Goal: Task Accomplishment & Management: Use online tool/utility

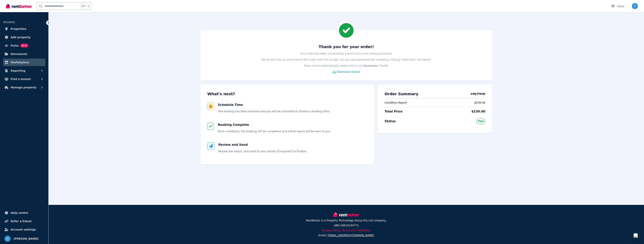
click at [209, 145] on icon at bounding box center [211, 146] width 4 height 4
click at [226, 145] on span "Review and Send" at bounding box center [232, 145] width 29 height 4
click at [15, 54] on span "Documents" at bounding box center [19, 54] width 17 height 5
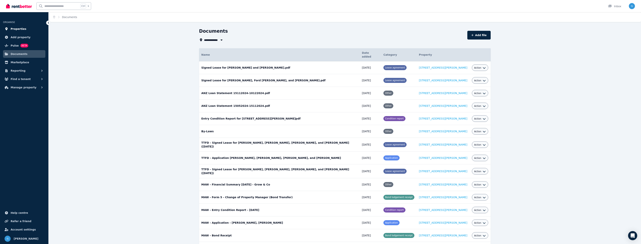
click at [17, 28] on span "Properties" at bounding box center [19, 29] width 16 height 5
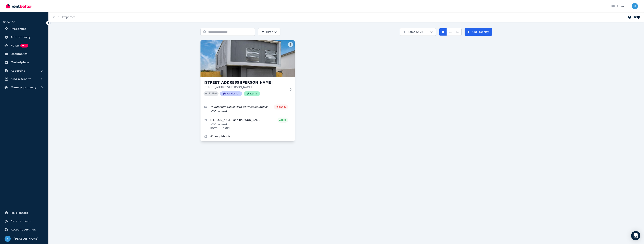
click at [234, 75] on img at bounding box center [247, 58] width 99 height 38
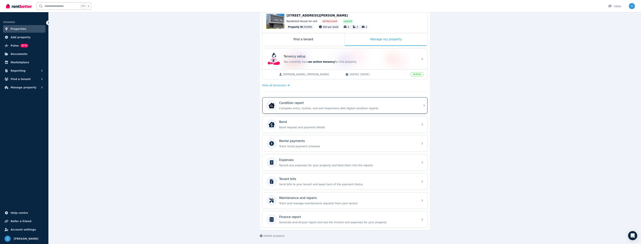
scroll to position [42, 0]
click at [305, 103] on div "Condition report" at bounding box center [347, 102] width 137 height 5
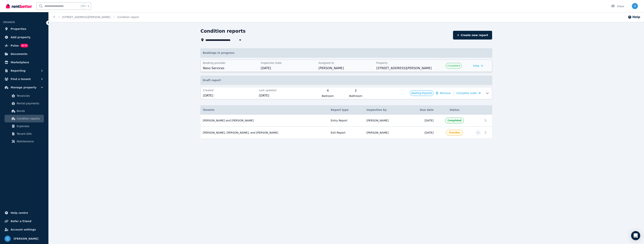
click at [415, 67] on span "[STREET_ADDRESS][PERSON_NAME]" at bounding box center [403, 68] width 55 height 5
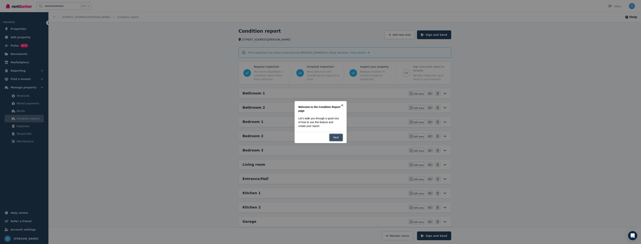
click at [337, 137] on link "Next" at bounding box center [335, 137] width 13 height 7
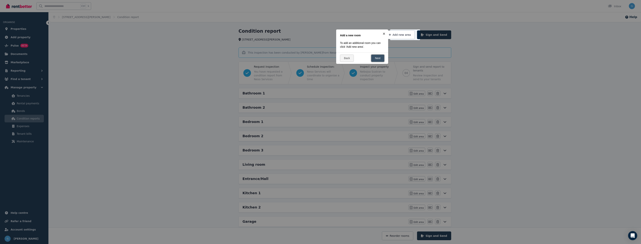
click at [377, 56] on link "Next" at bounding box center [377, 57] width 13 height 7
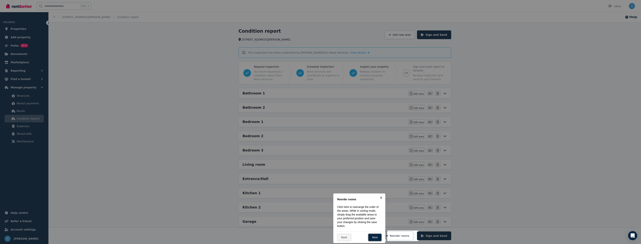
scroll to position [92, 0]
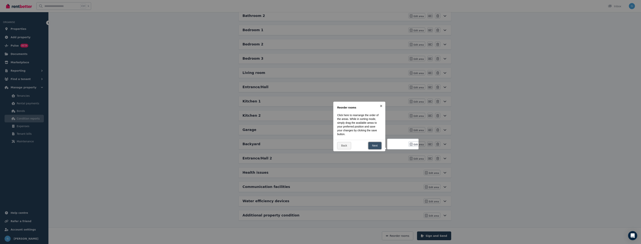
click at [376, 149] on link "Next" at bounding box center [374, 145] width 13 height 7
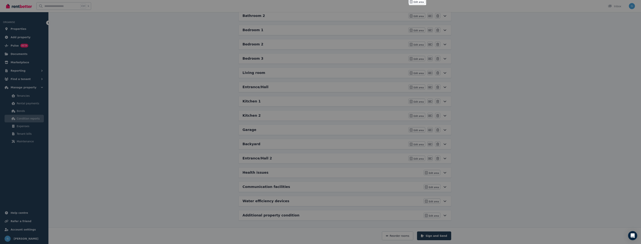
scroll to position [0, 0]
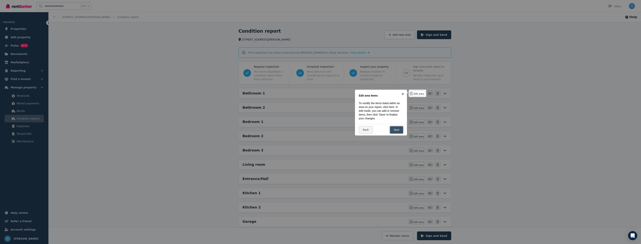
click at [395, 127] on link "Next" at bounding box center [396, 129] width 13 height 7
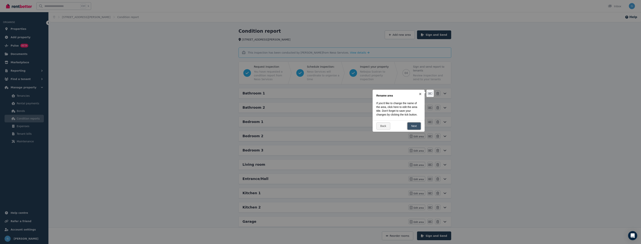
click at [409, 125] on link "Next" at bounding box center [413, 125] width 13 height 7
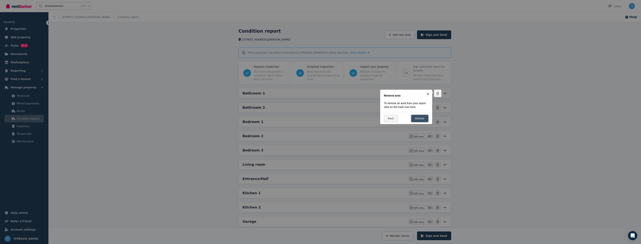
click at [422, 117] on link "Dismiss" at bounding box center [419, 118] width 17 height 7
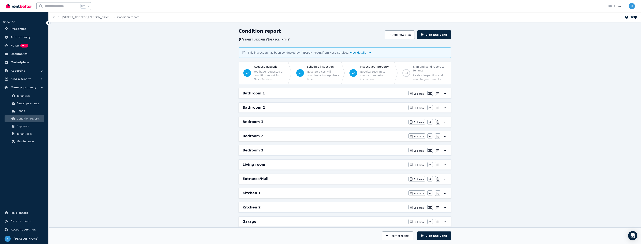
click at [350, 53] on span "View details" at bounding box center [358, 52] width 16 height 3
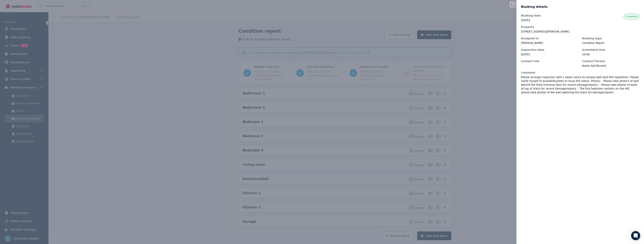
click at [540, 77] on dd "Please arrange inspection with 1 week notice to comply with QLD RTA legislation…" at bounding box center [580, 84] width 118 height 19
click at [489, 70] on div "Close panel Booking details Booking date [DATE] Property [STREET_ADDRESS][PERSO…" at bounding box center [322, 122] width 644 height 244
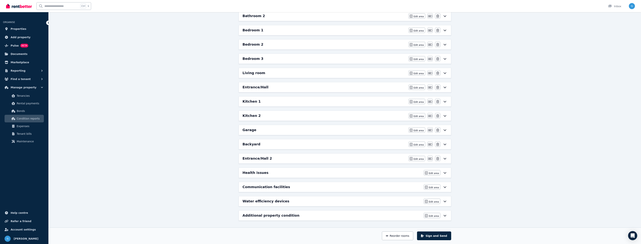
scroll to position [92, 0]
click at [250, 172] on h6 "Health issues" at bounding box center [256, 172] width 26 height 5
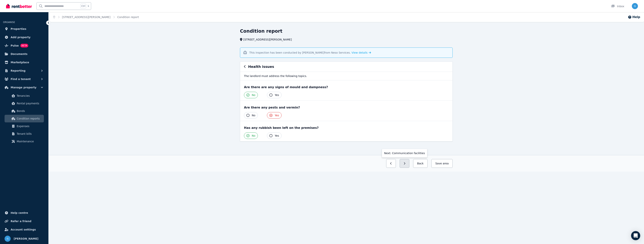
click at [406, 162] on button "button" at bounding box center [405, 163] width 10 height 9
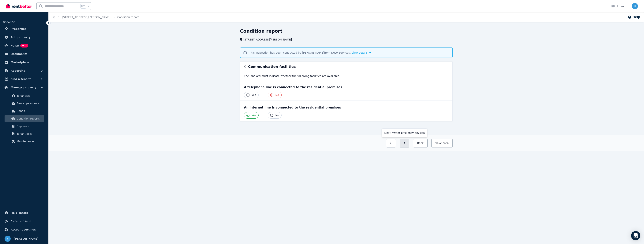
click at [409, 143] on button "button" at bounding box center [405, 143] width 10 height 9
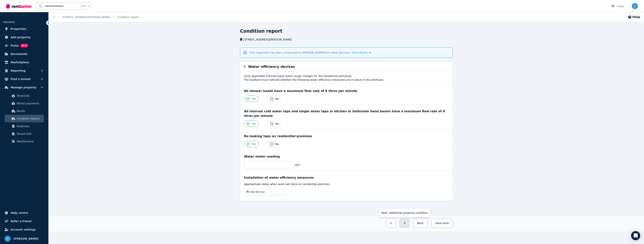
click at [409, 219] on button "button" at bounding box center [405, 223] width 10 height 9
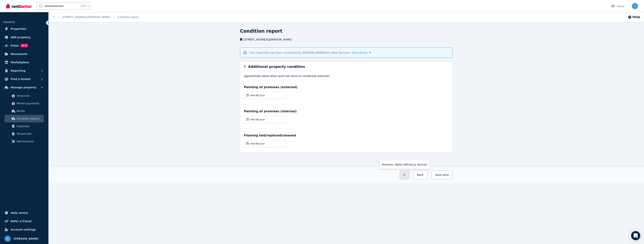
click at [406, 177] on button "button" at bounding box center [405, 174] width 10 height 9
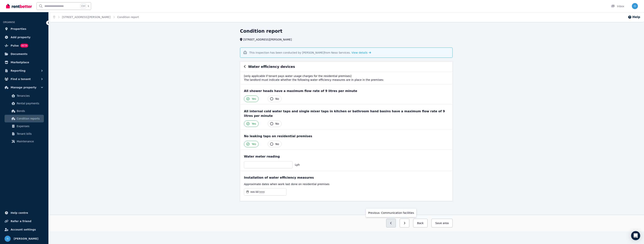
click at [396, 219] on button "button" at bounding box center [391, 223] width 10 height 9
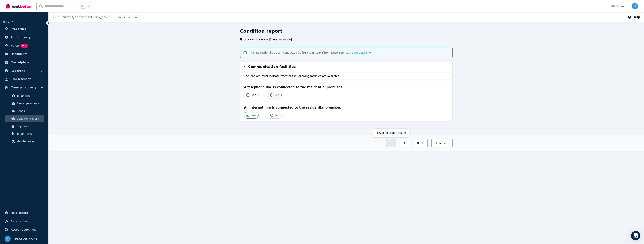
click at [396, 144] on button "button" at bounding box center [391, 143] width 10 height 9
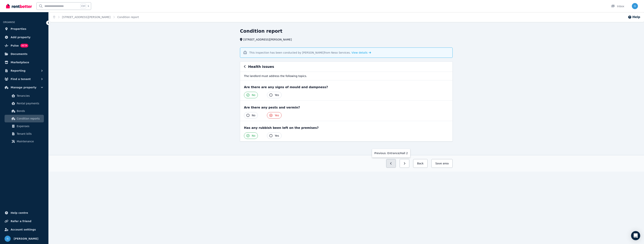
click at [393, 160] on button "button" at bounding box center [391, 163] width 10 height 9
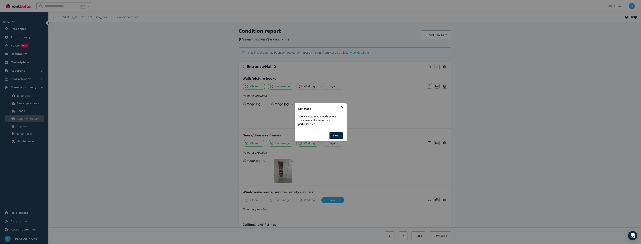
click at [344, 107] on link "×" at bounding box center [342, 107] width 9 height 9
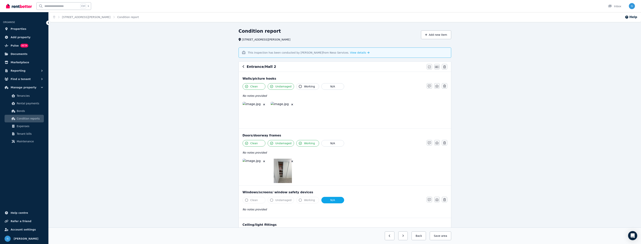
click at [250, 118] on img at bounding box center [255, 114] width 24 height 24
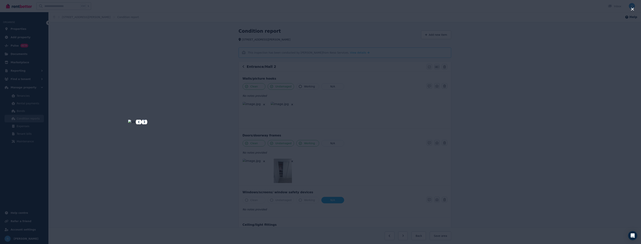
click at [147, 122] on icon at bounding box center [144, 122] width 5 height 5
click at [145, 122] on icon at bounding box center [144, 122] width 1 height 2
click at [541, 121] on div at bounding box center [320, 122] width 641 height 244
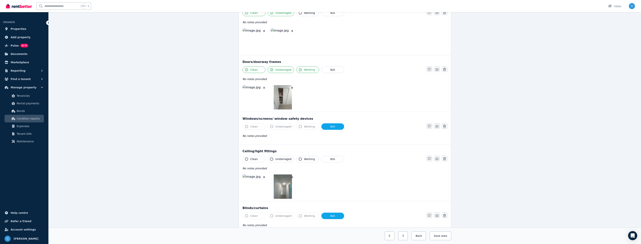
scroll to position [114, 0]
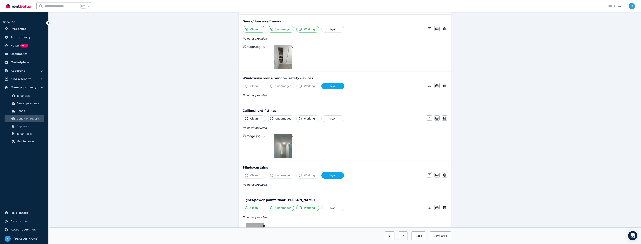
click at [259, 151] on img at bounding box center [255, 146] width 24 height 24
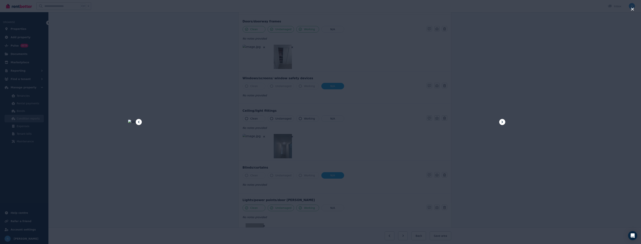
click at [501, 122] on icon at bounding box center [502, 122] width 5 height 5
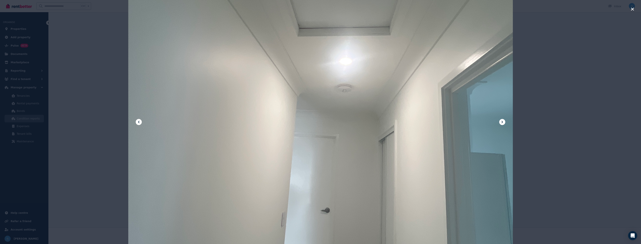
click at [541, 127] on div at bounding box center [320, 122] width 641 height 244
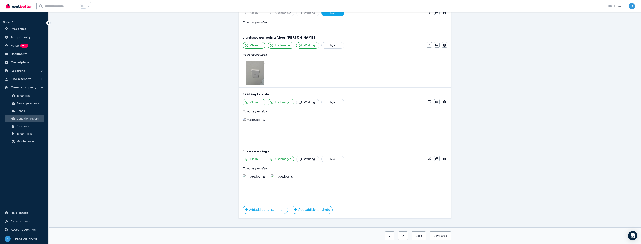
scroll to position [281, 0]
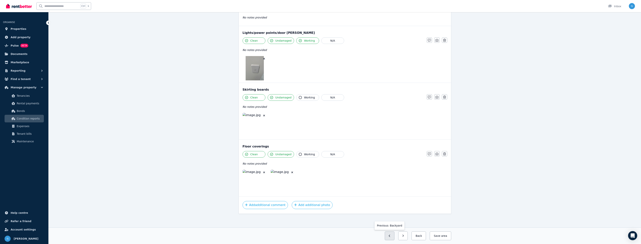
click at [394, 234] on button "button" at bounding box center [390, 235] width 10 height 9
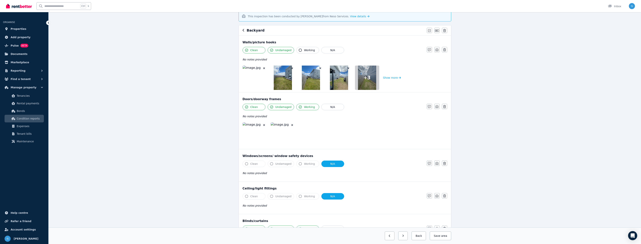
scroll to position [35, 0]
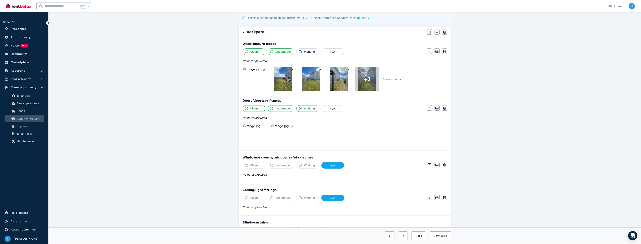
click at [254, 81] on img at bounding box center [255, 79] width 24 height 24
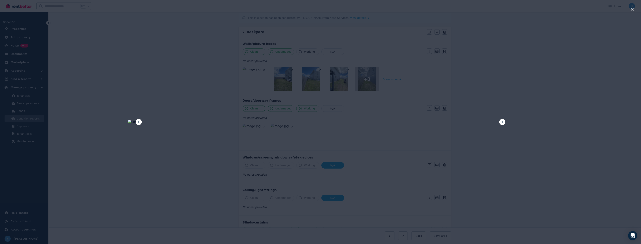
click at [501, 123] on icon at bounding box center [502, 122] width 5 height 5
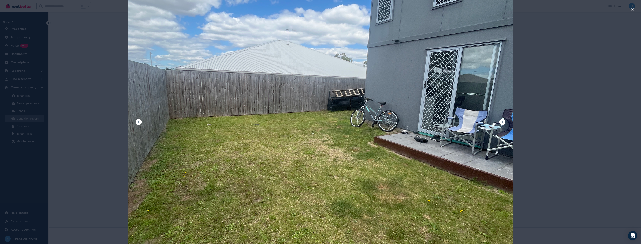
click at [501, 123] on icon at bounding box center [502, 122] width 5 height 5
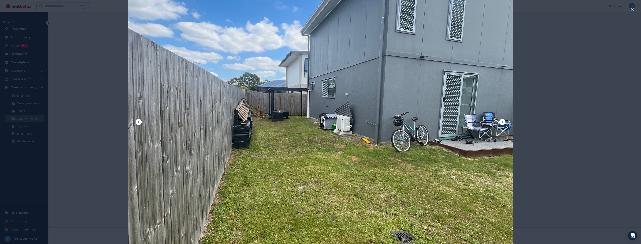
click at [502, 122] on icon at bounding box center [502, 122] width 5 height 5
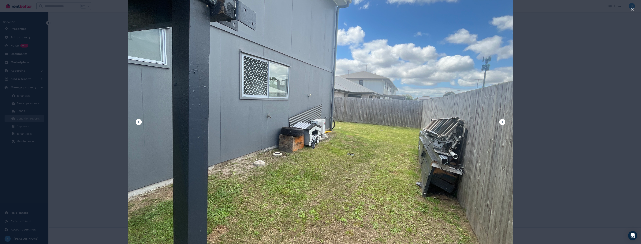
click at [502, 122] on icon at bounding box center [502, 122] width 5 height 5
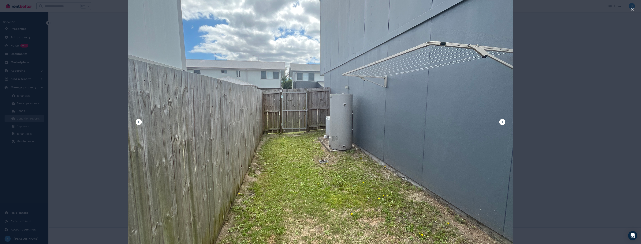
click at [502, 122] on icon at bounding box center [502, 122] width 5 height 5
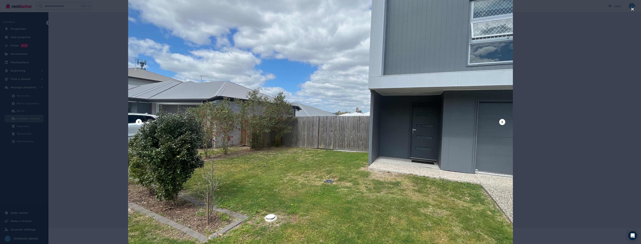
click at [502, 122] on icon at bounding box center [502, 122] width 5 height 5
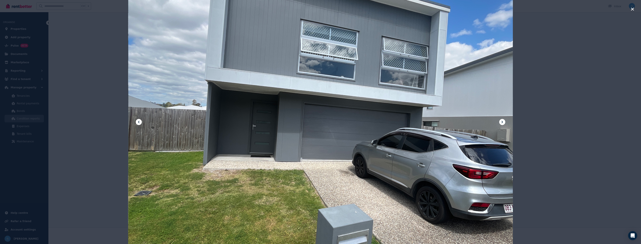
click at [502, 122] on icon at bounding box center [502, 122] width 5 height 5
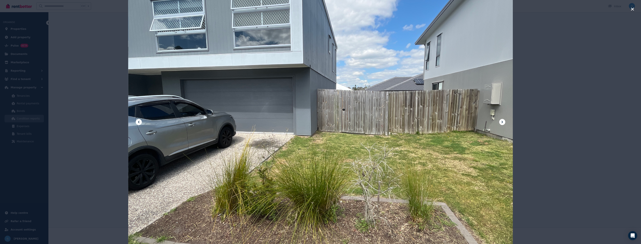
click at [502, 122] on icon at bounding box center [502, 122] width 5 height 5
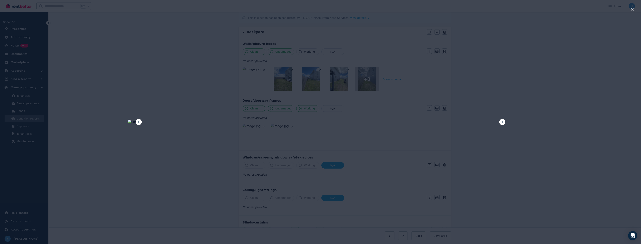
click at [502, 122] on icon at bounding box center [502, 122] width 5 height 5
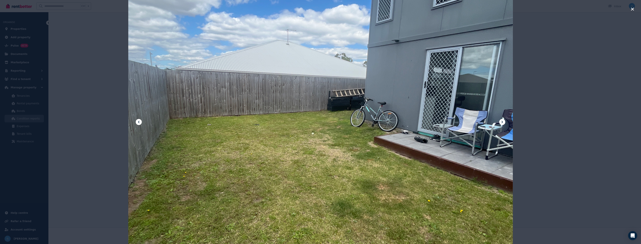
click at [502, 122] on icon at bounding box center [502, 122] width 5 height 5
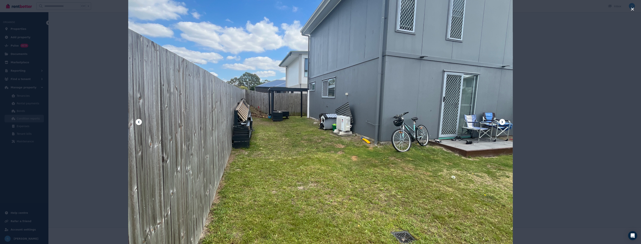
click at [502, 122] on icon at bounding box center [502, 122] width 5 height 5
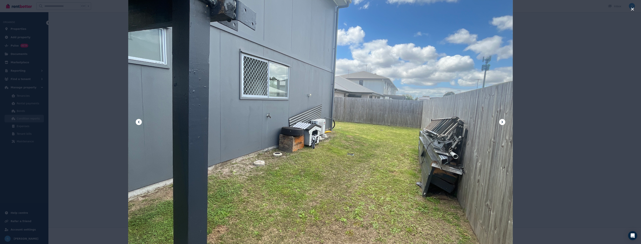
click at [547, 111] on div at bounding box center [320, 122] width 641 height 244
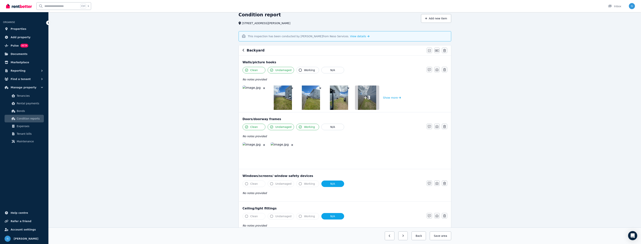
scroll to position [0, 0]
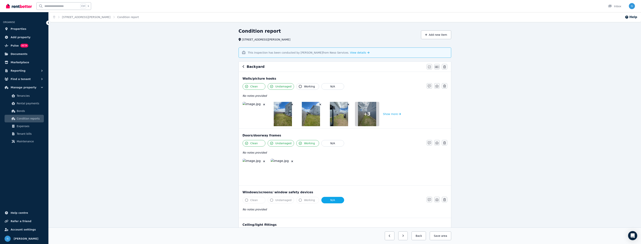
drag, startPoint x: 247, startPoint y: 66, endPoint x: 245, endPoint y: 67, distance: 2.4
click at [246, 66] on div "Backyard" at bounding box center [334, 66] width 182 height 5
click at [245, 67] on div "Backyard" at bounding box center [334, 66] width 182 height 5
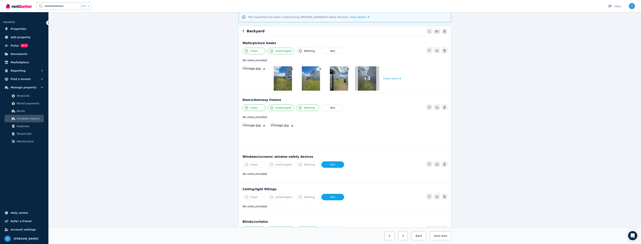
scroll to position [111, 0]
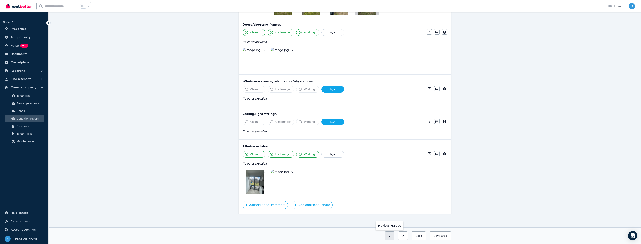
click at [392, 238] on button "button" at bounding box center [390, 235] width 10 height 9
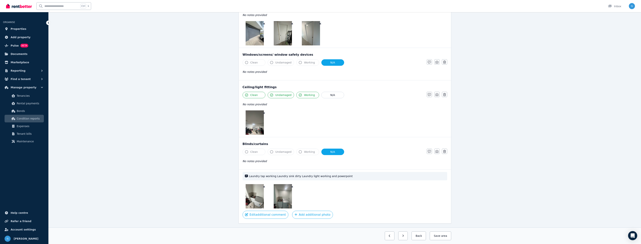
scroll to position [128, 0]
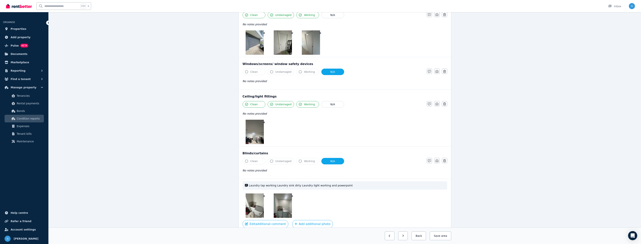
click at [253, 133] on img at bounding box center [255, 132] width 18 height 24
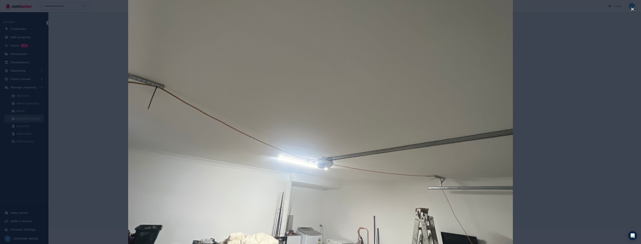
click at [102, 138] on div at bounding box center [320, 122] width 641 height 244
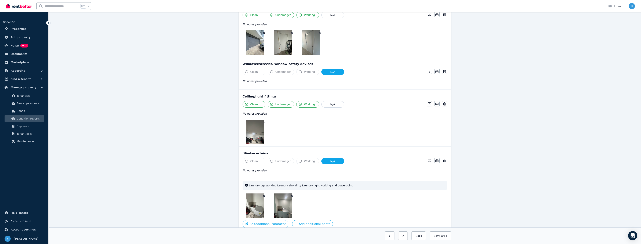
scroll to position [147, 0]
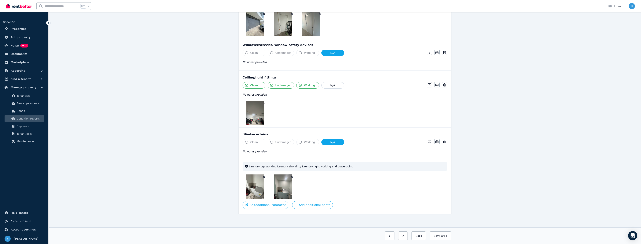
click at [260, 192] on img at bounding box center [255, 186] width 18 height 24
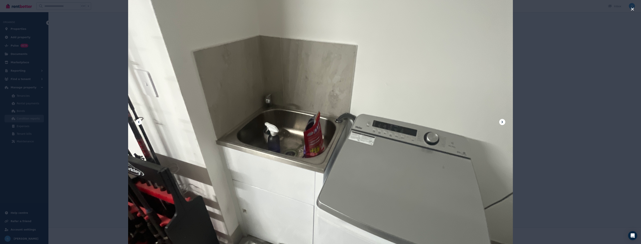
click at [498, 121] on div at bounding box center [320, 121] width 385 height 513
click at [501, 121] on icon at bounding box center [502, 122] width 5 height 5
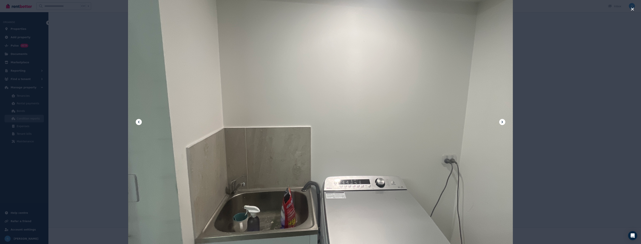
click at [501, 121] on icon at bounding box center [502, 122] width 5 height 5
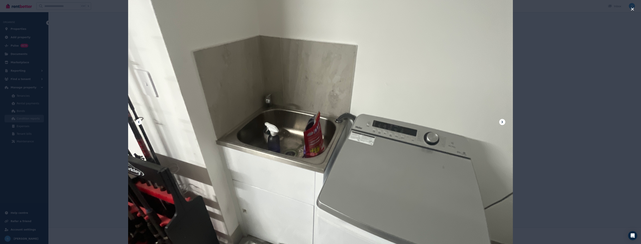
click at [501, 121] on icon at bounding box center [502, 122] width 5 height 5
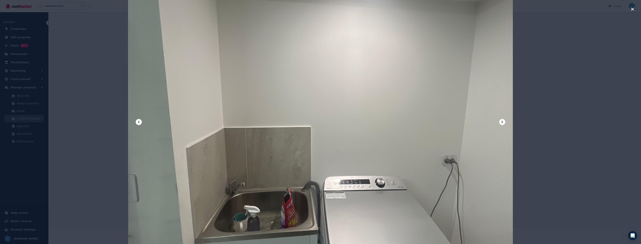
click at [561, 130] on div at bounding box center [320, 122] width 641 height 244
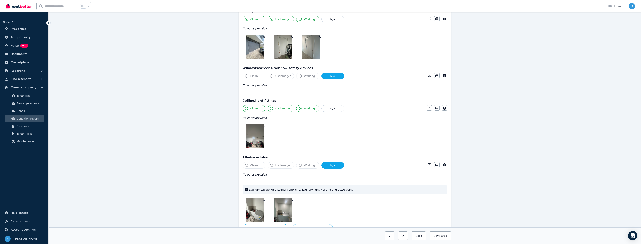
scroll to position [71, 0]
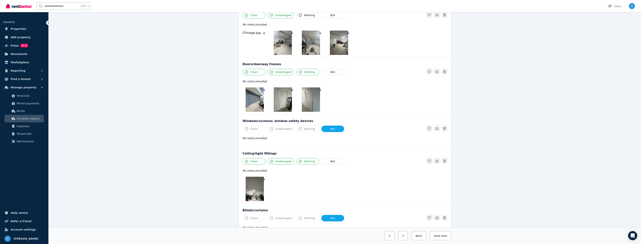
click at [261, 103] on img at bounding box center [255, 99] width 18 height 24
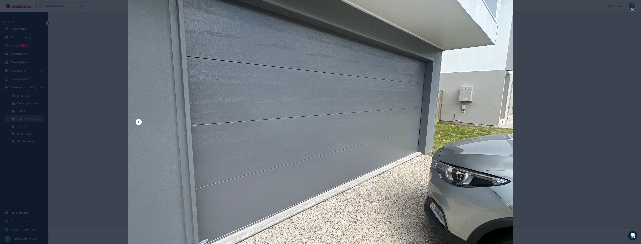
click at [501, 121] on icon at bounding box center [502, 122] width 5 height 5
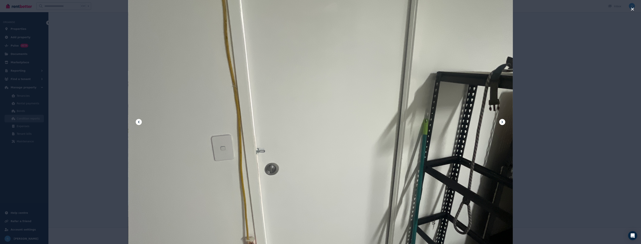
click at [101, 112] on div at bounding box center [320, 122] width 641 height 244
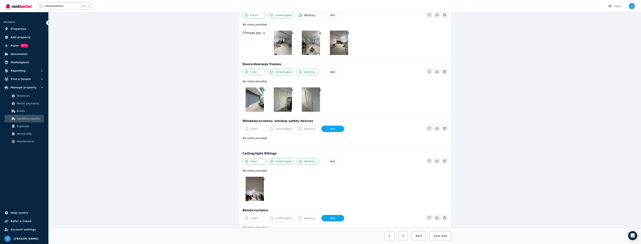
click at [289, 98] on img at bounding box center [283, 99] width 18 height 24
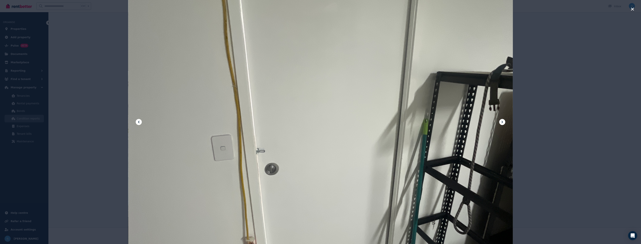
scroll to position [147, 0]
click at [501, 122] on icon at bounding box center [502, 122] width 5 height 5
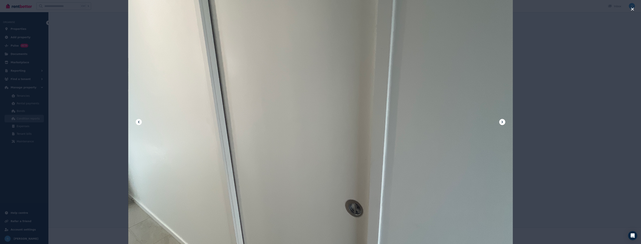
click at [504, 122] on icon at bounding box center [502, 122] width 5 height 5
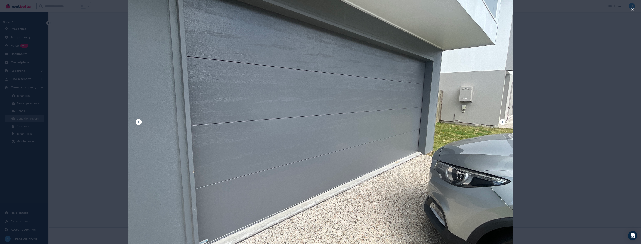
click at [571, 137] on div at bounding box center [320, 122] width 641 height 244
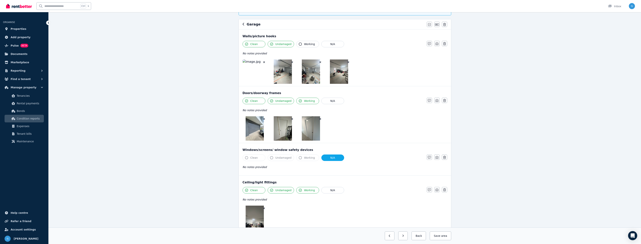
scroll to position [33, 0]
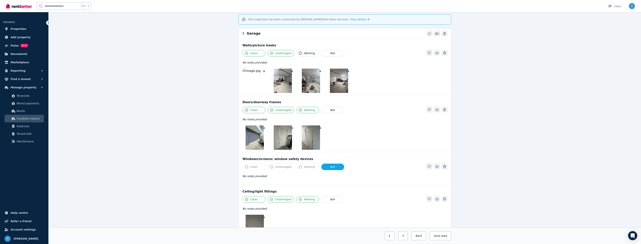
click at [253, 81] on img at bounding box center [255, 81] width 24 height 24
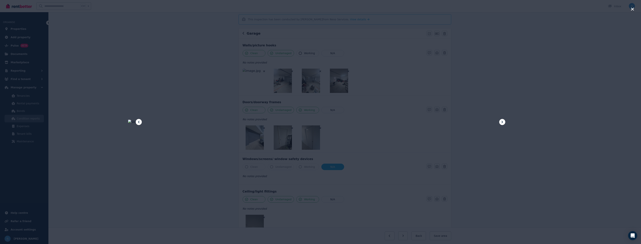
click at [504, 122] on icon at bounding box center [502, 122] width 5 height 5
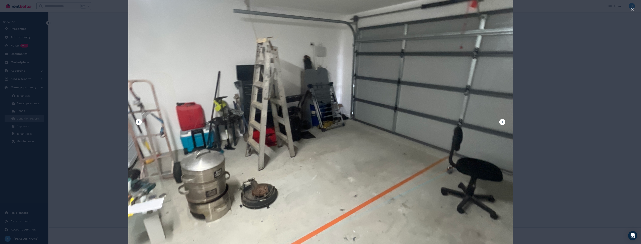
click at [504, 122] on icon at bounding box center [502, 122] width 5 height 5
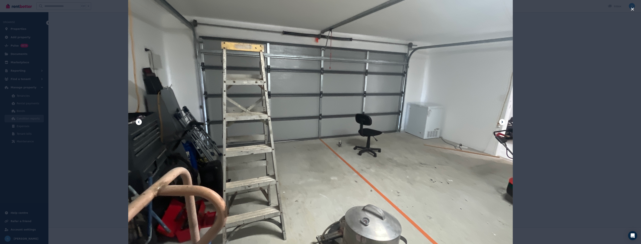
click at [504, 122] on icon at bounding box center [502, 122] width 5 height 5
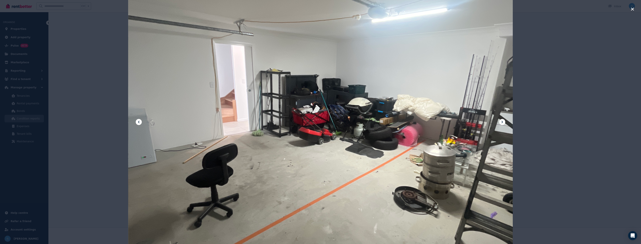
click at [504, 122] on icon at bounding box center [502, 122] width 5 height 5
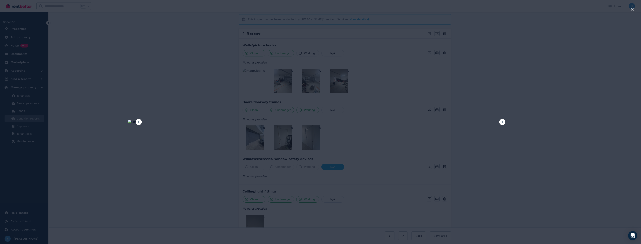
click at [534, 116] on div at bounding box center [320, 122] width 641 height 244
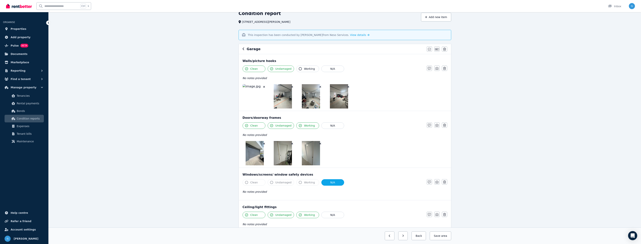
scroll to position [0, 0]
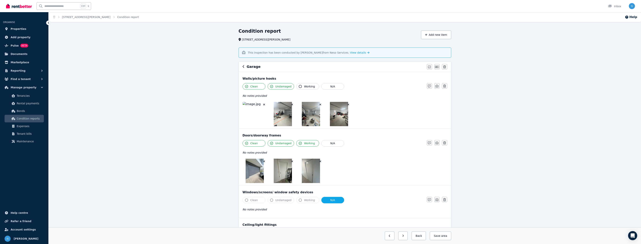
click at [244, 66] on icon "button" at bounding box center [244, 66] width 2 height 3
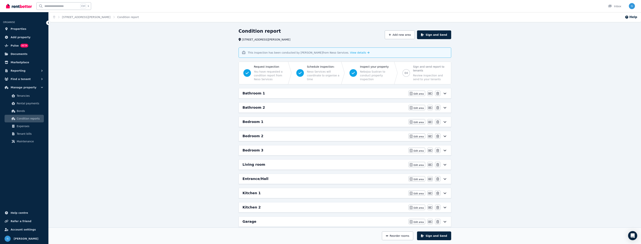
click at [256, 96] on h6 "Bathroom 1" at bounding box center [254, 93] width 22 height 5
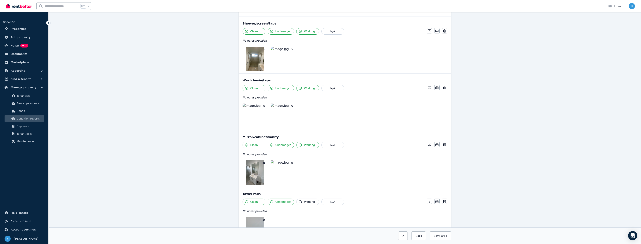
scroll to position [494, 0]
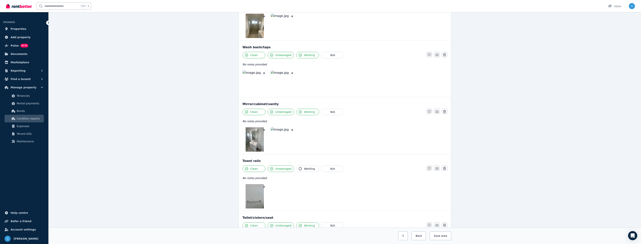
click at [253, 92] on img at bounding box center [255, 82] width 24 height 24
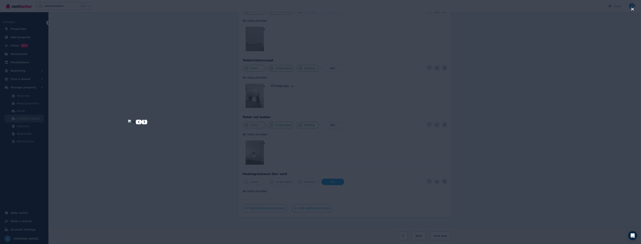
scroll to position [654, 0]
click at [91, 74] on div at bounding box center [320, 122] width 641 height 244
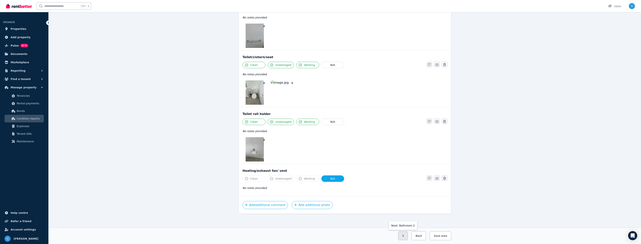
click at [403, 238] on button "button" at bounding box center [403, 235] width 10 height 9
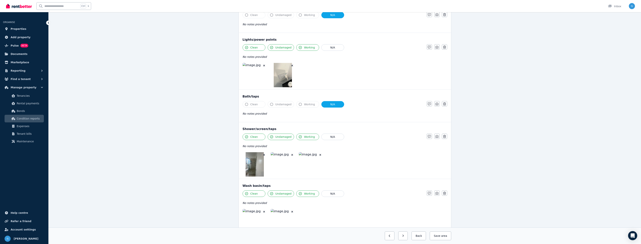
scroll to position [350, 0]
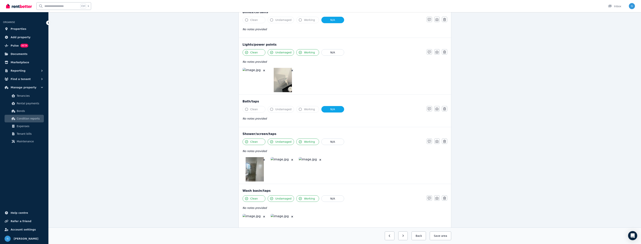
click at [255, 174] on img at bounding box center [255, 169] width 18 height 24
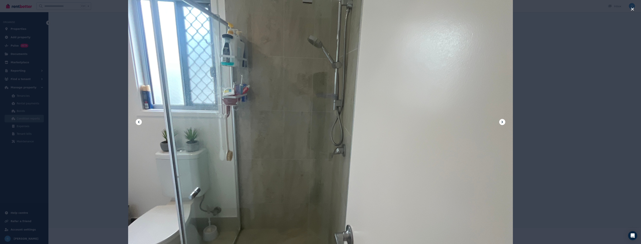
click at [500, 122] on icon at bounding box center [502, 122] width 5 height 5
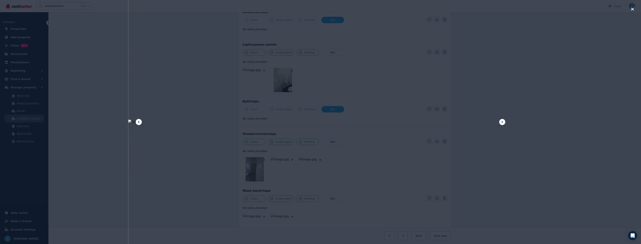
click at [503, 122] on icon at bounding box center [502, 122] width 5 height 5
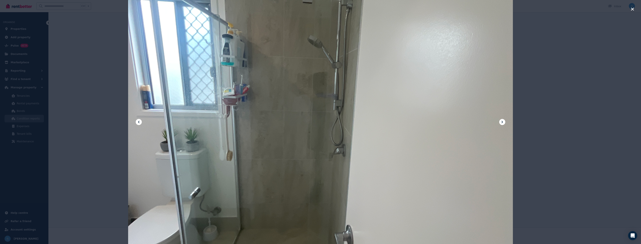
click at [503, 122] on icon at bounding box center [502, 122] width 5 height 5
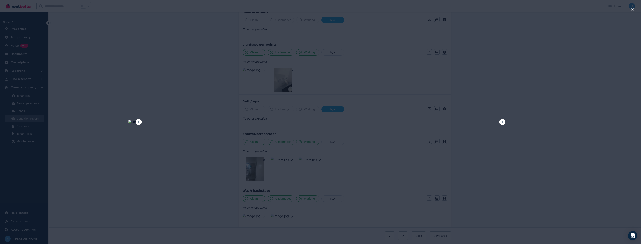
click at [557, 125] on div at bounding box center [320, 122] width 641 height 244
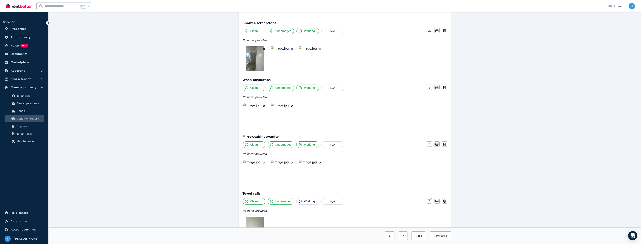
scroll to position [502, 0]
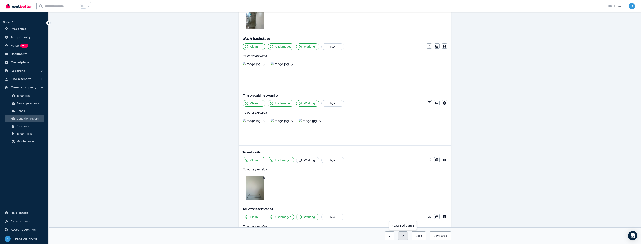
click at [408, 236] on button "button" at bounding box center [403, 235] width 10 height 9
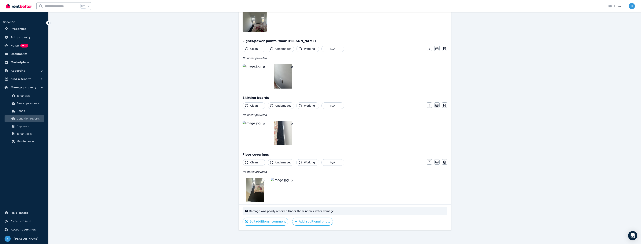
scroll to position [395, 0]
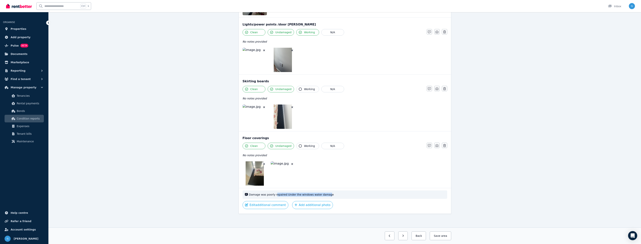
drag, startPoint x: 274, startPoint y: 195, endPoint x: 323, endPoint y: 194, distance: 49.2
click at [323, 194] on span "Damage was poorly repaired Under the windows water damage" at bounding box center [347, 195] width 196 height 4
click at [257, 174] on img at bounding box center [255, 173] width 18 height 24
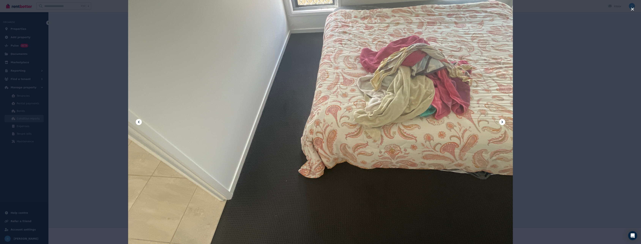
scroll to position [319, 0]
click at [503, 122] on icon at bounding box center [502, 122] width 5 height 5
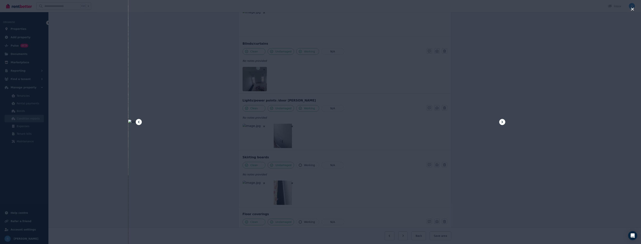
click at [503, 122] on icon at bounding box center [502, 122] width 5 height 5
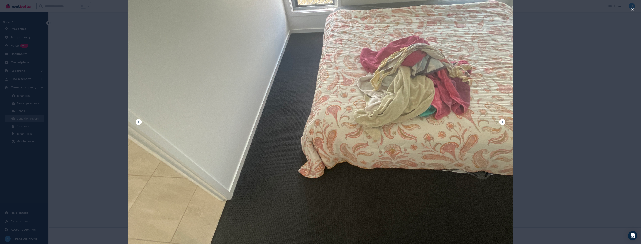
click at [503, 122] on icon at bounding box center [502, 122] width 5 height 5
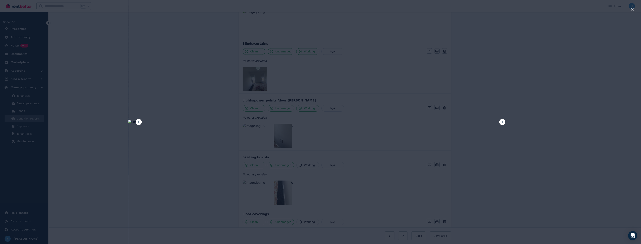
click at [503, 122] on icon at bounding box center [502, 122] width 5 height 5
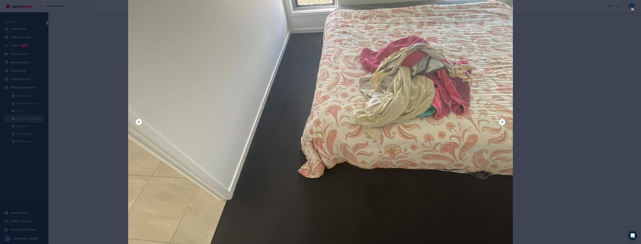
click at [633, 11] on icon "button" at bounding box center [632, 9] width 3 height 5
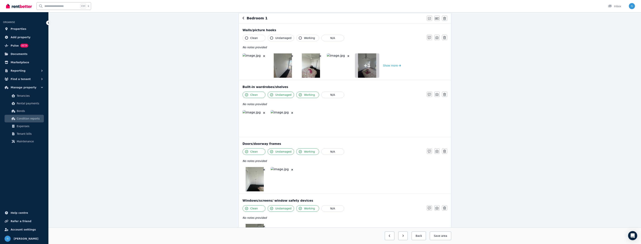
scroll to position [34, 0]
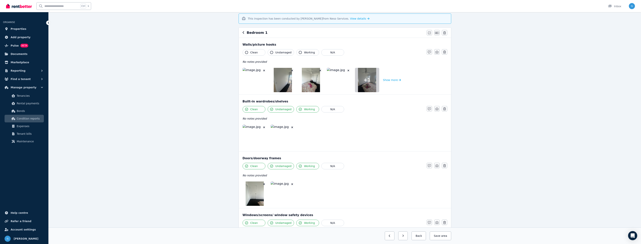
click at [258, 78] on img at bounding box center [255, 80] width 24 height 24
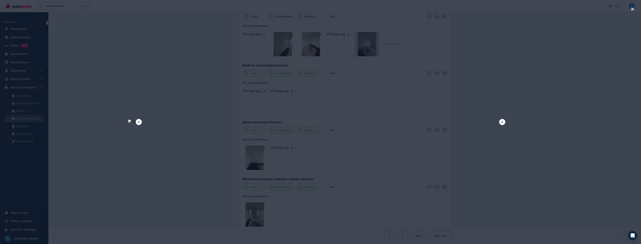
scroll to position [72, 0]
click at [503, 122] on icon at bounding box center [502, 122] width 5 height 5
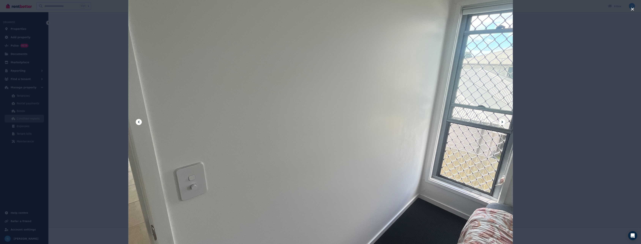
click at [503, 122] on icon at bounding box center [502, 122] width 5 height 5
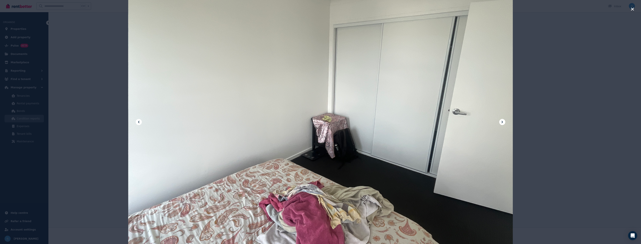
click at [503, 122] on icon at bounding box center [502, 122] width 5 height 5
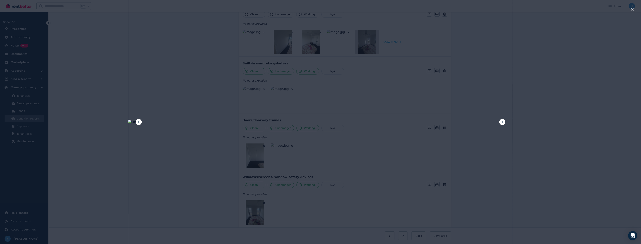
click at [503, 122] on icon at bounding box center [502, 122] width 5 height 5
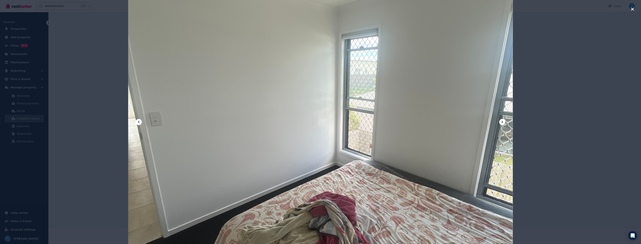
click at [503, 122] on icon at bounding box center [502, 122] width 5 height 5
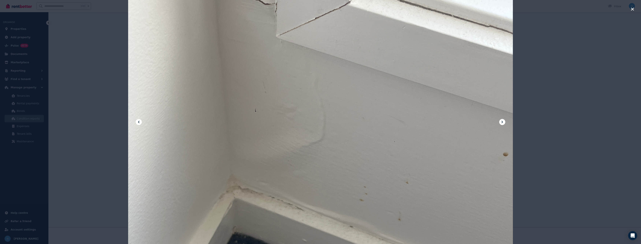
click at [577, 129] on div at bounding box center [320, 122] width 641 height 244
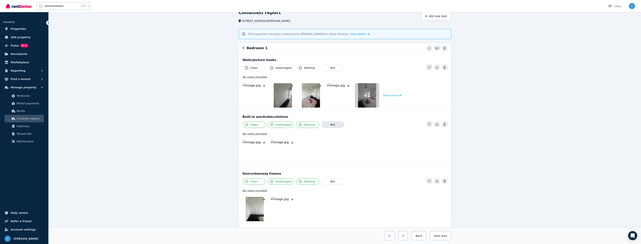
scroll to position [0, 0]
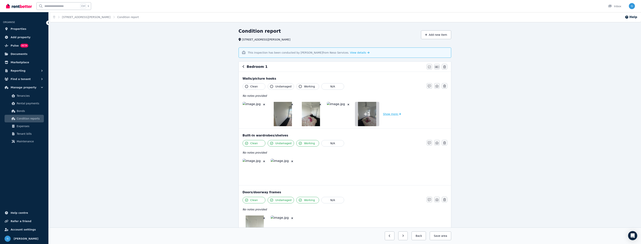
click at [389, 114] on button "Show more" at bounding box center [392, 114] width 18 height 24
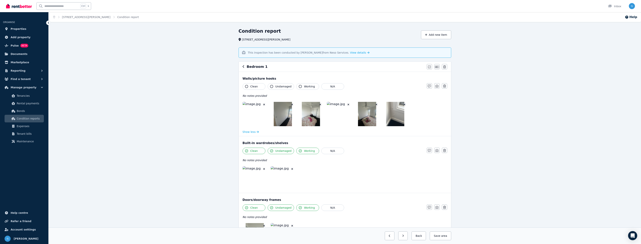
click at [257, 112] on img at bounding box center [255, 114] width 24 height 24
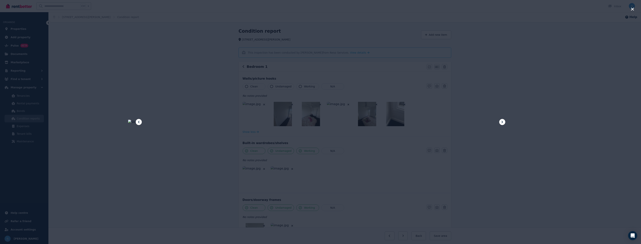
click at [502, 122] on icon at bounding box center [502, 122] width 5 height 5
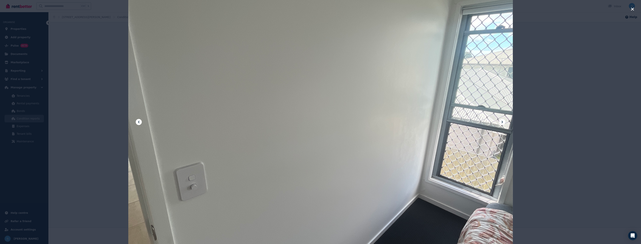
click at [502, 122] on icon at bounding box center [502, 122] width 5 height 5
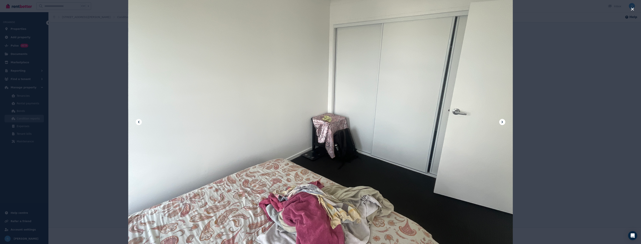
click at [502, 122] on icon at bounding box center [502, 122] width 5 height 5
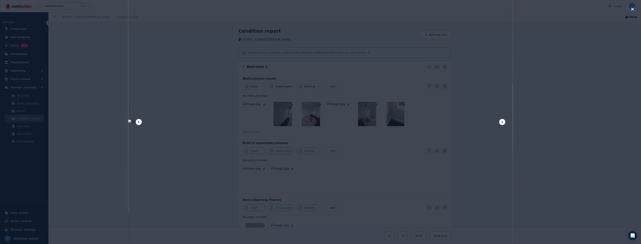
click at [502, 122] on icon at bounding box center [502, 122] width 5 height 5
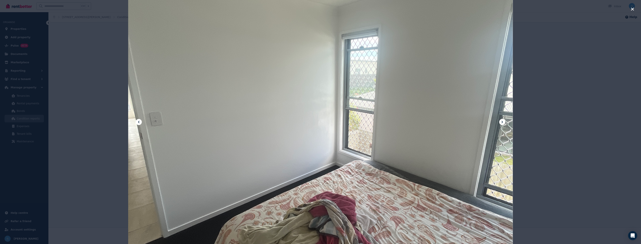
click at [502, 122] on icon at bounding box center [502, 122] width 5 height 5
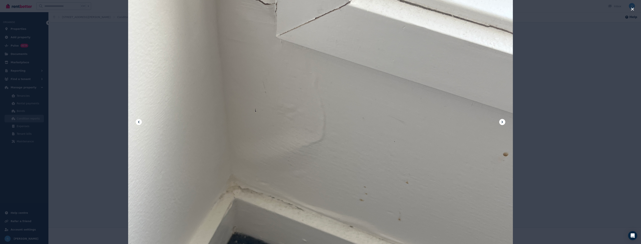
click at [502, 122] on icon at bounding box center [502, 122] width 5 height 5
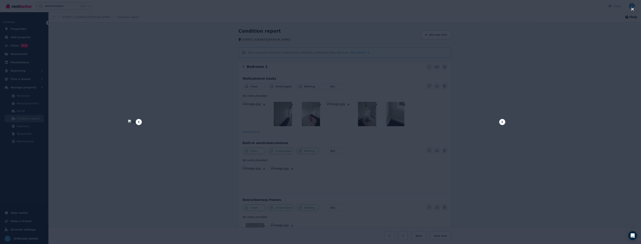
click at [502, 122] on icon at bounding box center [502, 122] width 5 height 5
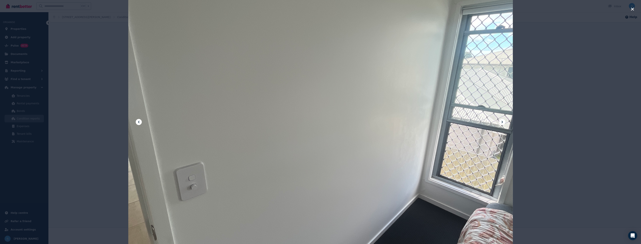
click at [537, 130] on div at bounding box center [320, 122] width 641 height 244
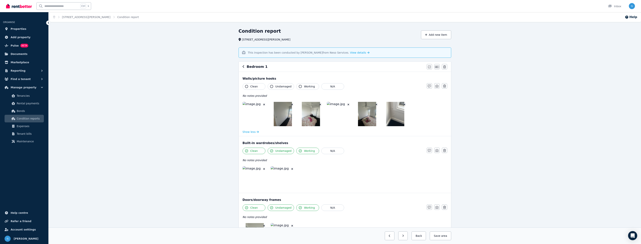
click at [244, 67] on icon "button" at bounding box center [244, 66] width 2 height 3
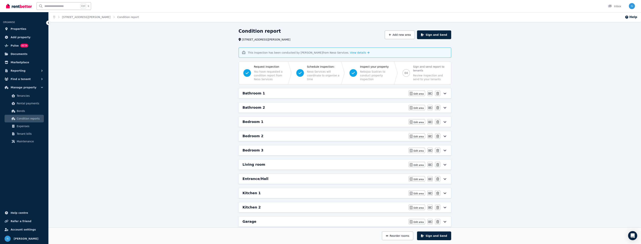
click at [260, 136] on h6 "Bedroom 2" at bounding box center [253, 135] width 21 height 5
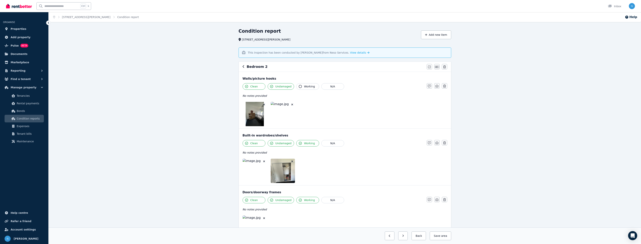
click at [254, 119] on img at bounding box center [255, 114] width 18 height 24
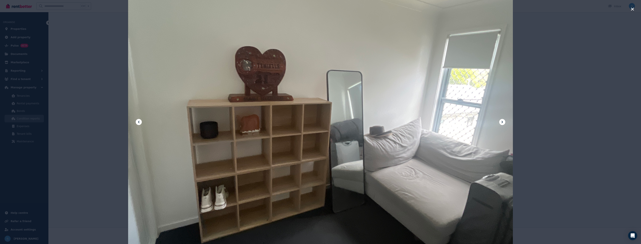
scroll to position [76, 0]
click at [503, 123] on icon at bounding box center [502, 122] width 5 height 5
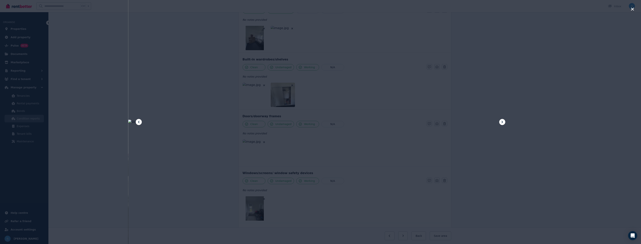
click at [503, 123] on icon at bounding box center [502, 122] width 5 height 5
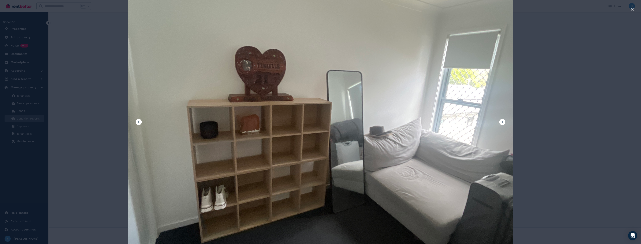
click at [503, 123] on icon at bounding box center [502, 122] width 5 height 5
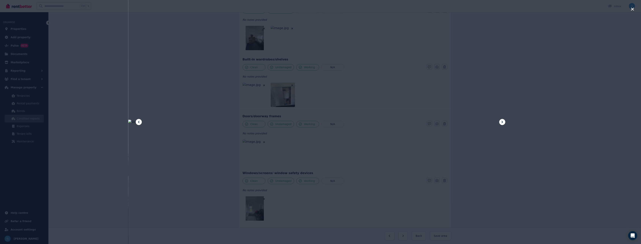
click at [633, 9] on icon "button" at bounding box center [632, 9] width 3 height 5
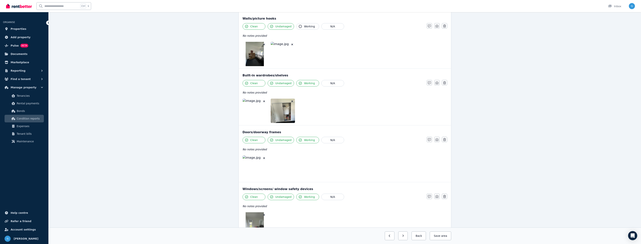
scroll to position [57, 0]
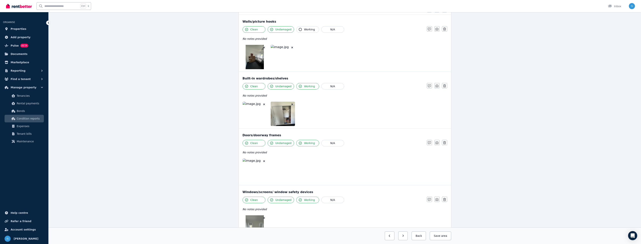
click at [255, 116] on img at bounding box center [255, 114] width 24 height 24
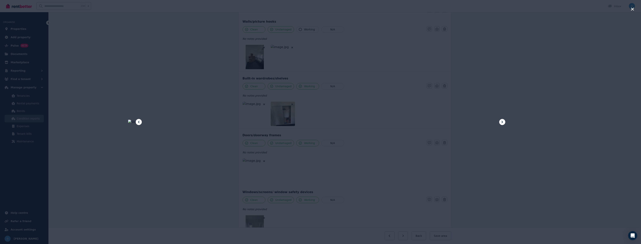
click at [503, 121] on icon at bounding box center [502, 122] width 5 height 5
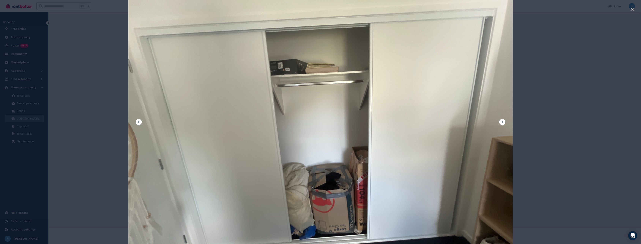
click at [503, 121] on icon at bounding box center [502, 122] width 5 height 5
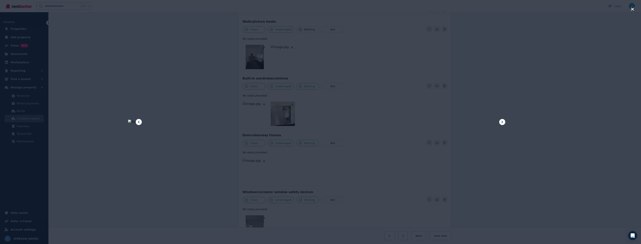
click at [634, 11] on icon "button" at bounding box center [632, 9] width 3 height 5
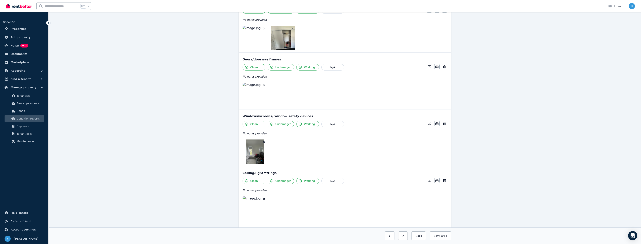
scroll to position [133, 0]
click at [260, 154] on img at bounding box center [255, 151] width 18 height 24
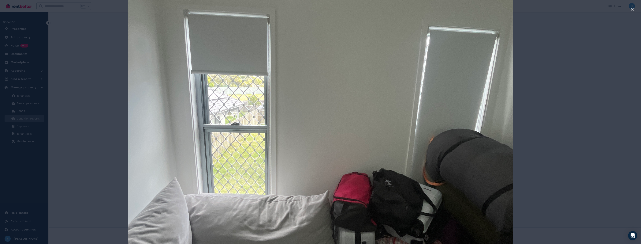
scroll to position [209, 0]
click at [632, 11] on icon "button" at bounding box center [632, 9] width 3 height 5
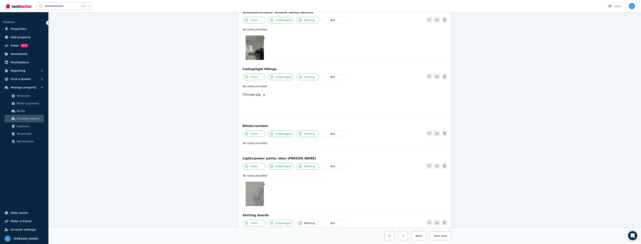
scroll to position [266, 0]
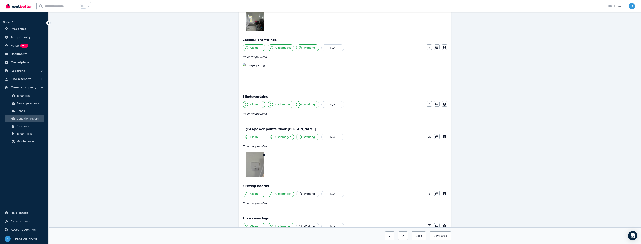
click at [260, 170] on img at bounding box center [255, 164] width 18 height 24
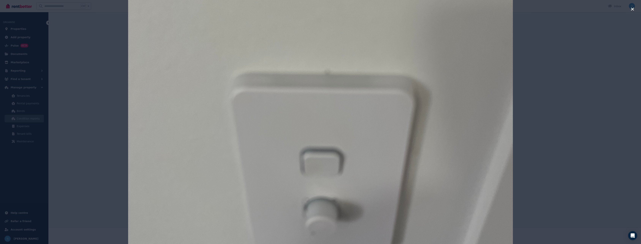
click at [554, 142] on div at bounding box center [320, 122] width 641 height 244
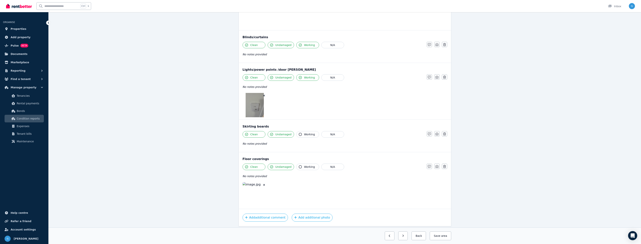
scroll to position [338, 0]
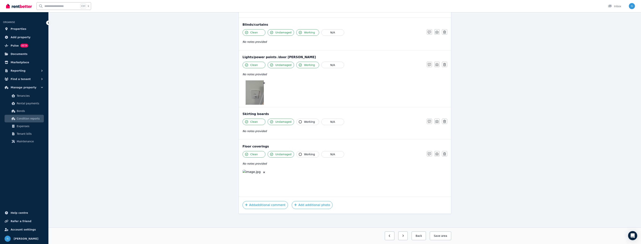
click at [258, 182] on img at bounding box center [255, 182] width 24 height 24
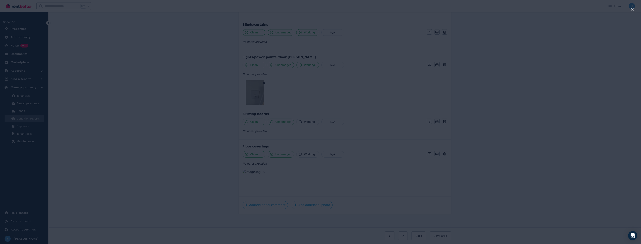
click at [531, 156] on div at bounding box center [320, 122] width 641 height 244
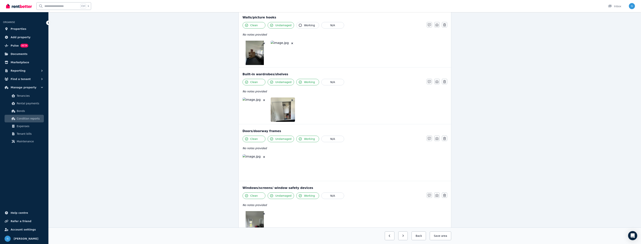
scroll to position [15, 0]
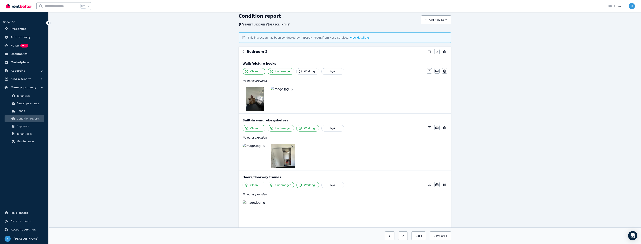
click at [244, 51] on icon "button" at bounding box center [244, 51] width 2 height 3
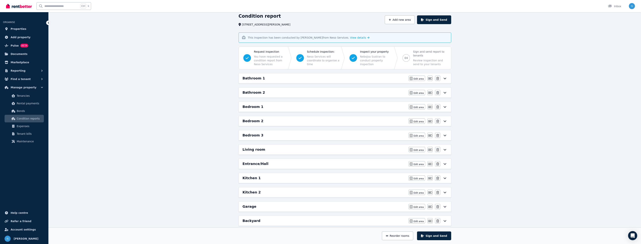
click at [256, 137] on h6 "Bedroom 3" at bounding box center [253, 135] width 21 height 5
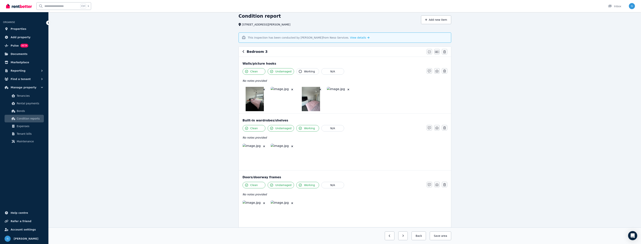
scroll to position [0, 0]
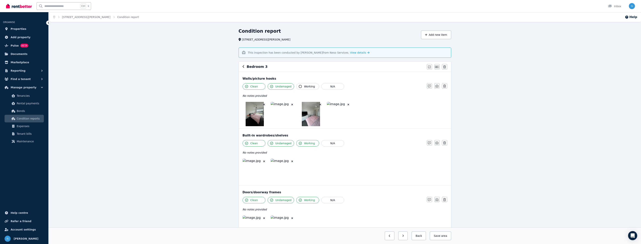
click at [255, 114] on img at bounding box center [255, 114] width 18 height 24
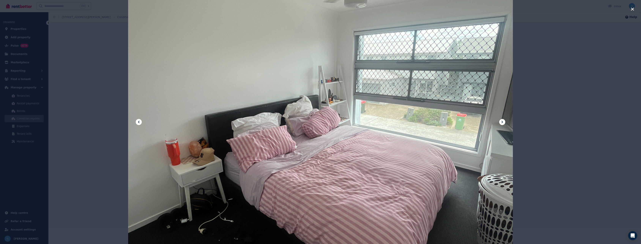
click at [503, 123] on icon at bounding box center [502, 122] width 5 height 5
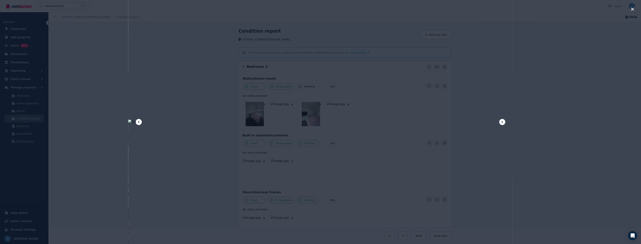
click at [503, 123] on icon at bounding box center [502, 122] width 5 height 5
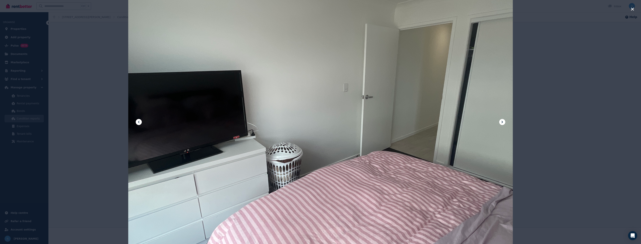
click at [503, 123] on icon at bounding box center [502, 122] width 5 height 5
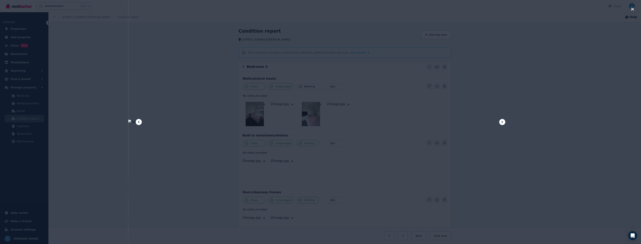
click at [503, 123] on icon at bounding box center [502, 122] width 5 height 5
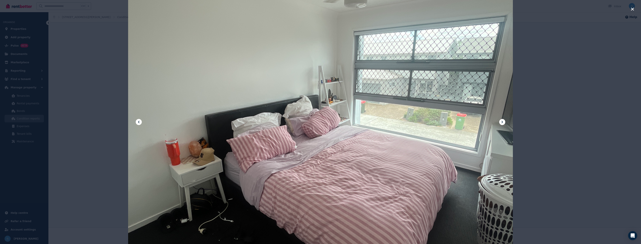
click at [503, 123] on icon at bounding box center [502, 122] width 5 height 5
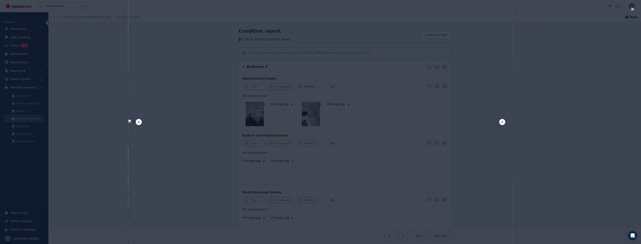
click at [503, 123] on icon at bounding box center [502, 122] width 5 height 5
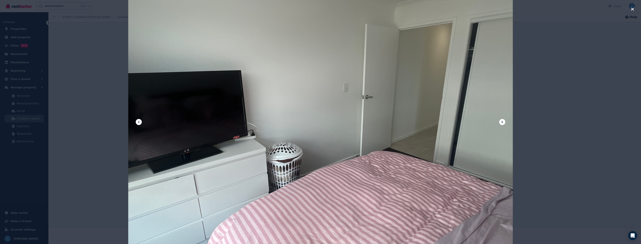
click at [597, 127] on div at bounding box center [320, 122] width 641 height 244
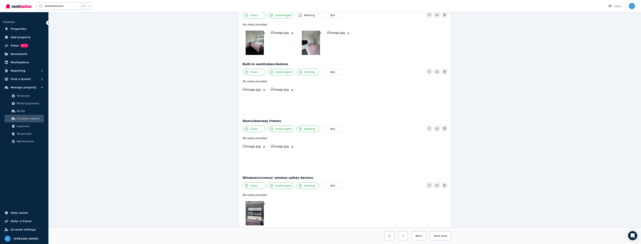
scroll to position [76, 0]
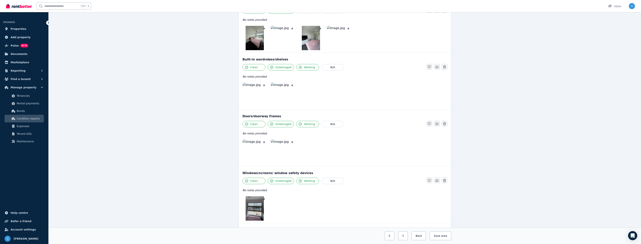
click at [251, 95] on img at bounding box center [255, 95] width 24 height 24
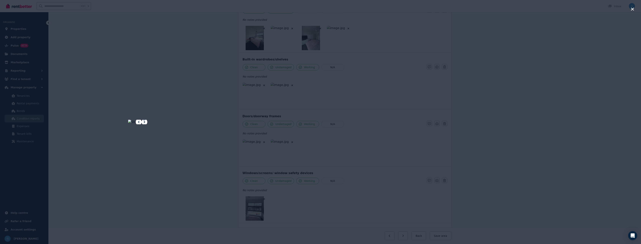
click at [147, 120] on icon at bounding box center [144, 122] width 5 height 5
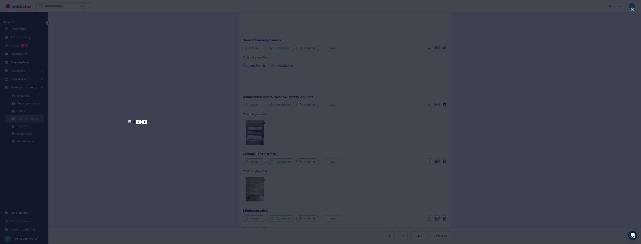
click at [562, 145] on div at bounding box center [320, 122] width 641 height 244
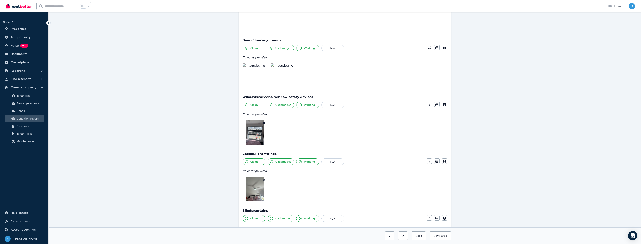
click at [253, 137] on img at bounding box center [255, 132] width 18 height 24
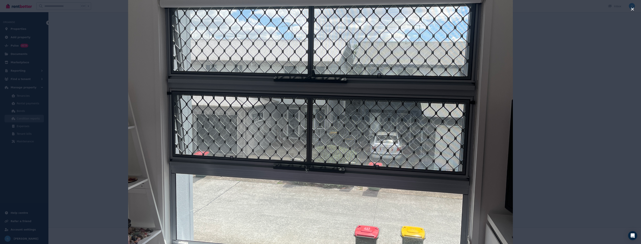
scroll to position [228, 0]
click at [575, 142] on div at bounding box center [320, 122] width 641 height 244
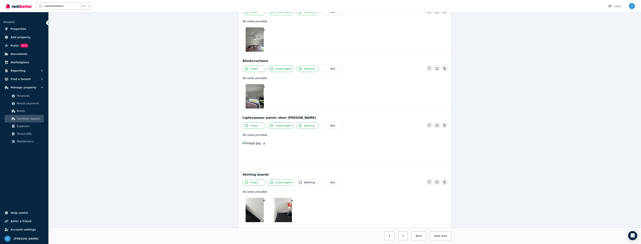
scroll to position [304, 0]
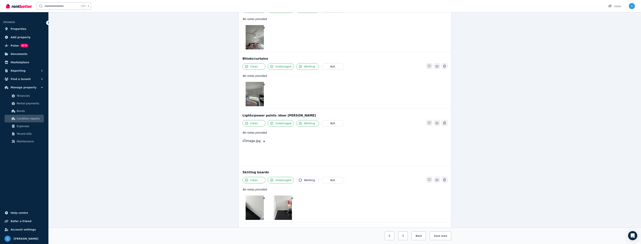
click at [256, 151] on img at bounding box center [255, 151] width 24 height 24
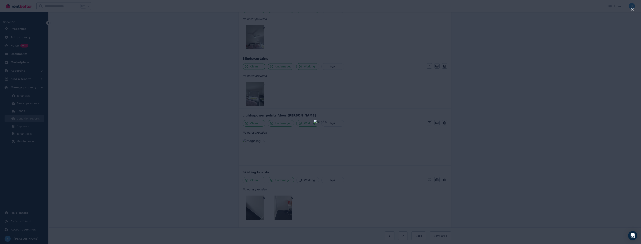
click at [572, 141] on div at bounding box center [320, 122] width 641 height 244
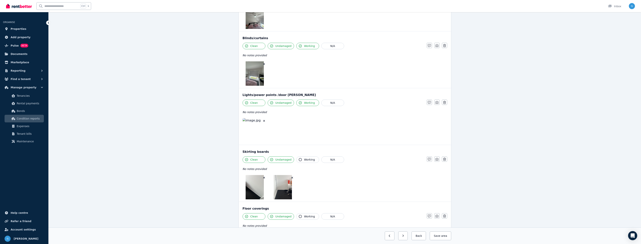
scroll to position [361, 0]
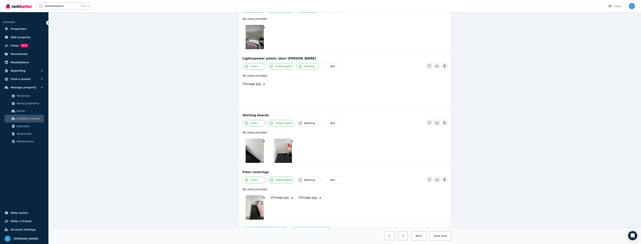
click at [256, 159] on img at bounding box center [255, 150] width 18 height 24
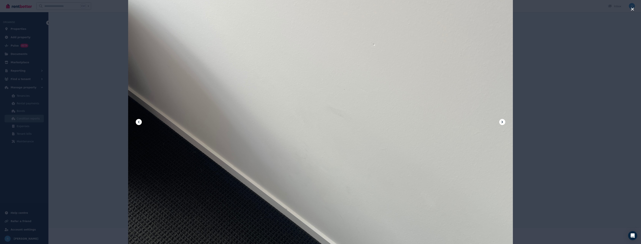
click at [527, 157] on div at bounding box center [320, 122] width 641 height 244
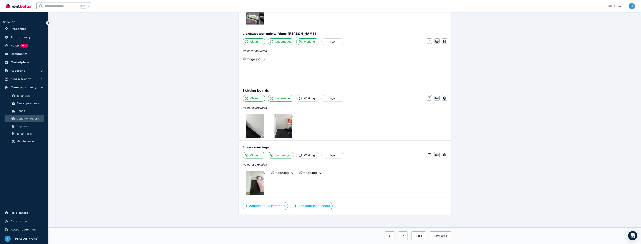
scroll to position [386, 0]
click at [254, 182] on img at bounding box center [255, 182] width 18 height 24
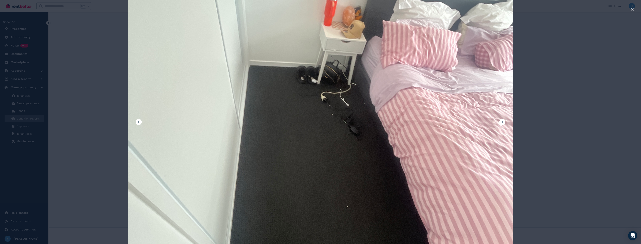
click at [501, 121] on icon at bounding box center [502, 122] width 5 height 5
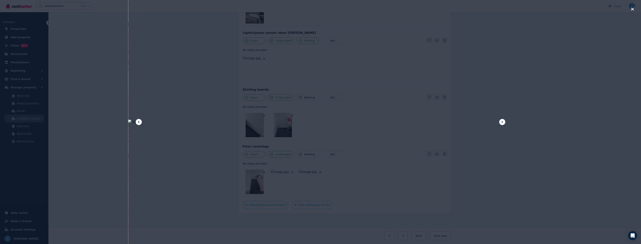
click at [501, 121] on icon at bounding box center [502, 122] width 5 height 5
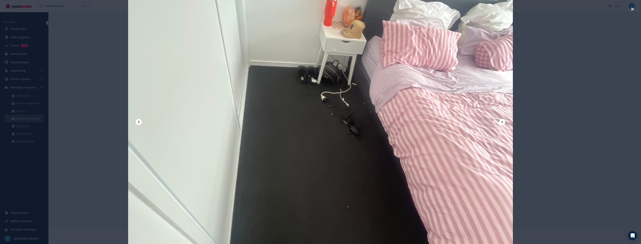
drag, startPoint x: 545, startPoint y: 123, endPoint x: 532, endPoint y: 126, distance: 13.1
click at [543, 123] on div at bounding box center [320, 122] width 641 height 244
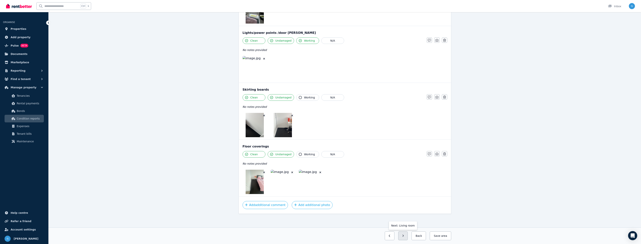
click at [405, 236] on button "button" at bounding box center [403, 235] width 10 height 9
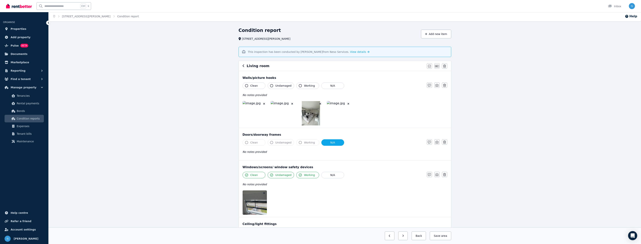
scroll to position [0, 0]
click at [257, 118] on img at bounding box center [255, 114] width 24 height 24
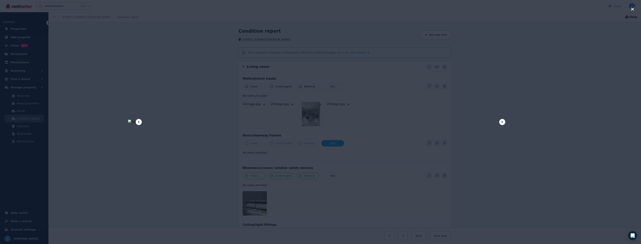
click at [502, 121] on icon at bounding box center [502, 122] width 5 height 5
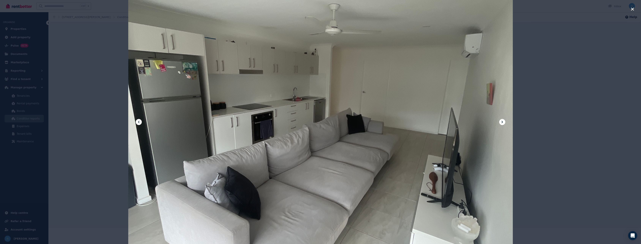
click at [502, 121] on icon at bounding box center [502, 122] width 5 height 5
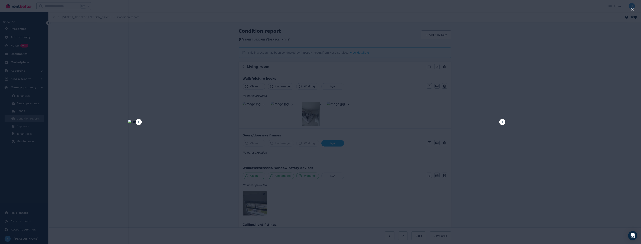
click at [502, 121] on icon at bounding box center [502, 122] width 5 height 5
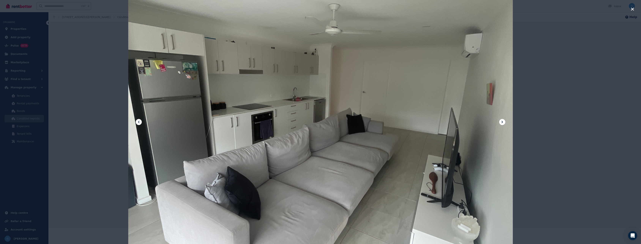
click at [502, 121] on icon at bounding box center [502, 122] width 5 height 5
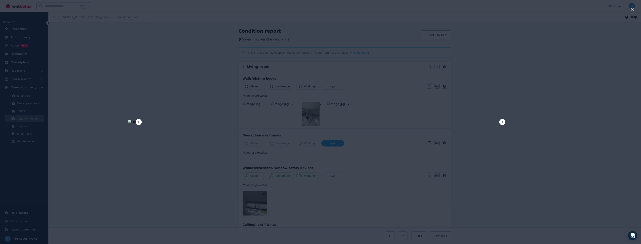
click at [502, 121] on icon at bounding box center [502, 122] width 5 height 5
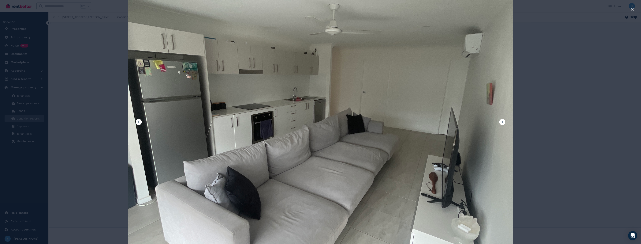
click at [502, 121] on icon at bounding box center [502, 122] width 5 height 5
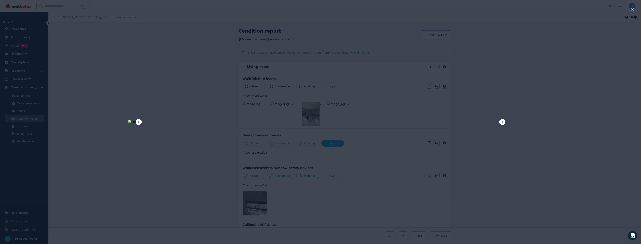
click at [498, 120] on div at bounding box center [320, 121] width 385 height 513
click at [632, 9] on icon "button" at bounding box center [632, 9] width 3 height 3
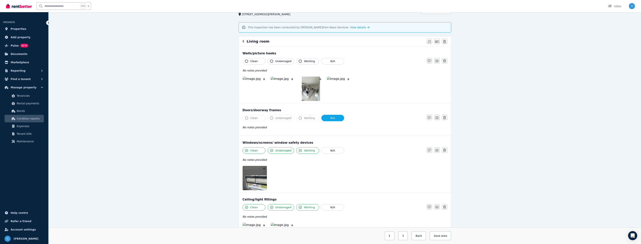
scroll to position [76, 0]
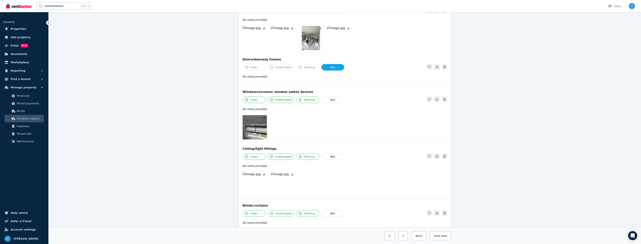
click at [257, 129] on img at bounding box center [259, 127] width 32 height 24
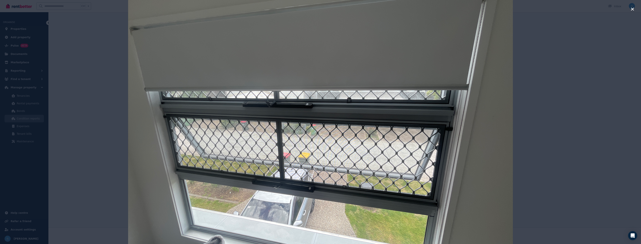
scroll to position [152, 0]
click at [561, 171] on div at bounding box center [320, 122] width 641 height 244
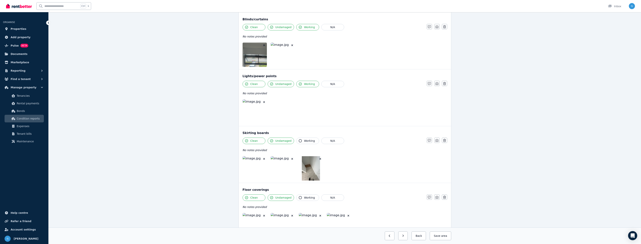
scroll to position [304, 0]
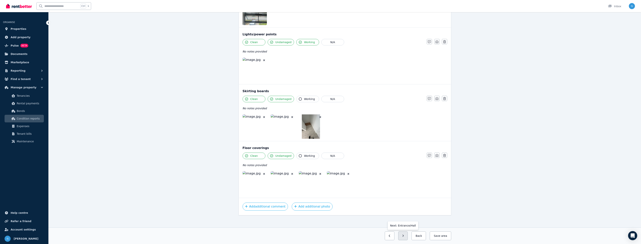
click at [404, 235] on button "button" at bounding box center [403, 235] width 10 height 9
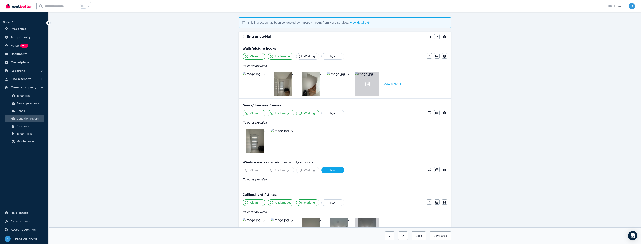
scroll to position [0, 0]
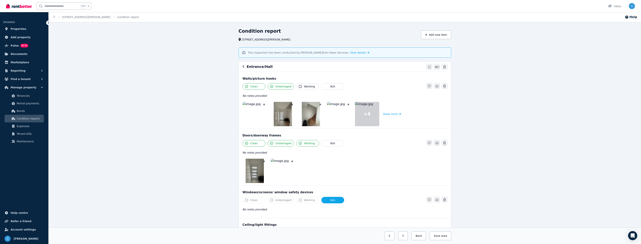
click at [254, 120] on img at bounding box center [255, 114] width 24 height 24
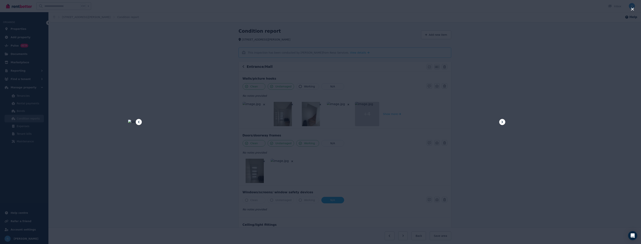
click at [503, 123] on icon at bounding box center [502, 122] width 5 height 5
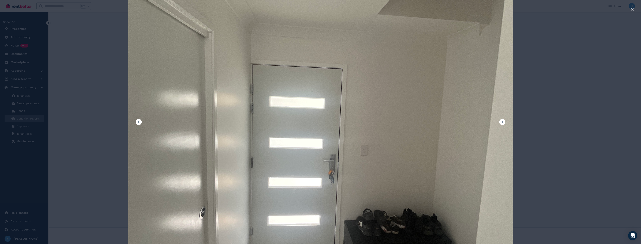
scroll to position [95, 0]
click at [502, 124] on icon at bounding box center [502, 122] width 5 height 5
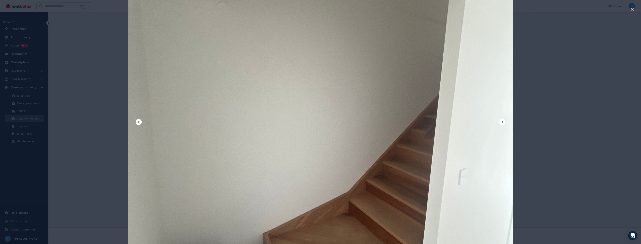
click at [502, 124] on icon at bounding box center [502, 122] width 5 height 5
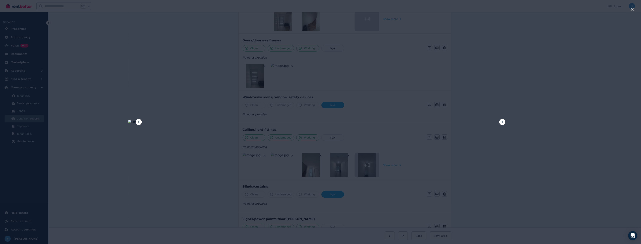
click at [502, 124] on icon at bounding box center [502, 122] width 5 height 5
click at [503, 123] on icon at bounding box center [502, 122] width 5 height 5
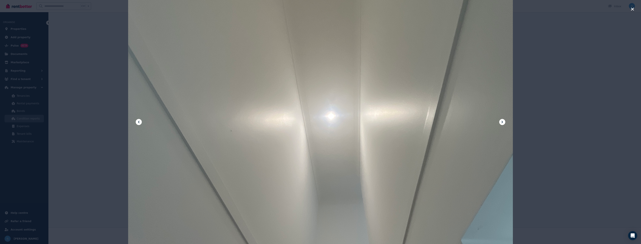
click at [503, 123] on icon at bounding box center [502, 122] width 5 height 5
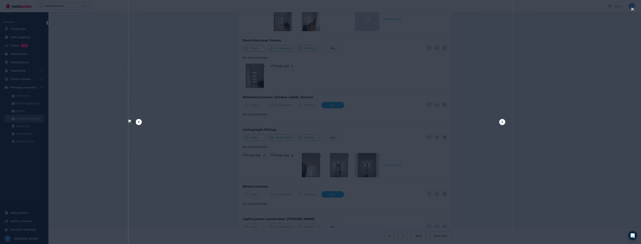
click at [503, 123] on icon at bounding box center [502, 122] width 5 height 5
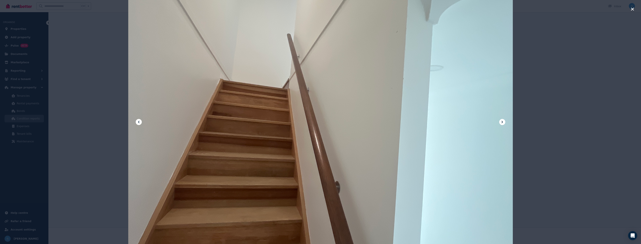
click at [503, 123] on icon at bounding box center [502, 122] width 5 height 5
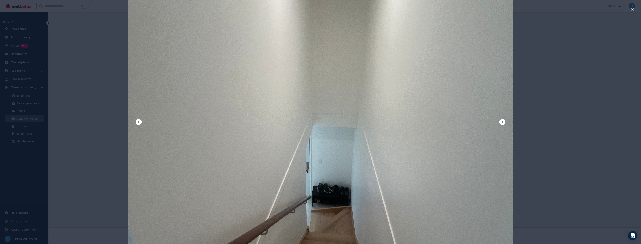
click at [503, 123] on icon at bounding box center [502, 122] width 5 height 5
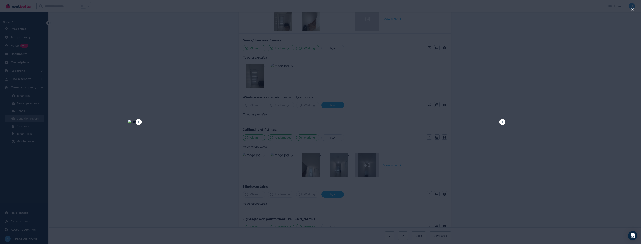
click at [503, 123] on icon at bounding box center [502, 122] width 5 height 5
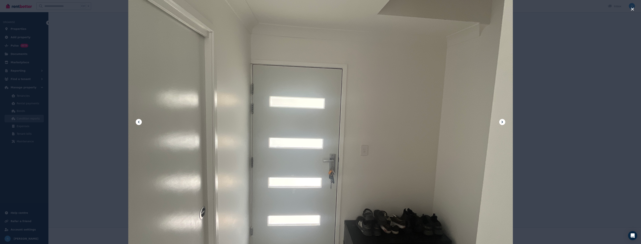
click at [503, 123] on icon at bounding box center [502, 122] width 5 height 5
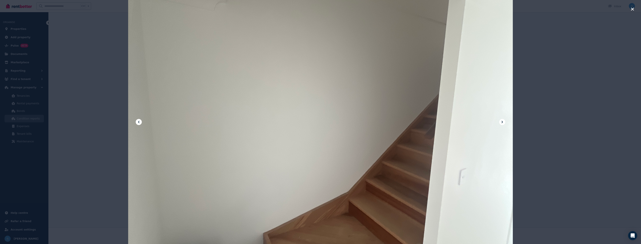
click at [503, 123] on icon at bounding box center [502, 122] width 5 height 5
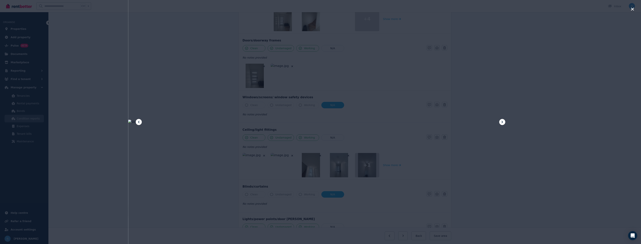
click at [563, 119] on div at bounding box center [320, 122] width 641 height 244
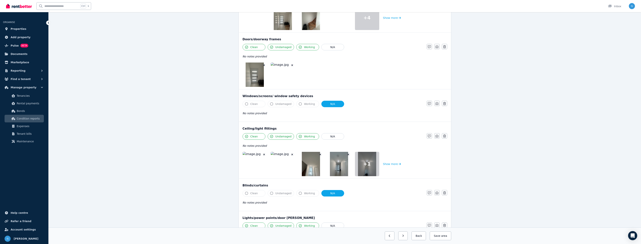
scroll to position [152, 0]
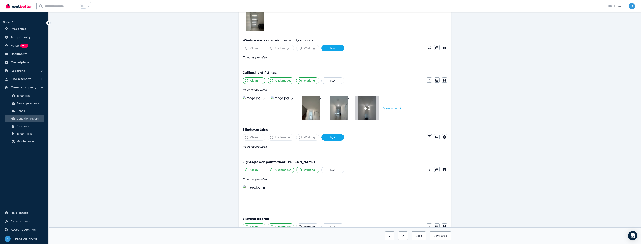
click at [256, 107] on img at bounding box center [255, 108] width 24 height 24
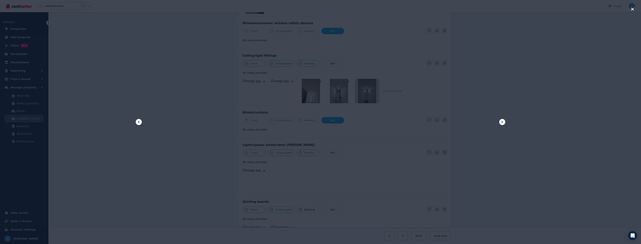
scroll to position [171, 0]
click at [503, 120] on icon at bounding box center [502, 122] width 5 height 5
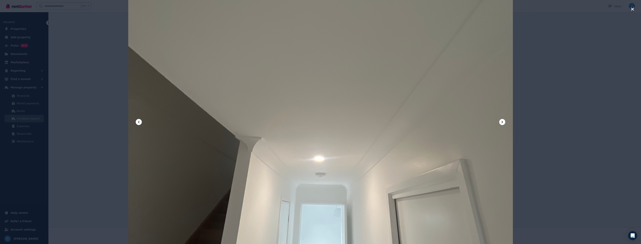
click at [503, 120] on icon at bounding box center [502, 122] width 5 height 5
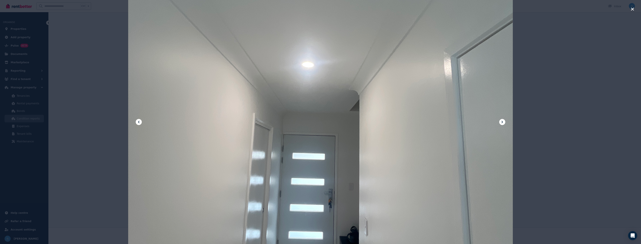
click at [503, 120] on icon at bounding box center [502, 122] width 5 height 5
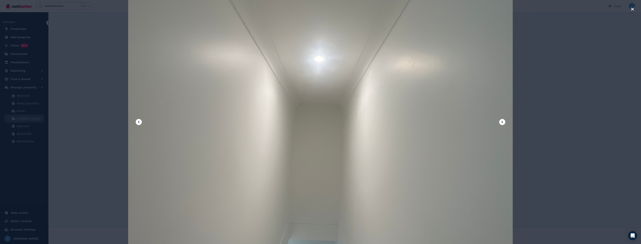
click at [503, 120] on icon at bounding box center [502, 122] width 5 height 5
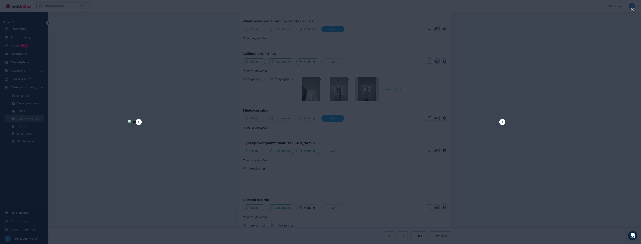
click at [503, 120] on icon at bounding box center [502, 122] width 5 height 5
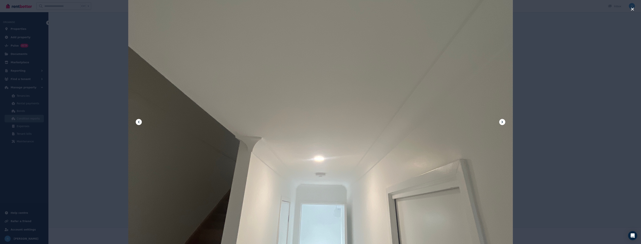
click at [503, 120] on icon at bounding box center [502, 122] width 5 height 5
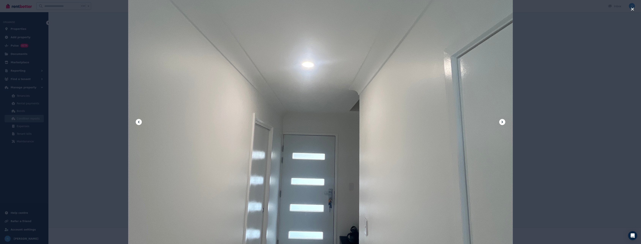
click at [569, 120] on div at bounding box center [320, 122] width 641 height 244
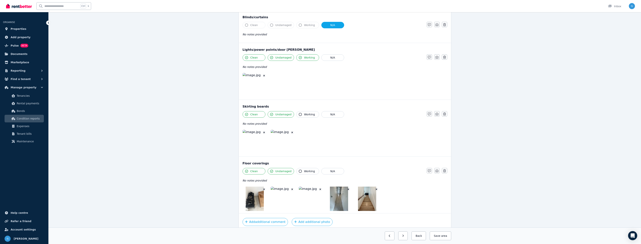
scroll to position [281, 0]
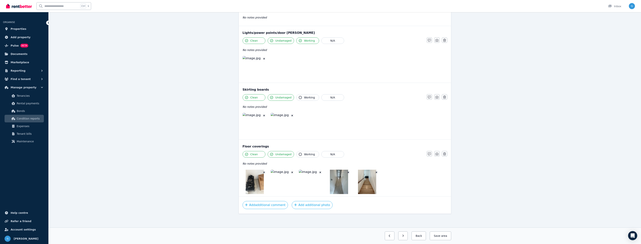
click at [260, 186] on img at bounding box center [255, 182] width 18 height 24
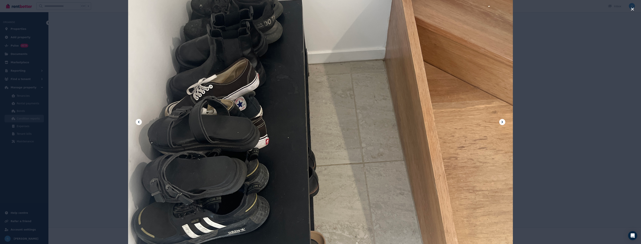
click at [504, 122] on icon at bounding box center [502, 122] width 5 height 5
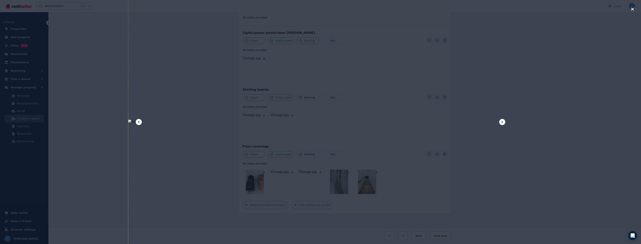
click at [504, 122] on icon at bounding box center [502, 122] width 5 height 5
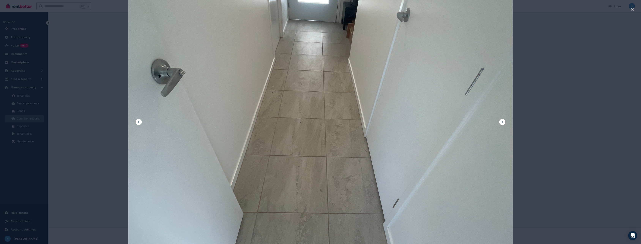
click at [504, 122] on icon at bounding box center [502, 122] width 5 height 5
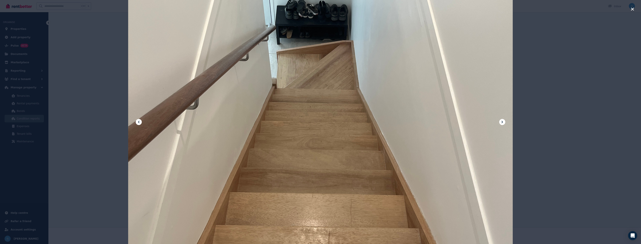
click at [504, 122] on icon at bounding box center [502, 122] width 5 height 5
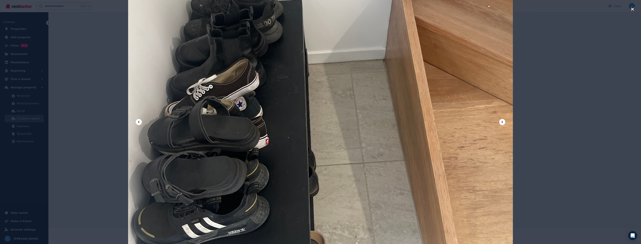
click at [504, 122] on icon at bounding box center [502, 122] width 5 height 5
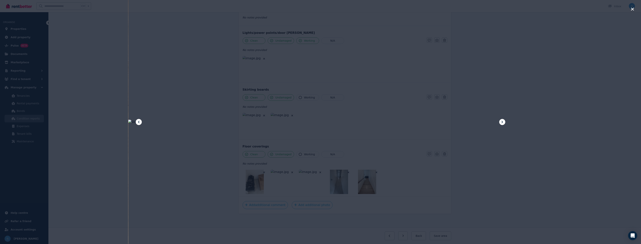
click at [560, 119] on div at bounding box center [320, 122] width 641 height 244
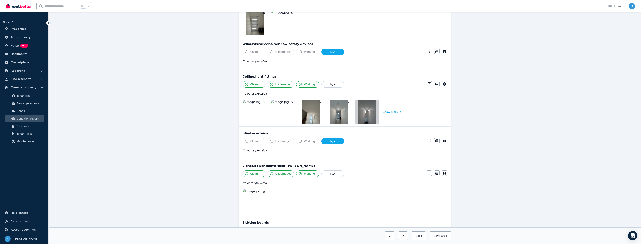
scroll to position [53, 0]
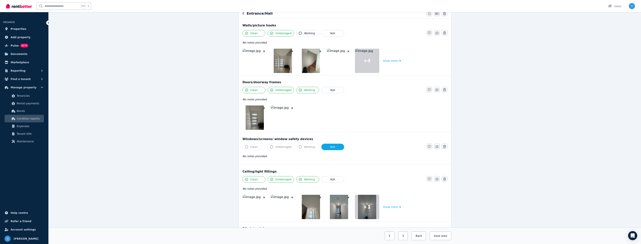
click at [254, 62] on img at bounding box center [255, 61] width 24 height 24
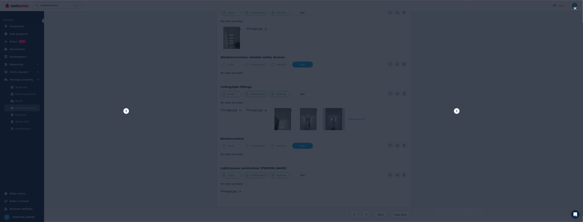
scroll to position [0, 0]
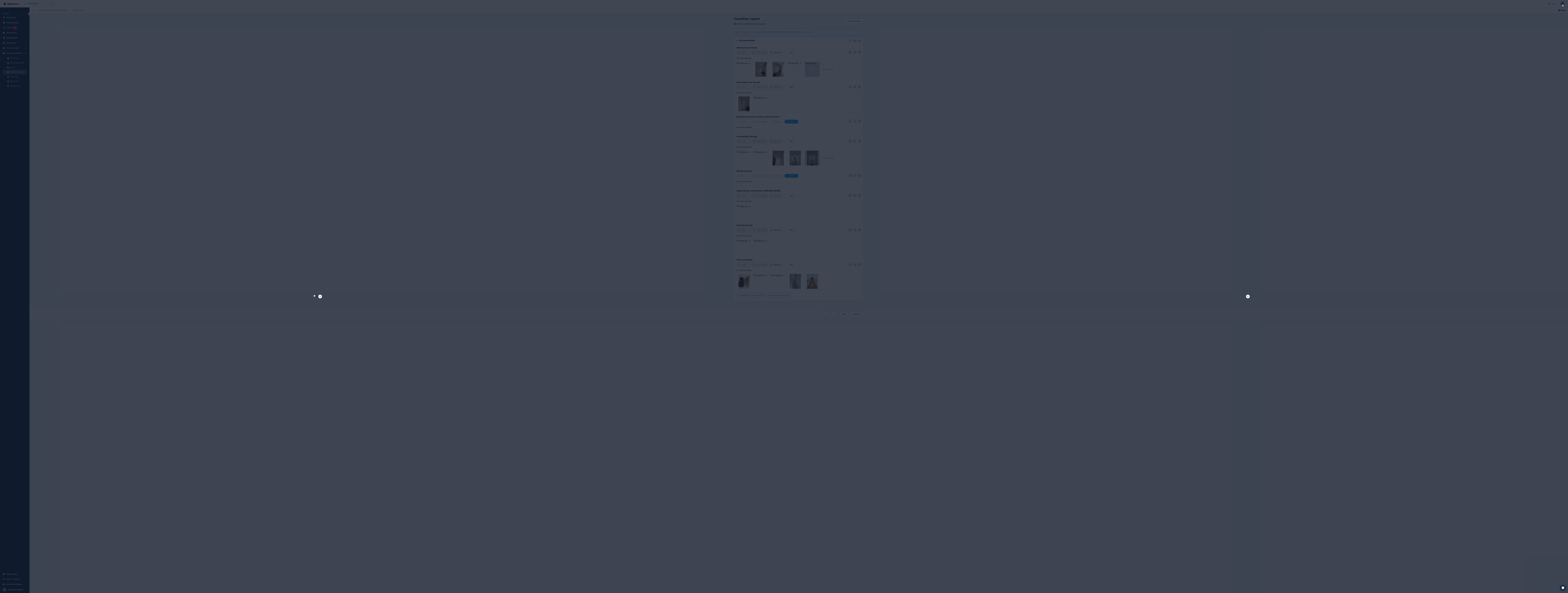
click at [392, 148] on div at bounding box center [784, 296] width 1568 height 593
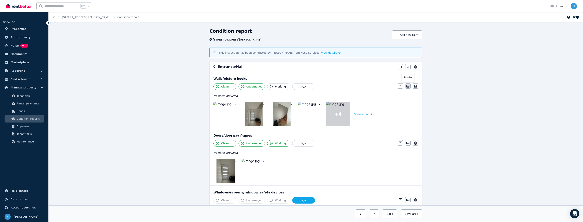
click at [408, 88] on button "button" at bounding box center [407, 85] width 5 height 5
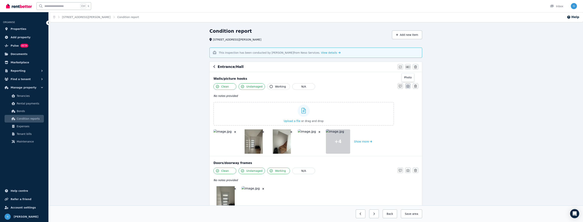
click at [409, 85] on icon "button" at bounding box center [407, 85] width 3 height 3
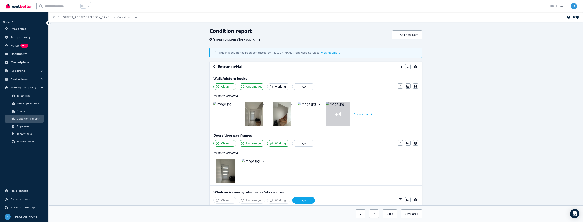
click at [363, 114] on button "Show more" at bounding box center [363, 114] width 18 height 24
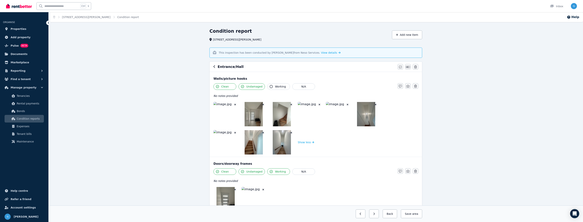
click at [253, 144] on img at bounding box center [254, 142] width 18 height 24
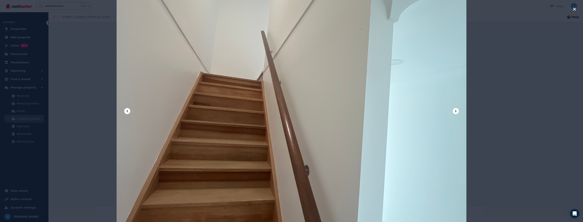
click at [456, 112] on icon at bounding box center [455, 111] width 5 height 5
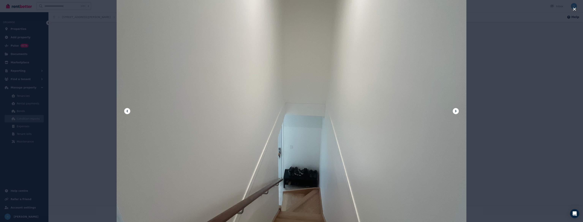
click at [456, 112] on icon at bounding box center [455, 111] width 5 height 5
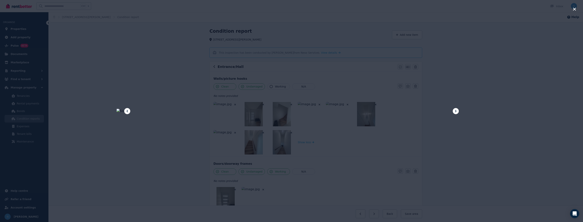
click at [521, 108] on div at bounding box center [291, 111] width 583 height 222
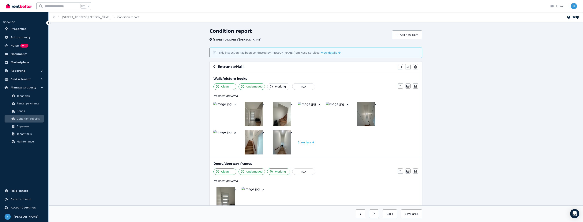
click at [215, 65] on div "Entrance/Hall" at bounding box center [304, 66] width 182 height 5
click at [214, 66] on icon "button" at bounding box center [214, 66] width 2 height 3
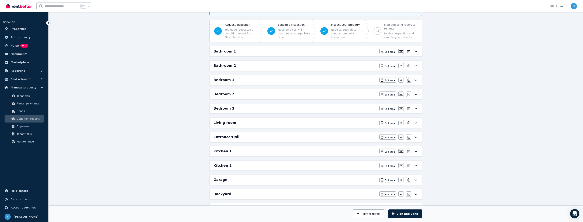
scroll to position [52, 0]
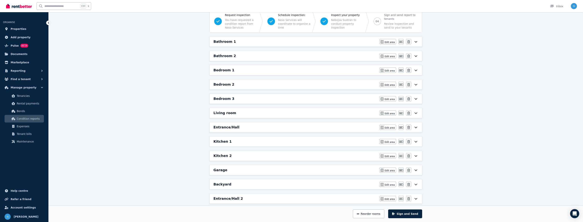
click at [225, 142] on h6 "Kitchen 1" at bounding box center [222, 141] width 18 height 5
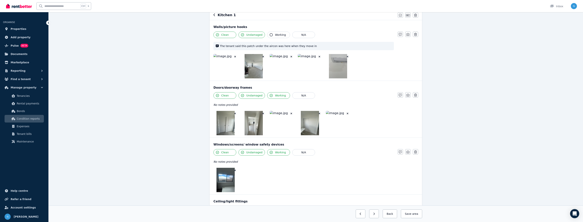
scroll to position [0, 0]
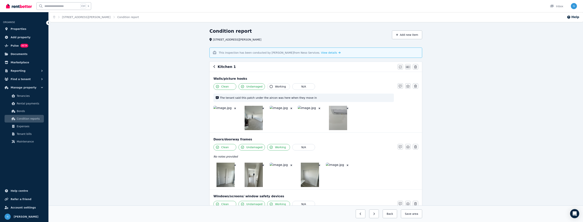
click at [232, 119] on img at bounding box center [225, 118] width 24 height 24
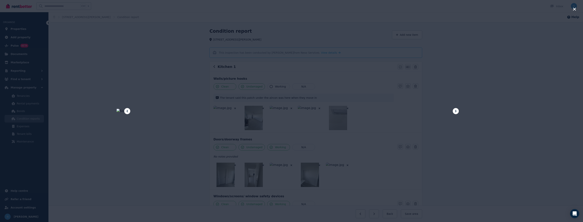
click at [455, 112] on icon at bounding box center [455, 111] width 5 height 5
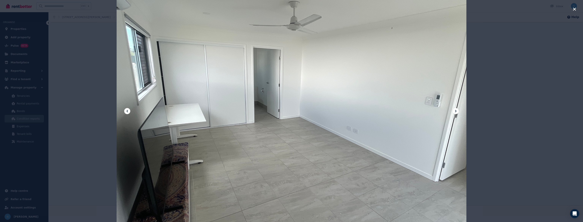
click at [455, 112] on icon at bounding box center [455, 111] width 5 height 5
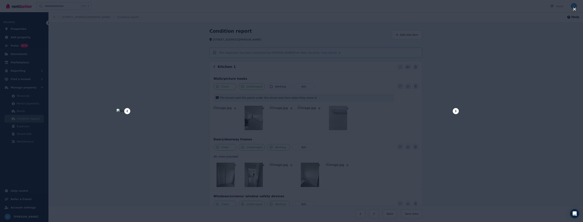
click at [455, 112] on icon at bounding box center [455, 111] width 5 height 5
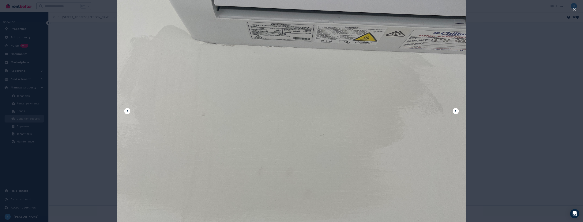
click at [455, 112] on icon at bounding box center [455, 111] width 5 height 5
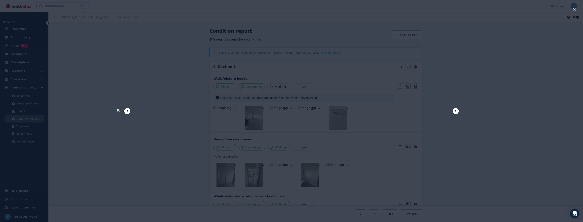
click at [455, 112] on icon at bounding box center [455, 111] width 5 height 5
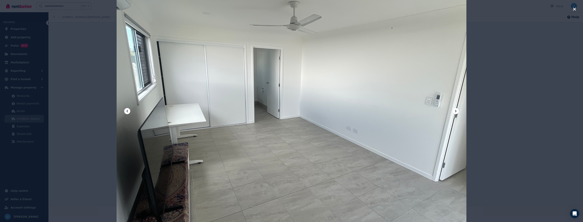
click at [455, 112] on icon at bounding box center [455, 111] width 5 height 5
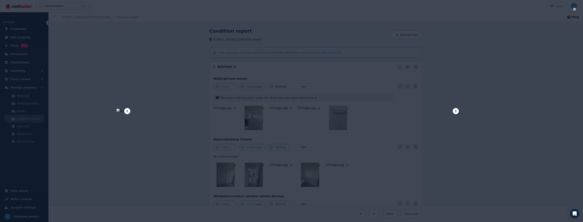
click at [455, 112] on icon at bounding box center [455, 111] width 5 height 5
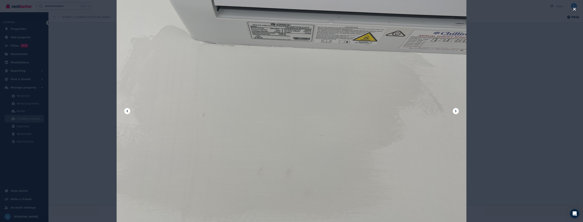
click at [512, 108] on div at bounding box center [291, 111] width 583 height 222
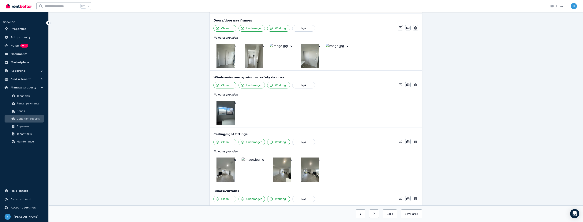
scroll to position [121, 0]
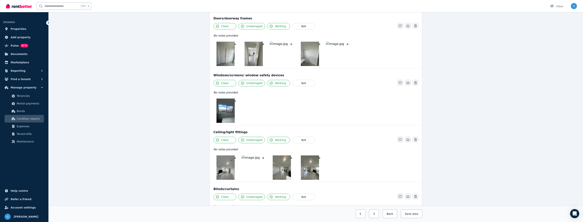
click at [230, 114] on img at bounding box center [225, 110] width 18 height 24
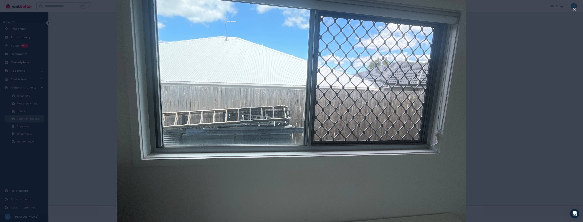
click at [122, 114] on img at bounding box center [292, 111] width 350 height 466
click at [95, 123] on div at bounding box center [291, 111] width 583 height 222
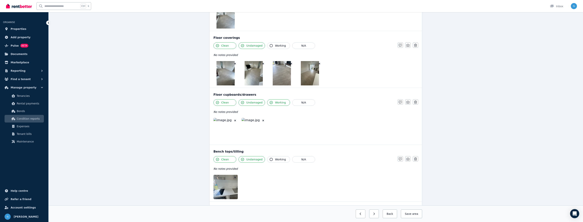
scroll to position [500, 0]
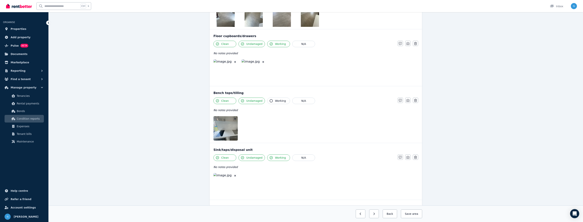
click at [255, 71] on img at bounding box center [254, 71] width 24 height 24
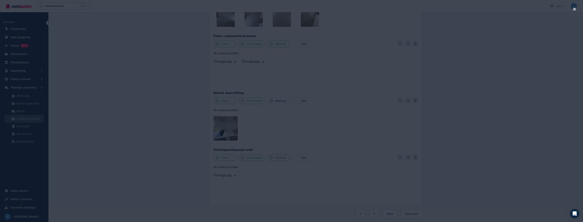
click at [89, 99] on div at bounding box center [291, 111] width 583 height 222
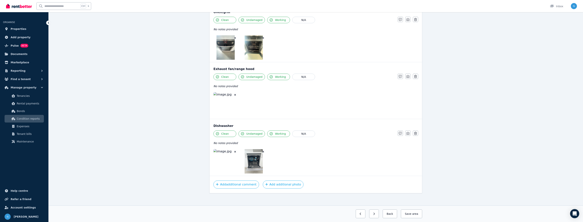
scroll to position [752, 0]
click at [379, 215] on button "button" at bounding box center [374, 213] width 10 height 9
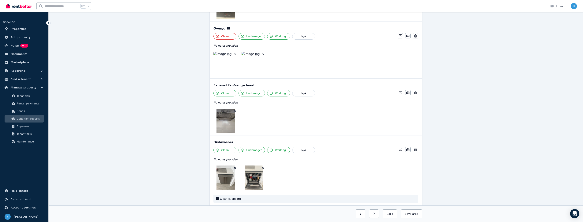
scroll to position [568, 0]
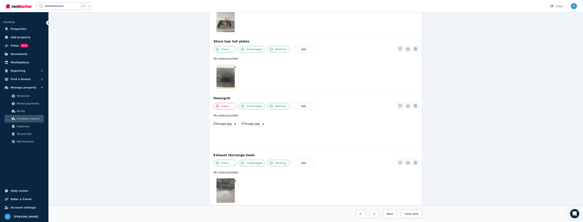
click at [252, 133] on img at bounding box center [254, 133] width 24 height 24
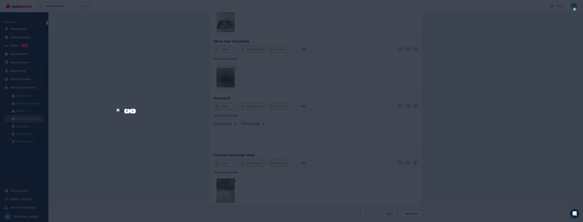
click at [129, 111] on icon at bounding box center [127, 111] width 5 height 5
click at [102, 107] on div at bounding box center [291, 111] width 583 height 222
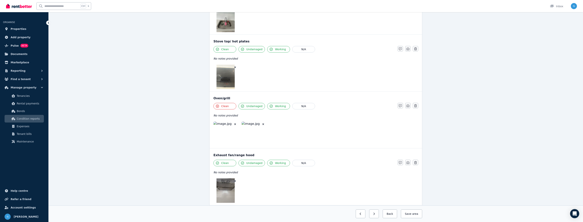
click at [223, 192] on img at bounding box center [225, 190] width 18 height 24
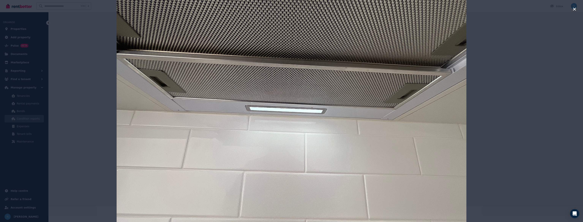
click at [92, 127] on div at bounding box center [291, 111] width 583 height 222
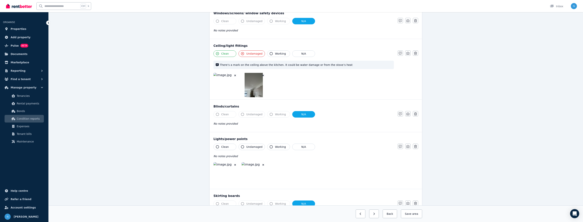
scroll to position [154, 0]
click at [255, 90] on img at bounding box center [254, 85] width 18 height 24
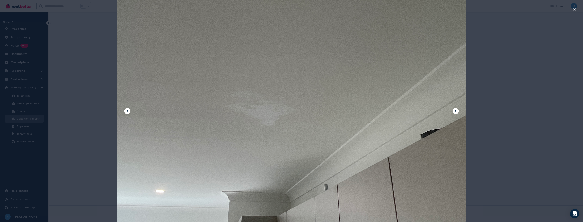
click at [129, 110] on icon at bounding box center [127, 111] width 5 height 5
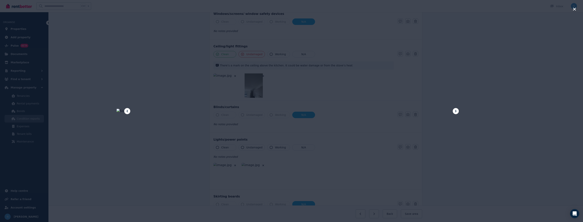
click at [129, 111] on icon at bounding box center [127, 111] width 5 height 5
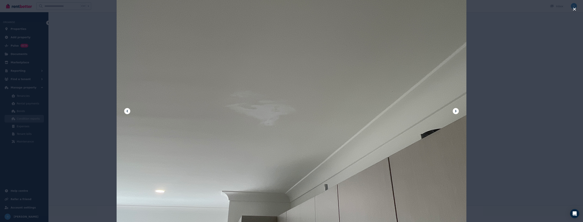
click at [80, 93] on div at bounding box center [291, 111] width 583 height 222
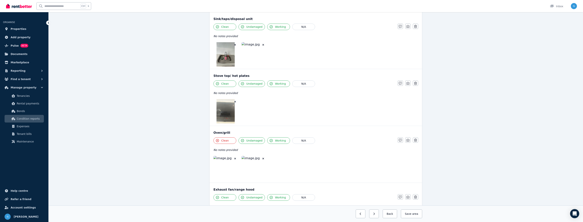
scroll to position [586, 0]
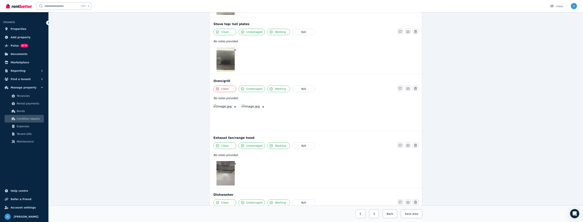
click at [228, 61] on img at bounding box center [225, 59] width 18 height 24
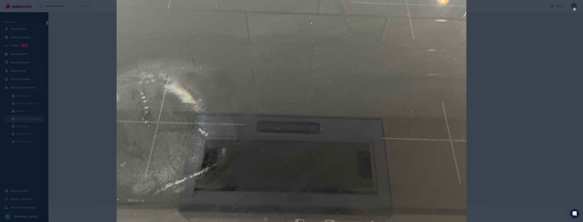
click at [105, 74] on div at bounding box center [291, 111] width 583 height 222
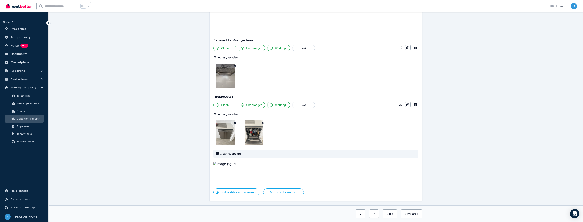
scroll to position [691, 0]
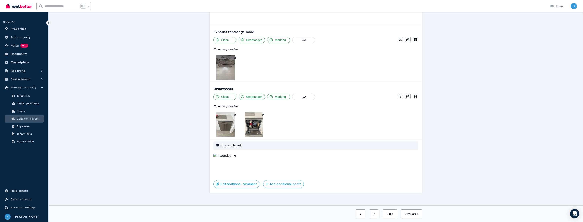
click at [225, 161] on img at bounding box center [225, 165] width 24 height 24
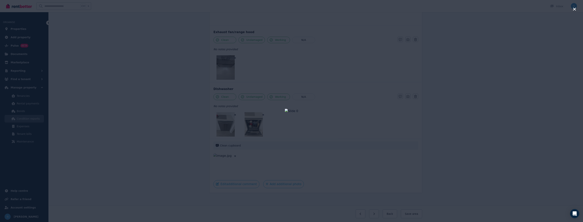
click at [112, 93] on div at bounding box center [291, 111] width 583 height 222
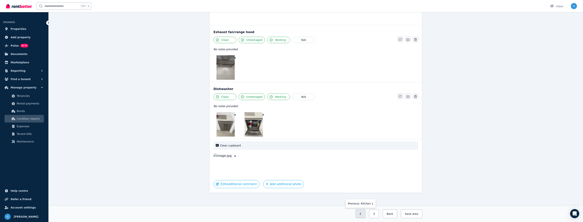
click at [362, 211] on button "button" at bounding box center [361, 213] width 10 height 9
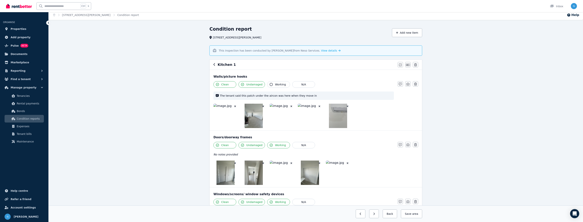
scroll to position [0, 0]
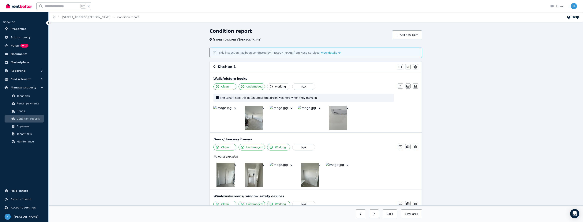
drag, startPoint x: 164, startPoint y: 147, endPoint x: 163, endPoint y: -4, distance: 150.9
click at [214, 68] on button "button" at bounding box center [214, 66] width 2 height 5
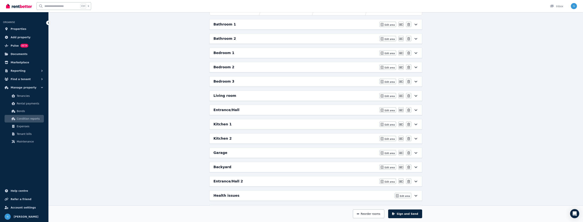
scroll to position [103, 0]
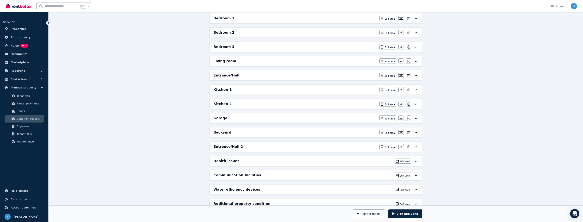
click at [234, 159] on div "Health issues" at bounding box center [302, 160] width 179 height 5
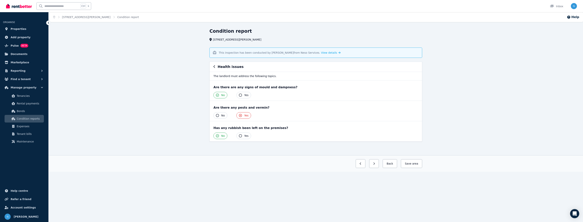
scroll to position [0, 0]
click at [117, 17] on link "Condition report" at bounding box center [128, 17] width 22 height 3
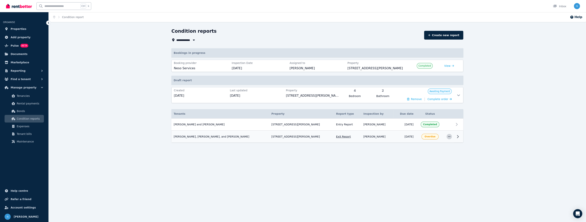
click at [448, 135] on icon "button" at bounding box center [448, 136] width 3 height 3
click at [545, 132] on div "**********" at bounding box center [317, 95] width 537 height 135
click at [513, 116] on div "**********" at bounding box center [317, 95] width 537 height 135
click at [449, 66] on button "View" at bounding box center [449, 66] width 10 height 4
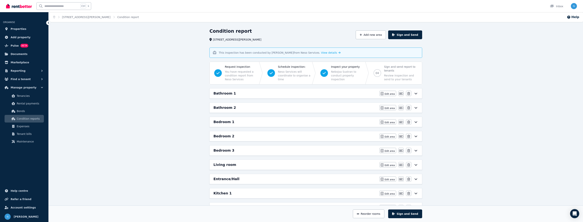
click at [230, 95] on h6 "Bathroom 1" at bounding box center [224, 93] width 22 height 5
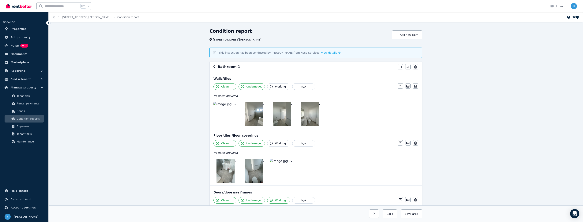
click at [223, 117] on img at bounding box center [225, 114] width 24 height 24
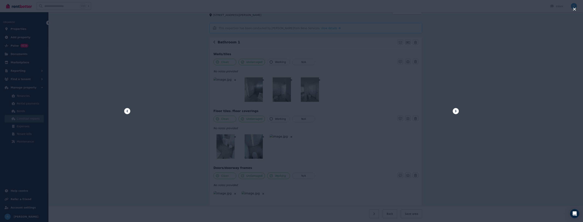
scroll to position [69, 0]
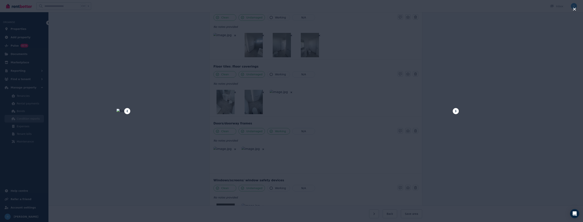
click at [97, 81] on div at bounding box center [291, 111] width 583 height 222
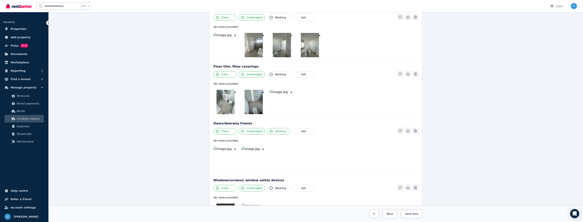
click at [248, 49] on img at bounding box center [254, 45] width 18 height 24
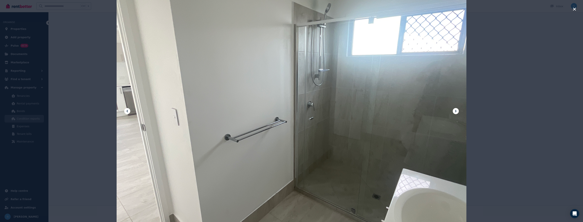
click at [537, 92] on div at bounding box center [291, 111] width 583 height 222
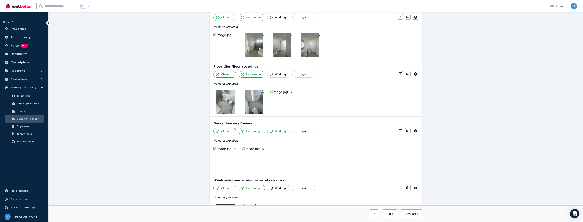
click at [254, 105] on img at bounding box center [254, 102] width 18 height 24
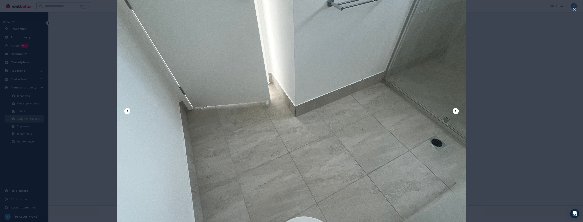
click at [455, 111] on icon at bounding box center [455, 111] width 5 height 5
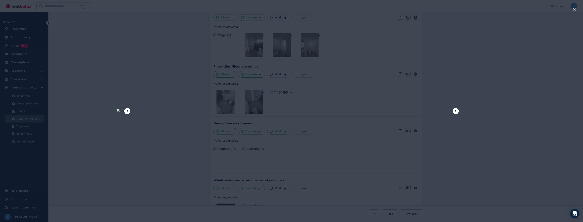
click at [455, 111] on icon at bounding box center [455, 111] width 5 height 5
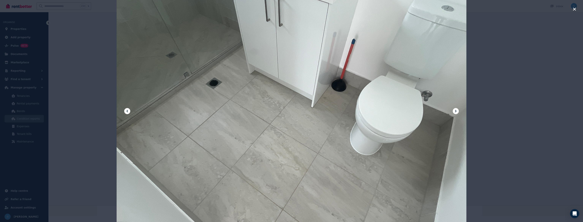
click at [455, 111] on icon at bounding box center [455, 111] width 5 height 5
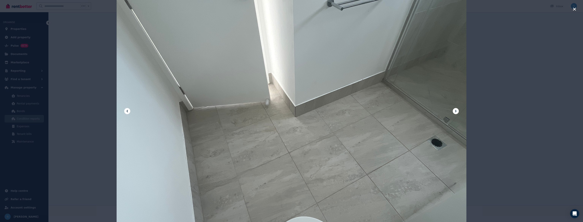
click at [455, 111] on icon at bounding box center [455, 111] width 5 height 5
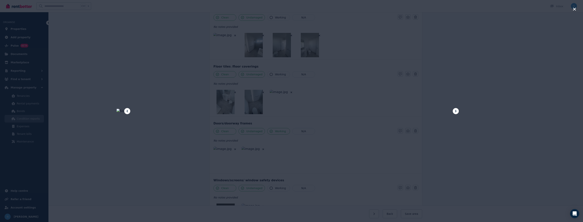
click at [510, 114] on div at bounding box center [291, 111] width 583 height 222
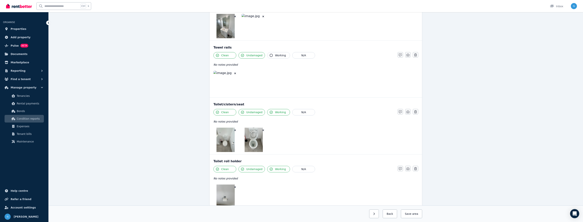
scroll to position [621, 0]
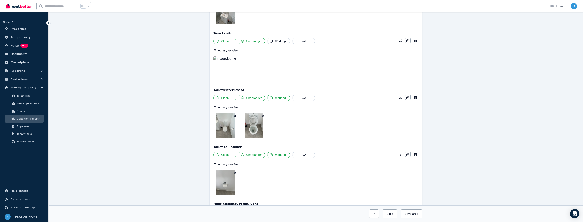
click at [253, 128] on img at bounding box center [254, 125] width 18 height 24
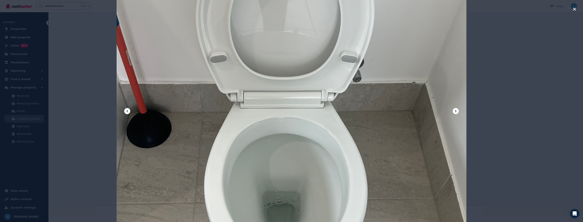
click at [92, 85] on div at bounding box center [291, 111] width 583 height 222
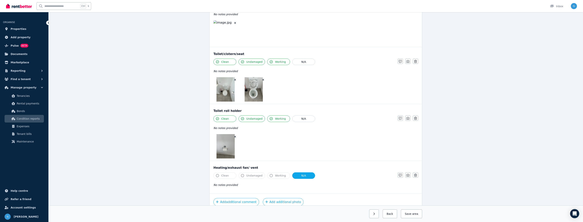
scroll to position [0, 0]
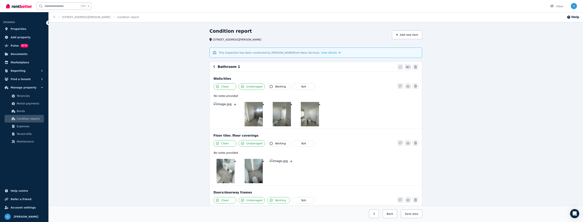
drag, startPoint x: 175, startPoint y: 152, endPoint x: 178, endPoint y: 43, distance: 109.9
click at [215, 66] on icon "button" at bounding box center [214, 66] width 2 height 3
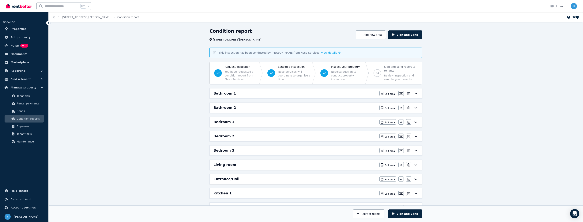
click at [222, 121] on h6 "Bedroom 1" at bounding box center [223, 121] width 21 height 5
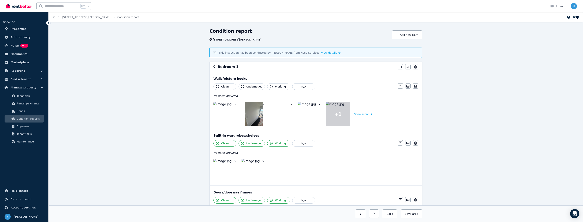
click at [226, 118] on img at bounding box center [225, 114] width 24 height 24
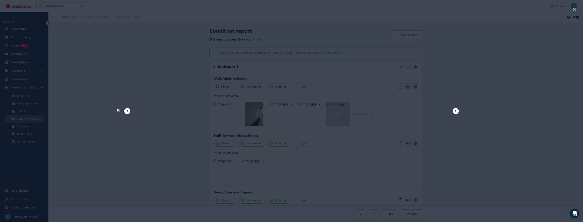
click at [457, 110] on icon at bounding box center [455, 111] width 5 height 5
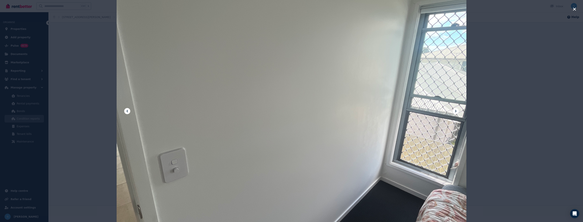
click at [457, 110] on icon at bounding box center [455, 111] width 5 height 5
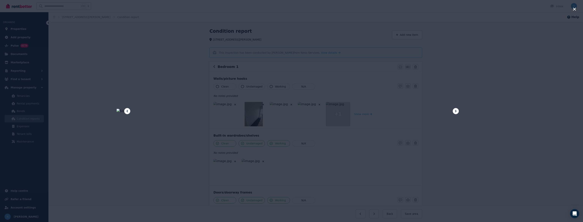
click at [457, 110] on icon at bounding box center [455, 111] width 5 height 5
click at [455, 113] on icon at bounding box center [455, 111] width 5 height 5
click at [514, 111] on div at bounding box center [291, 111] width 583 height 222
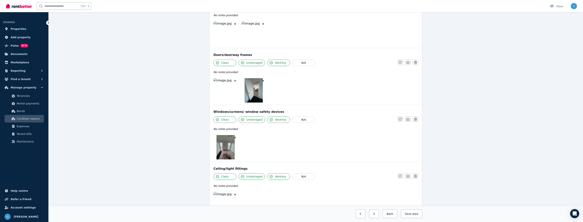
scroll to position [173, 0]
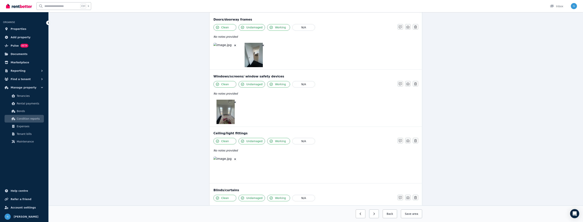
click at [226, 114] on img at bounding box center [225, 111] width 18 height 24
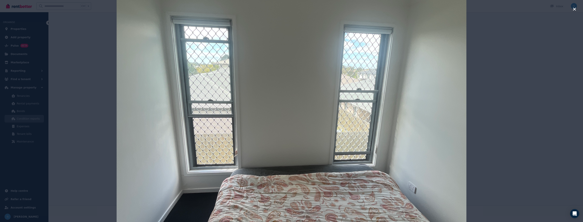
click at [495, 124] on div at bounding box center [291, 111] width 583 height 222
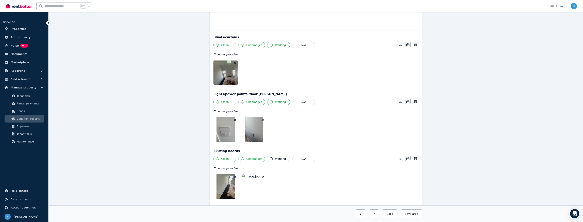
scroll to position [0, 0]
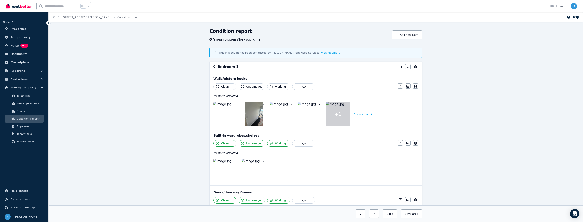
drag, startPoint x: 197, startPoint y: 14, endPoint x: 196, endPoint y: 1, distance: 12.6
click at [213, 67] on div "Bedroom 1 Mark all items as good Edit name Delete" at bounding box center [316, 67] width 212 height 10
click at [215, 67] on div "Bedroom 1" at bounding box center [304, 66] width 182 height 5
click at [215, 67] on icon "button" at bounding box center [214, 66] width 2 height 3
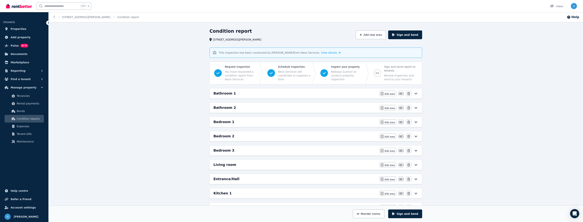
click at [224, 136] on h6 "Bedroom 2" at bounding box center [223, 135] width 21 height 5
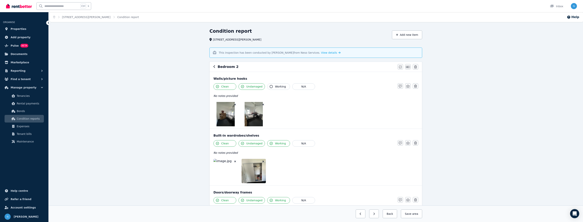
click at [231, 118] on img at bounding box center [225, 114] width 18 height 24
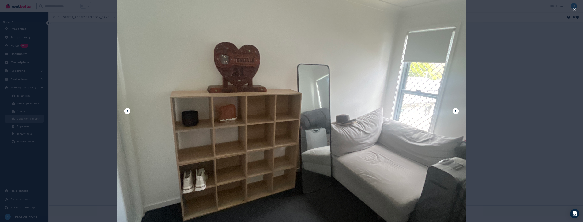
click at [454, 111] on icon at bounding box center [455, 111] width 5 height 5
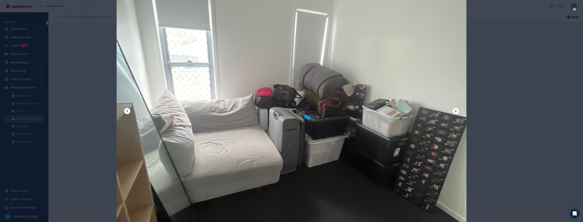
click at [454, 110] on icon at bounding box center [455, 111] width 5 height 5
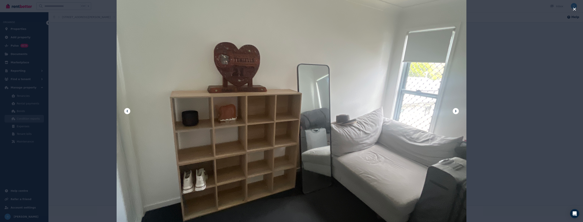
click at [454, 110] on icon at bounding box center [455, 111] width 5 height 5
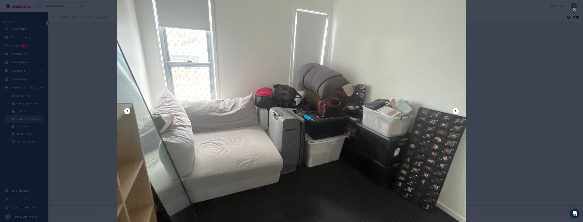
click at [503, 103] on div at bounding box center [291, 111] width 583 height 222
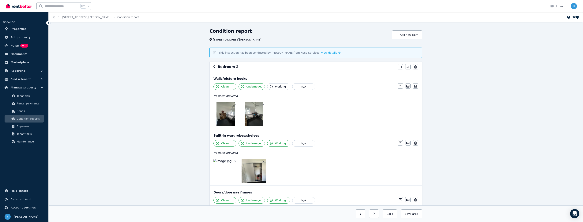
drag, startPoint x: 198, startPoint y: 158, endPoint x: 200, endPoint y: 38, distance: 119.2
click at [214, 66] on icon "button" at bounding box center [214, 66] width 2 height 3
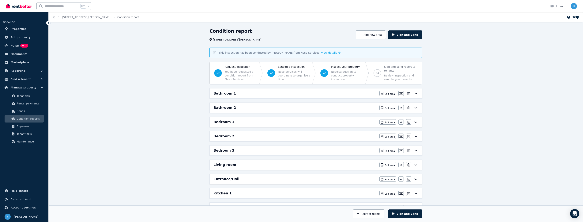
click at [228, 154] on div "Bedroom 3 Edit area Edit area Edit name [GEOGRAPHIC_DATA]" at bounding box center [316, 150] width 212 height 10
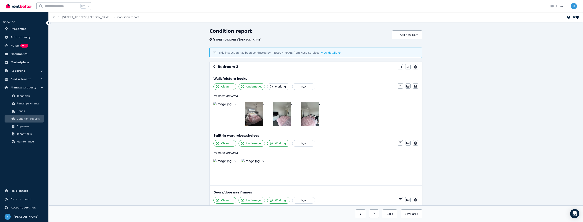
drag, startPoint x: 194, startPoint y: 143, endPoint x: 192, endPoint y: 18, distance: 125.0
click at [216, 68] on div "Bedroom 3" at bounding box center [304, 66] width 182 height 5
click at [215, 68] on icon "button" at bounding box center [214, 66] width 2 height 3
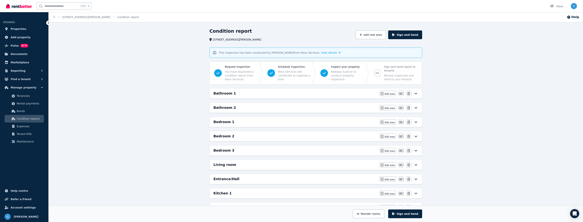
click at [227, 165] on h6 "Living room" at bounding box center [224, 164] width 23 height 5
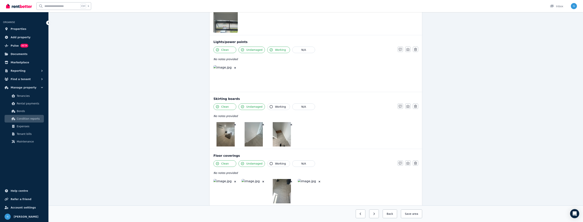
scroll to position [327, 0]
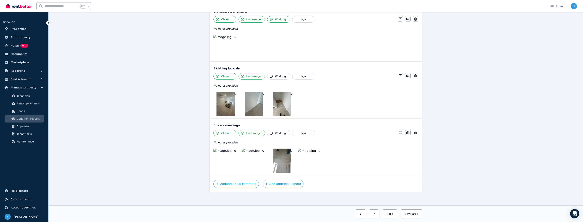
click at [258, 164] on img at bounding box center [254, 160] width 24 height 24
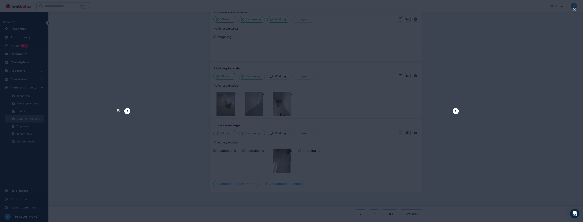
click at [457, 110] on icon at bounding box center [455, 111] width 5 height 5
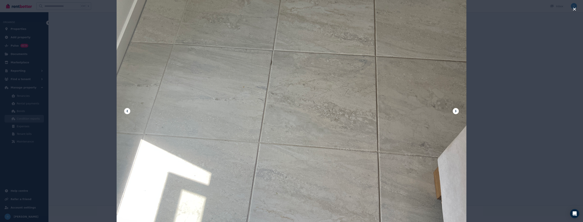
click at [457, 111] on icon at bounding box center [455, 111] width 5 height 5
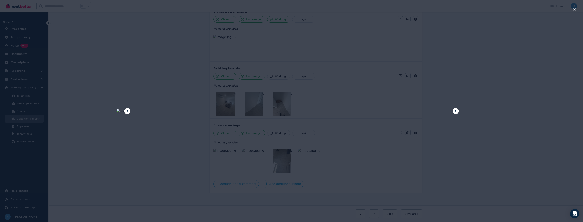
click at [457, 111] on icon at bounding box center [455, 111] width 5 height 5
click at [517, 103] on div at bounding box center [291, 111] width 583 height 222
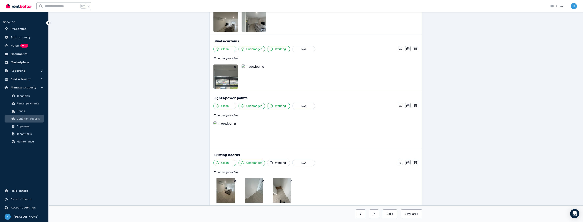
scroll to position [292, 0]
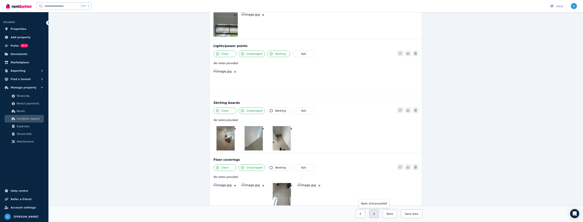
click at [375, 214] on button "button" at bounding box center [374, 213] width 10 height 9
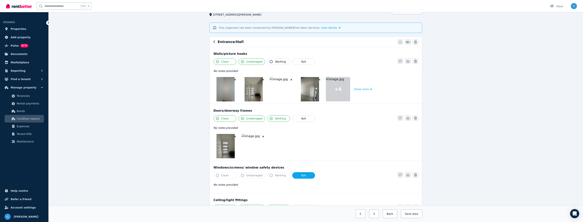
scroll to position [0, 0]
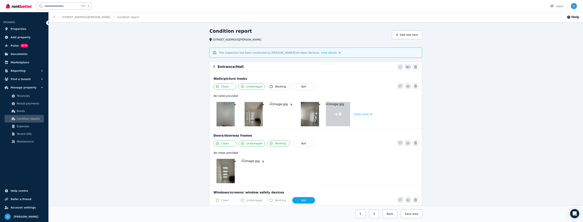
click at [254, 171] on img at bounding box center [254, 171] width 24 height 24
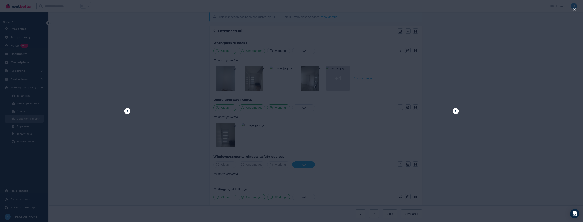
scroll to position [69, 0]
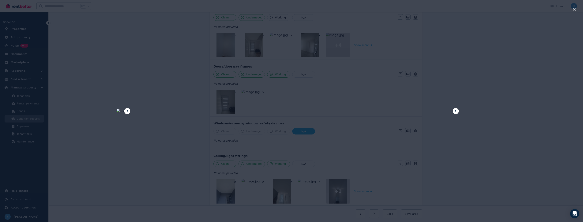
click at [507, 131] on div at bounding box center [291, 111] width 583 height 222
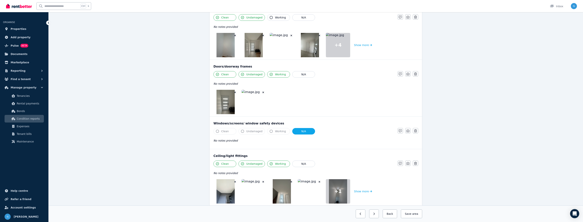
click at [226, 102] on img at bounding box center [225, 102] width 18 height 24
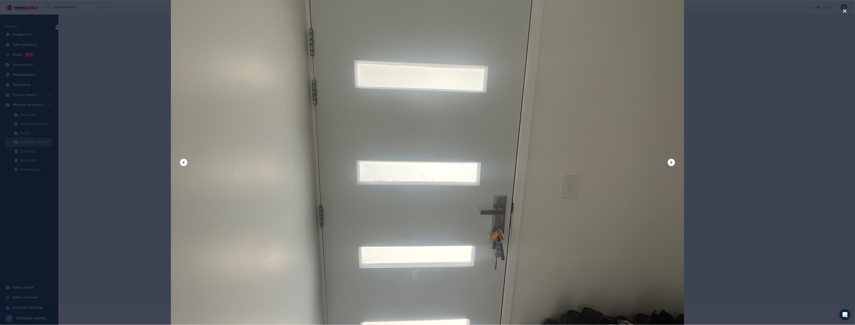
scroll to position [69, 0]
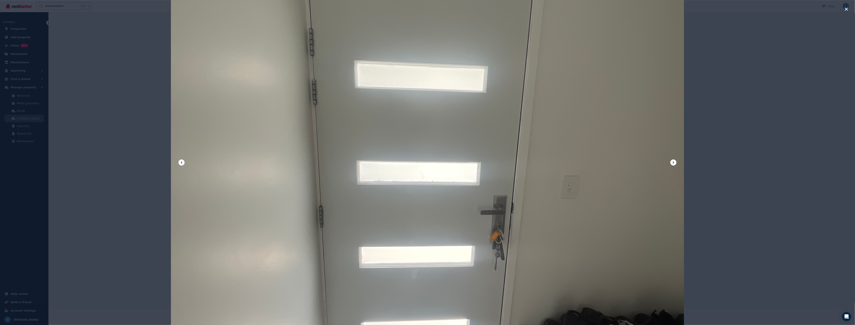
click at [644, 163] on div at bounding box center [427, 163] width 513 height 684
click at [644, 163] on icon at bounding box center [672, 162] width 1 height 2
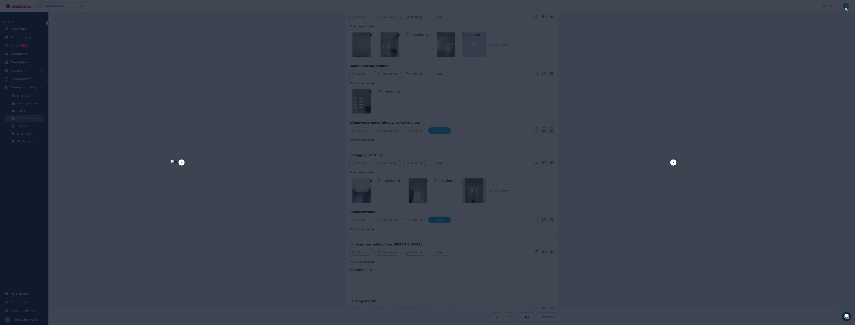
click at [644, 163] on icon at bounding box center [672, 162] width 1 height 2
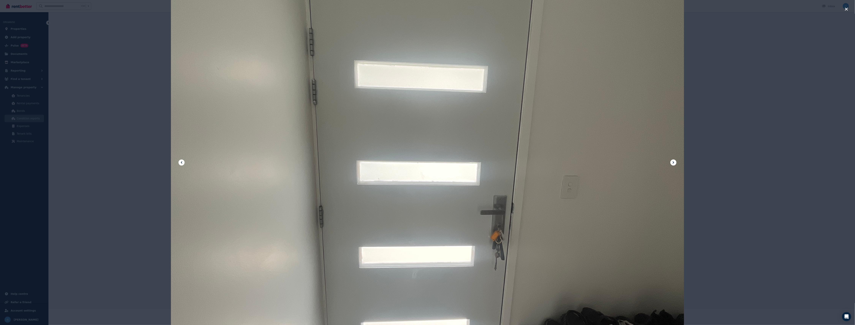
click at [644, 162] on div at bounding box center [427, 162] width 855 height 325
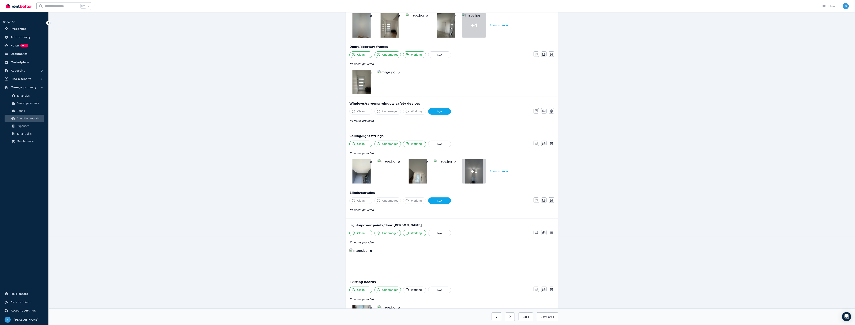
scroll to position [120, 0]
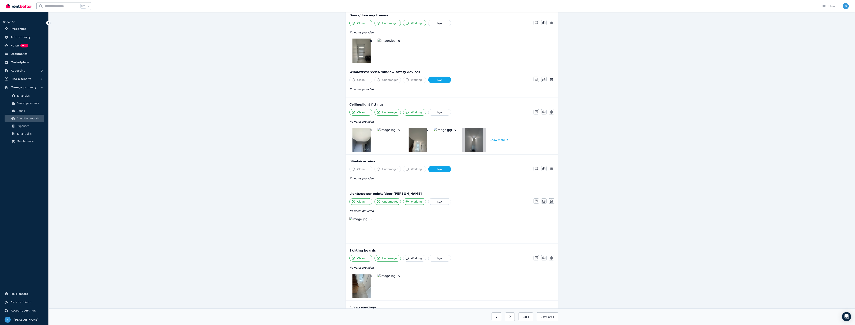
click at [496, 142] on button "Show more" at bounding box center [499, 140] width 18 height 24
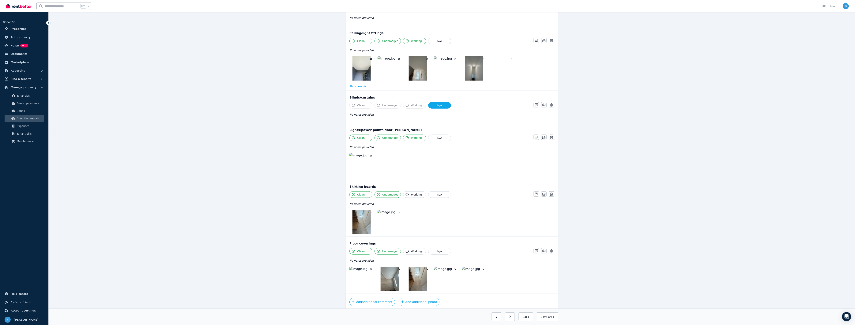
scroll to position [210, 0]
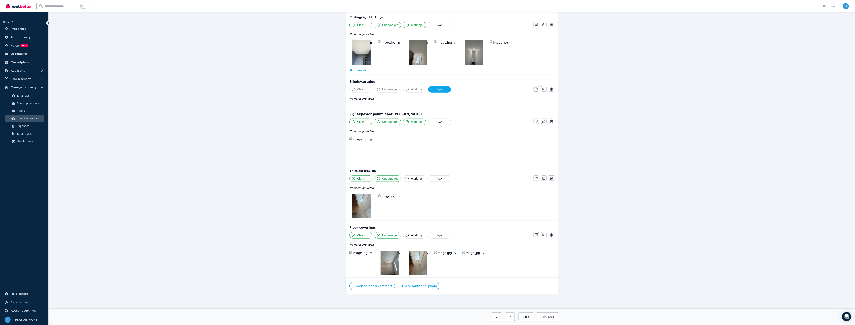
click at [390, 244] on img at bounding box center [389, 263] width 18 height 24
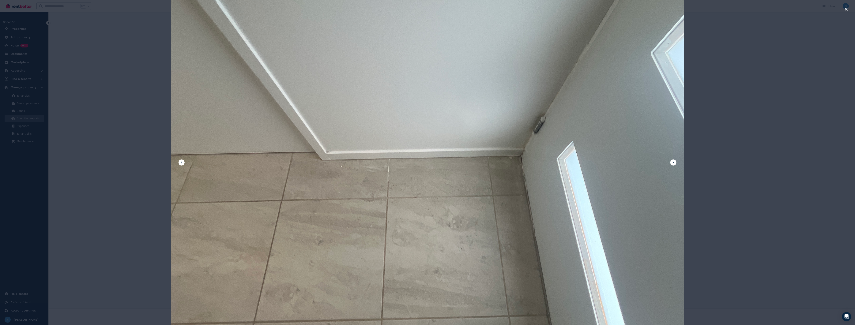
click at [644, 136] on div at bounding box center [427, 162] width 855 height 325
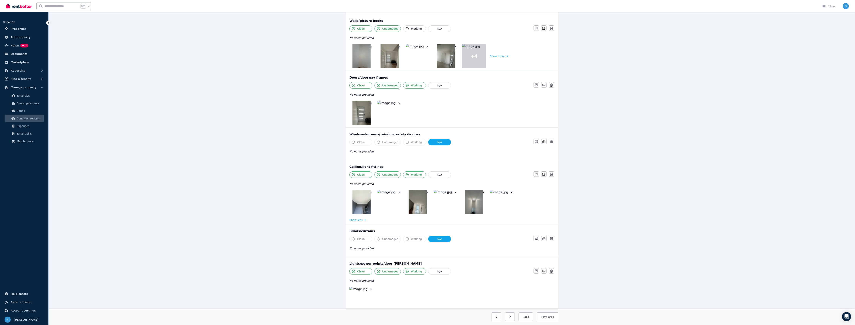
scroll to position [32, 0]
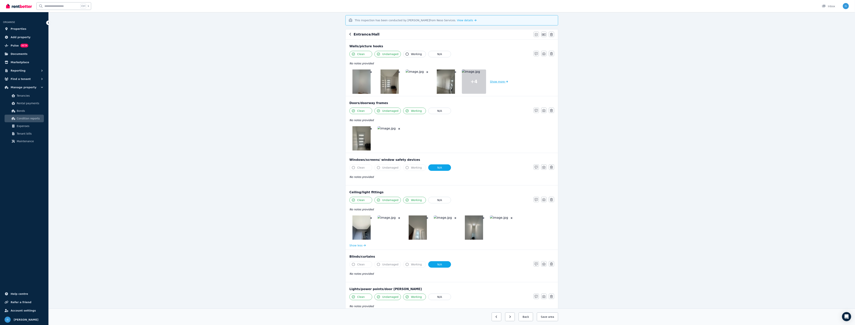
click at [501, 82] on button "Show more" at bounding box center [499, 81] width 18 height 24
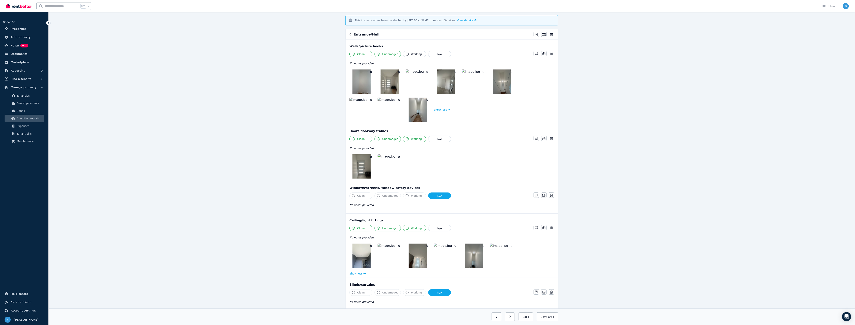
click at [387, 111] on img at bounding box center [389, 110] width 24 height 24
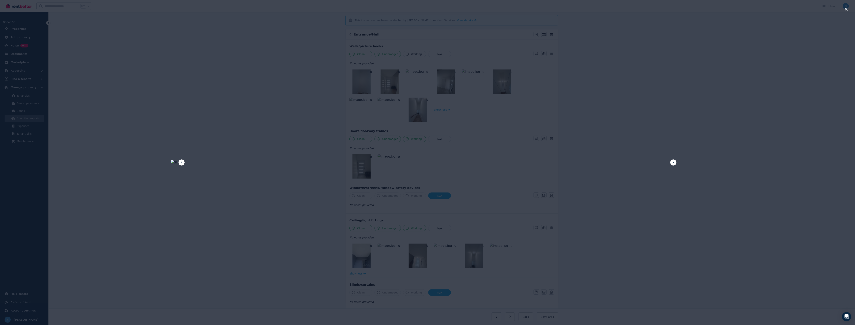
click at [182, 162] on icon at bounding box center [181, 162] width 5 height 5
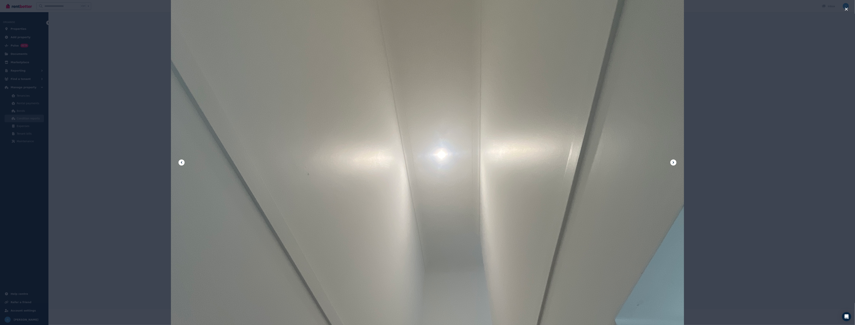
click at [182, 162] on icon at bounding box center [181, 162] width 5 height 5
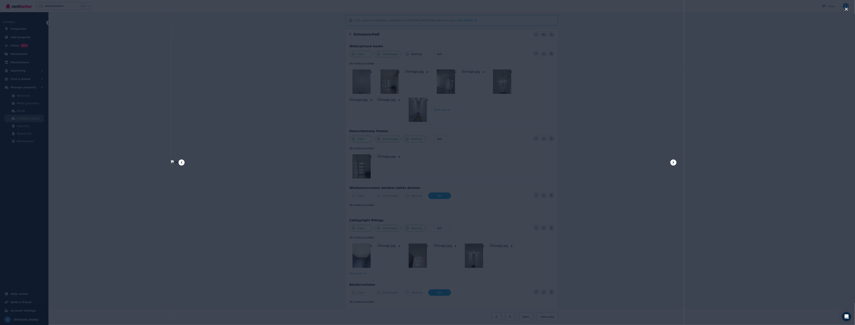
click at [182, 162] on icon at bounding box center [181, 162] width 5 height 5
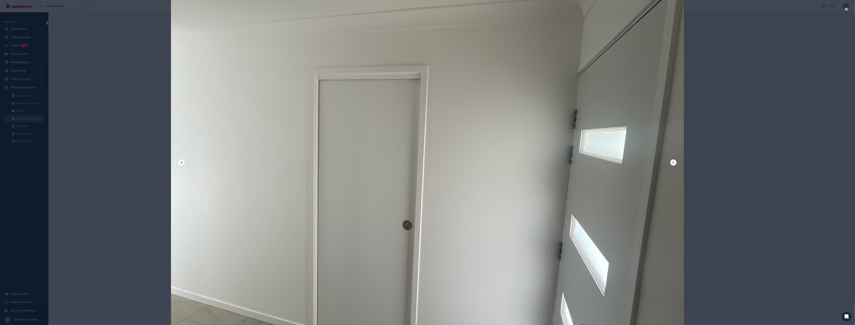
click at [182, 162] on icon at bounding box center [181, 162] width 5 height 5
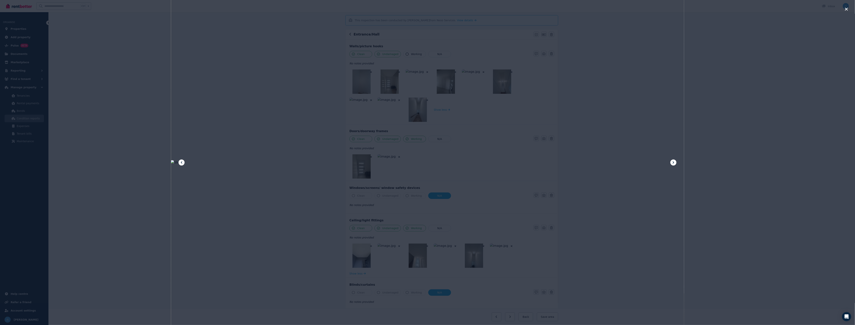
click at [182, 162] on icon at bounding box center [181, 162] width 5 height 5
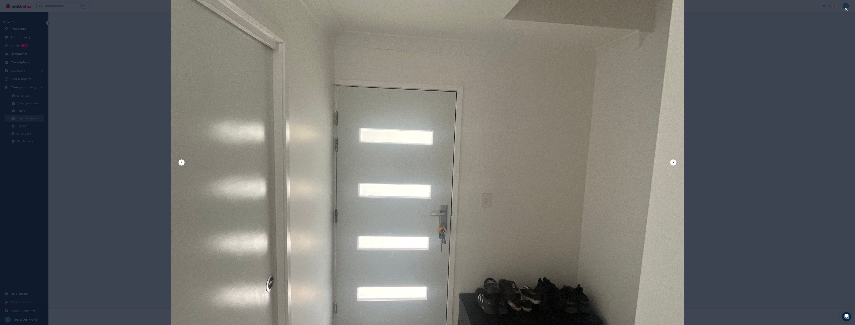
click at [182, 162] on icon at bounding box center [181, 162] width 5 height 5
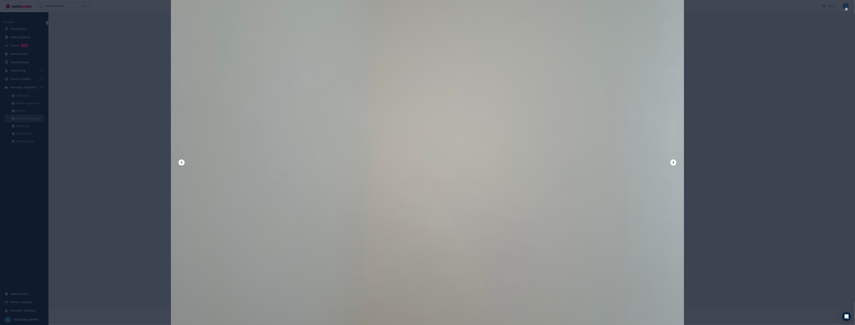
click at [182, 162] on icon at bounding box center [181, 162] width 5 height 5
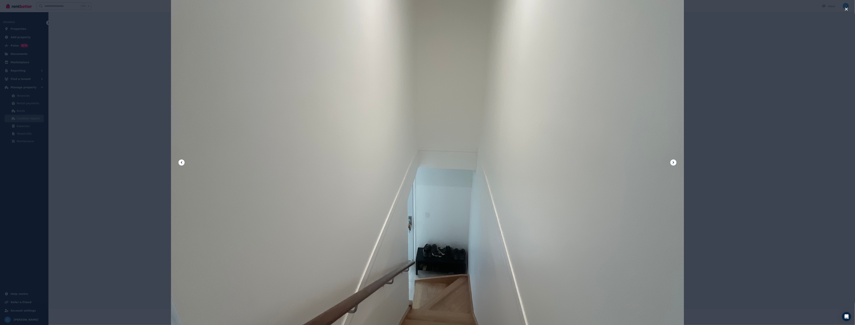
click at [182, 162] on icon at bounding box center [181, 162] width 5 height 5
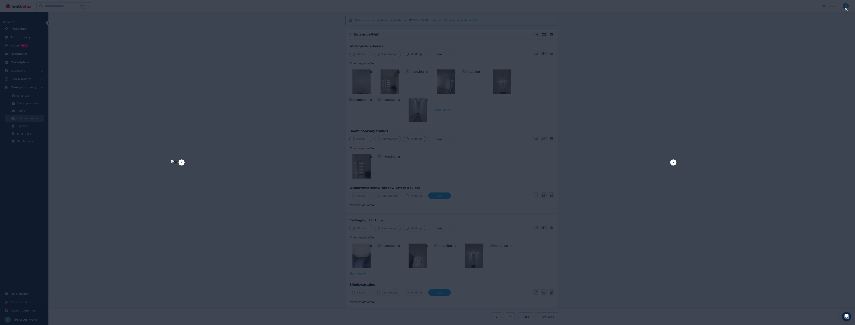
drag, startPoint x: 156, startPoint y: 159, endPoint x: 155, endPoint y: 162, distance: 2.9
click at [156, 159] on div at bounding box center [427, 162] width 855 height 325
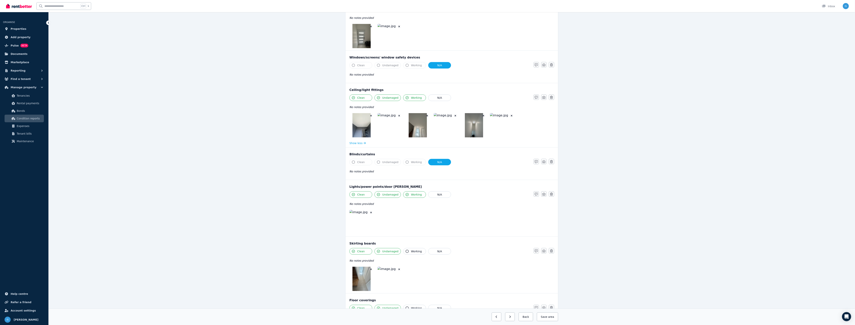
scroll to position [238, 0]
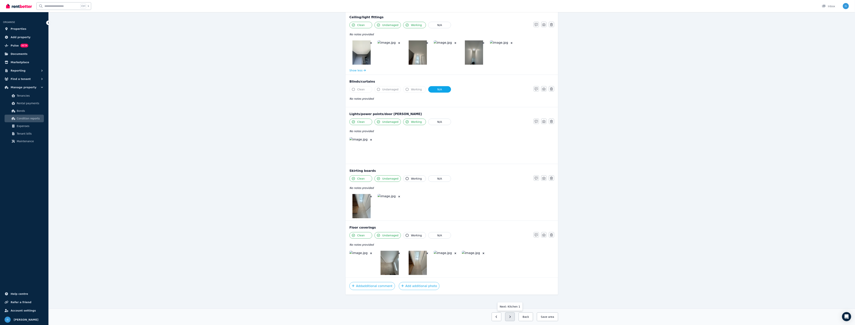
click at [511, 244] on icon "button" at bounding box center [509, 317] width 1 height 2
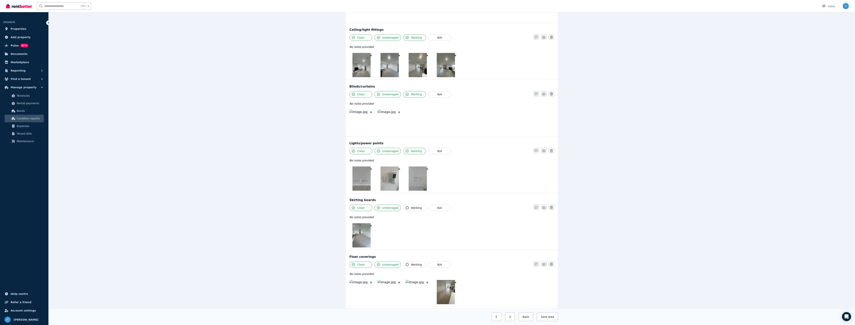
scroll to position [223, 0]
click at [370, 244] on img at bounding box center [361, 235] width 18 height 24
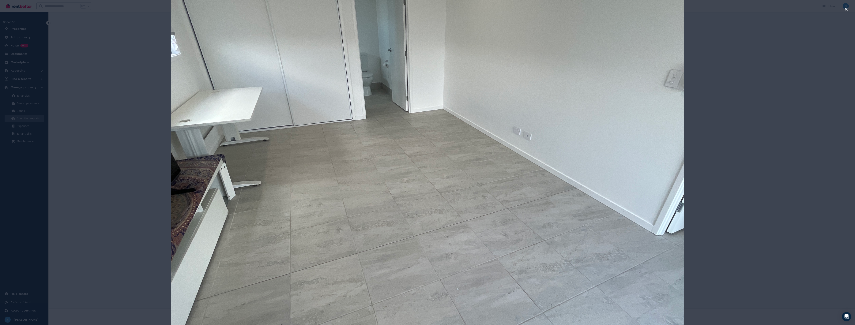
click at [108, 144] on div at bounding box center [427, 162] width 855 height 325
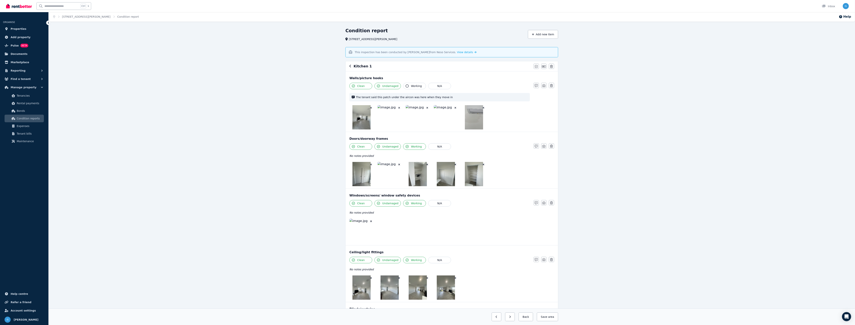
scroll to position [0, 0]
drag, startPoint x: 359, startPoint y: 99, endPoint x: 440, endPoint y: 101, distance: 81.3
click at [440, 101] on div "The tenant said this patch under the aircon was here when they move in" at bounding box center [439, 97] width 180 height 8
drag, startPoint x: 440, startPoint y: 101, endPoint x: 473, endPoint y: 125, distance: 40.5
click at [473, 125] on img at bounding box center [474, 118] width 18 height 24
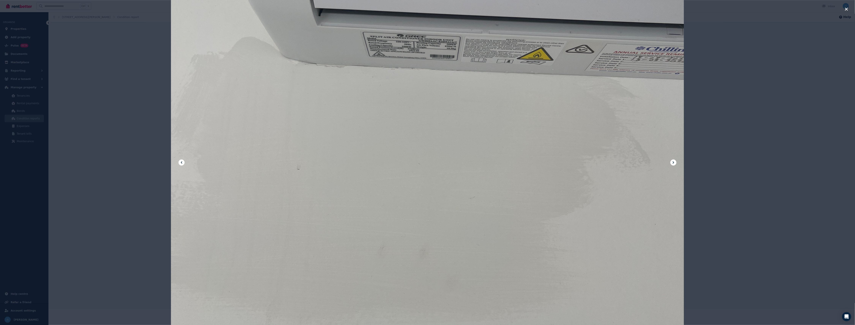
click at [141, 169] on div at bounding box center [427, 162] width 855 height 325
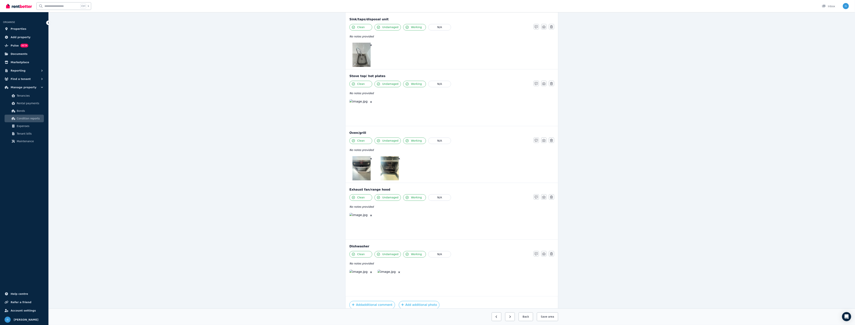
scroll to position [653, 0]
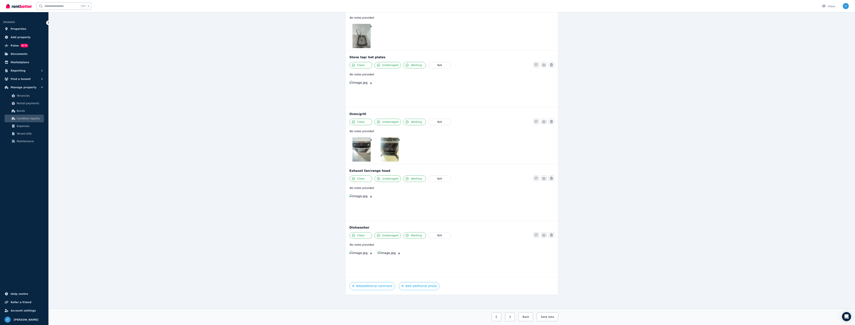
click at [360, 214] on img at bounding box center [361, 206] width 24 height 24
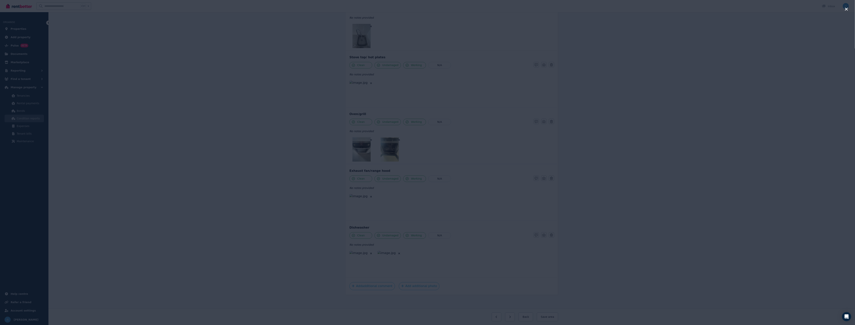
click at [136, 139] on div at bounding box center [427, 162] width 855 height 325
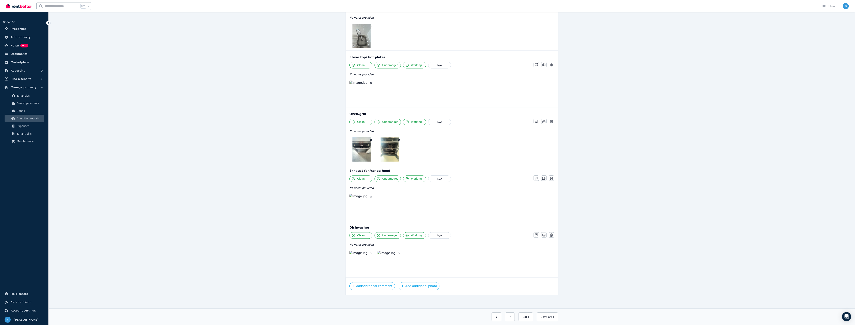
click at [514, 244] on button "button" at bounding box center [510, 317] width 10 height 9
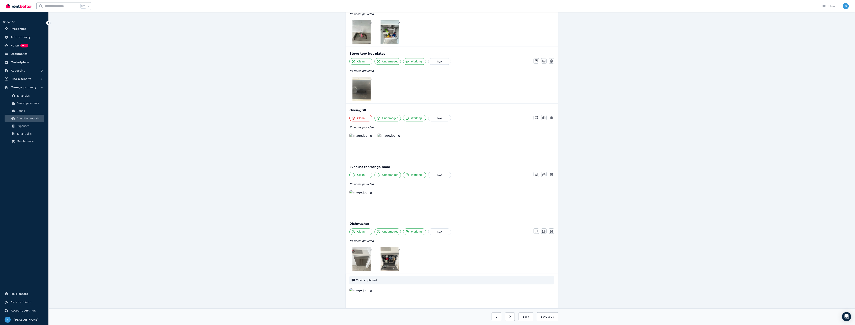
click at [363, 152] on img at bounding box center [361, 146] width 24 height 24
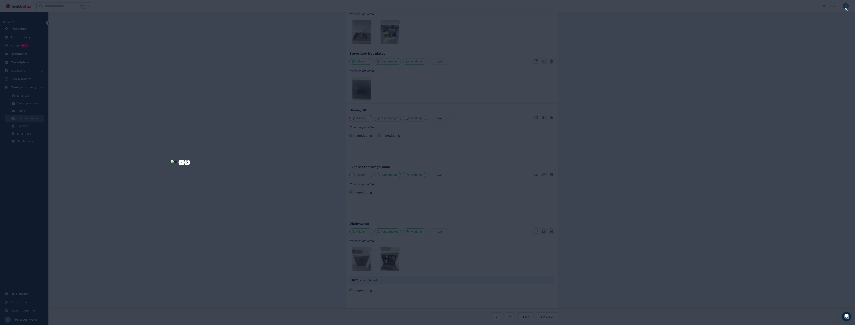
click at [189, 163] on icon at bounding box center [187, 162] width 5 height 5
click at [123, 117] on div at bounding box center [427, 162] width 855 height 325
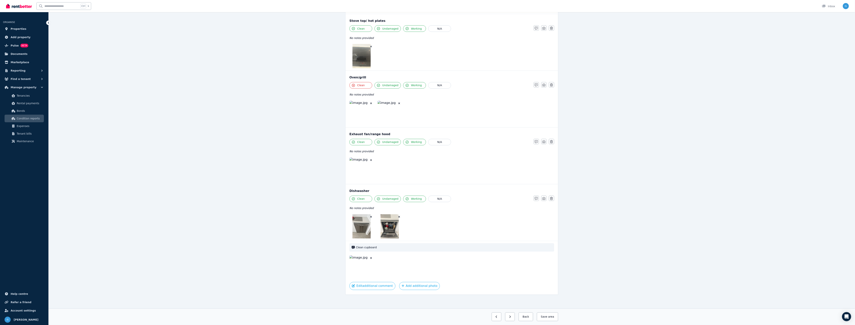
scroll to position [592, 0]
click at [358, 244] on img at bounding box center [361, 268] width 24 height 24
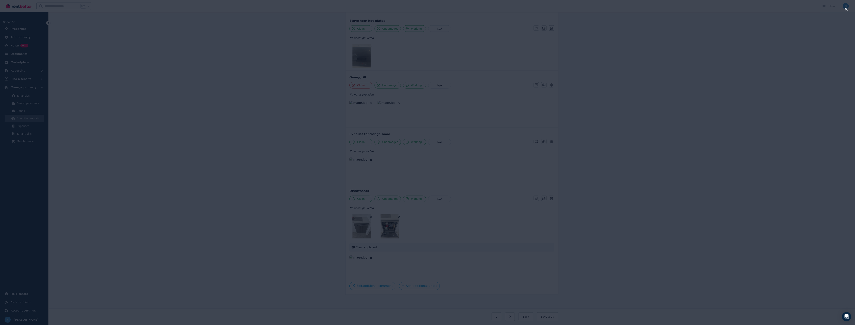
click at [69, 194] on div at bounding box center [427, 162] width 855 height 325
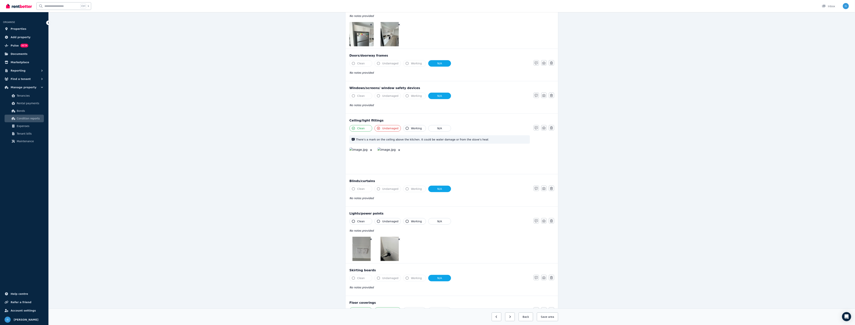
scroll to position [10, 0]
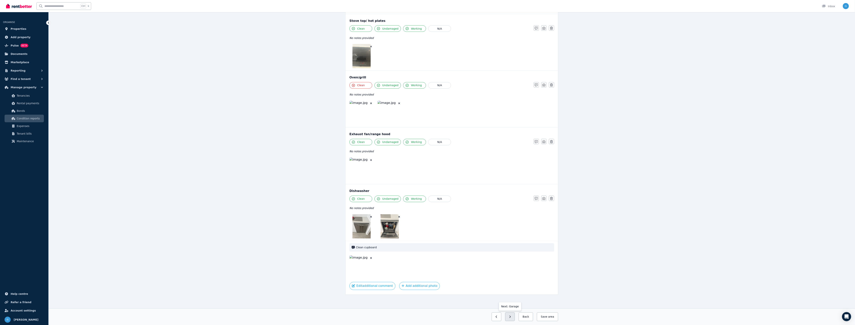
click at [511, 244] on button "button" at bounding box center [510, 317] width 10 height 9
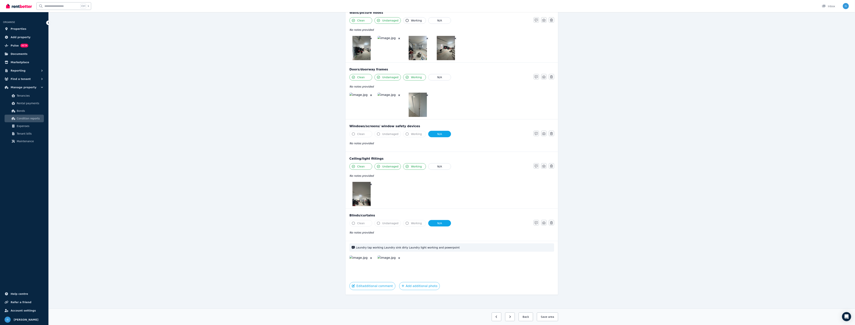
click at [354, 47] on img at bounding box center [361, 48] width 18 height 24
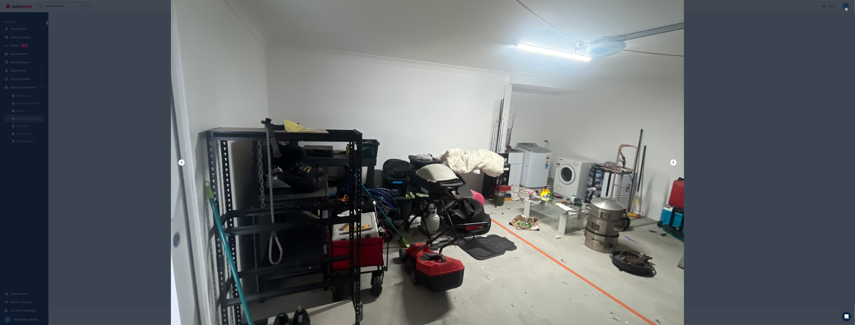
click at [644, 160] on button at bounding box center [673, 162] width 6 height 6
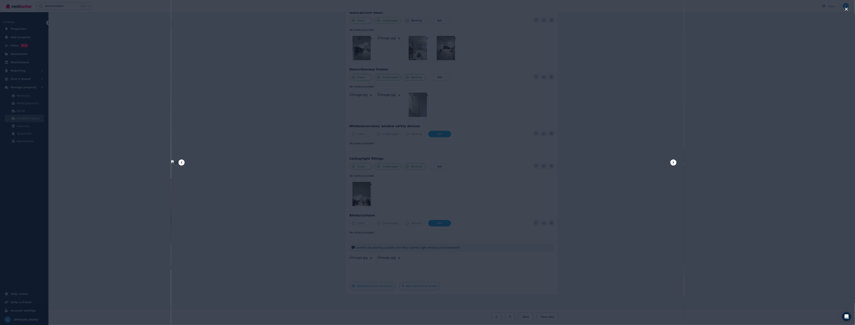
click at [644, 160] on button at bounding box center [673, 162] width 6 height 6
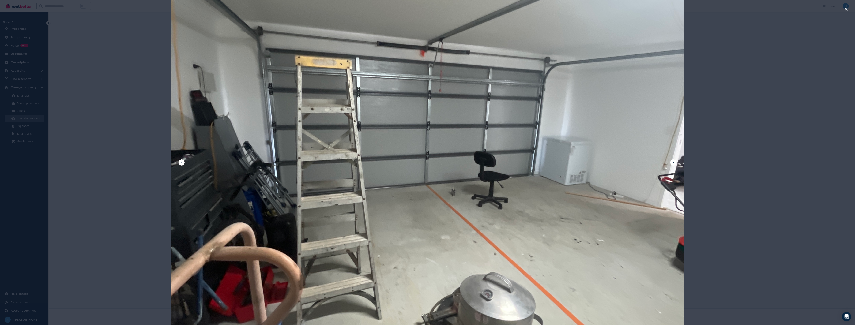
click at [644, 163] on icon at bounding box center [673, 162] width 5 height 5
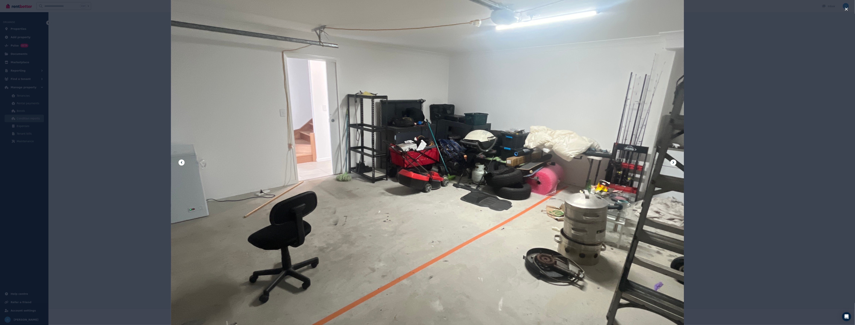
click at [644, 163] on icon at bounding box center [672, 162] width 1 height 2
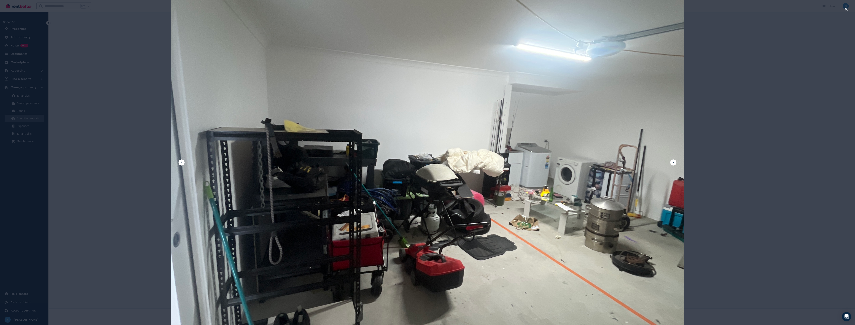
click at [644, 163] on icon at bounding box center [672, 162] width 1 height 2
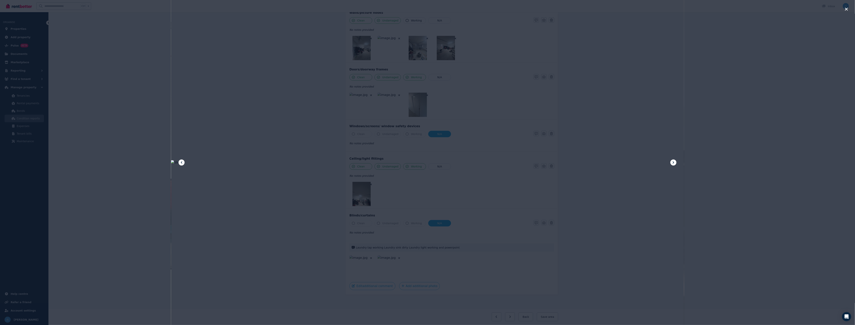
click at [644, 173] on div at bounding box center [427, 162] width 855 height 325
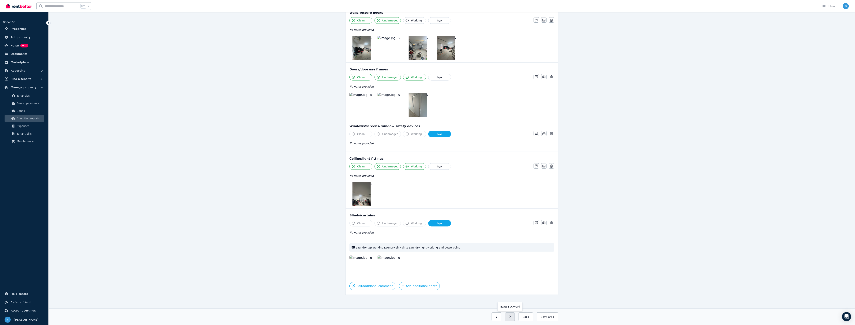
click at [515, 244] on button "button" at bounding box center [510, 317] width 10 height 9
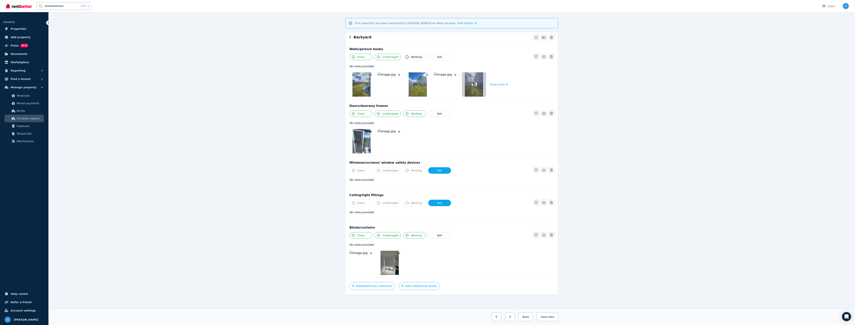
scroll to position [31, 0]
click at [365, 85] on img at bounding box center [361, 84] width 18 height 24
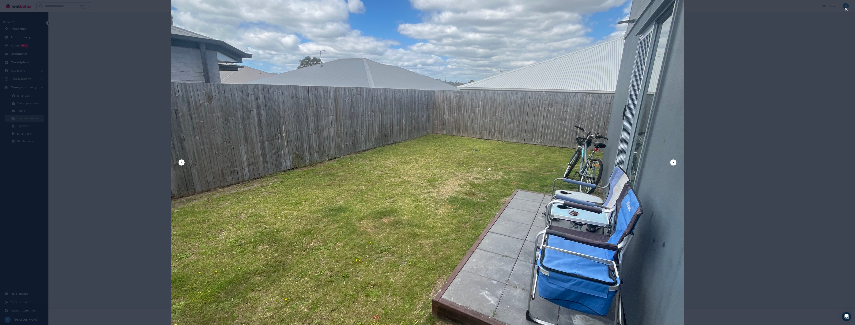
click at [644, 162] on icon at bounding box center [673, 162] width 5 height 5
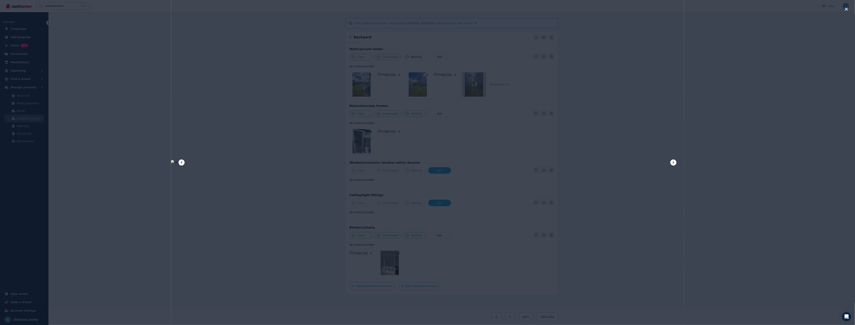
click at [644, 162] on icon at bounding box center [673, 162] width 5 height 5
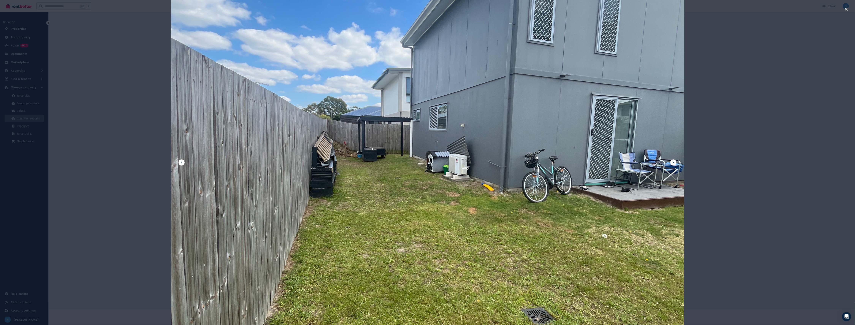
click at [644, 162] on icon at bounding box center [673, 162] width 5 height 5
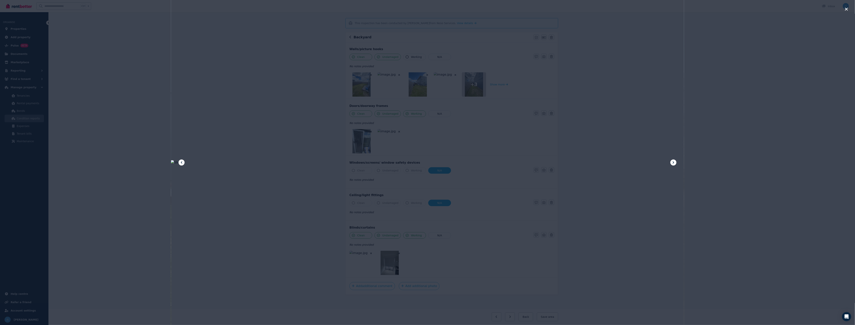
click at [644, 162] on icon at bounding box center [673, 162] width 5 height 5
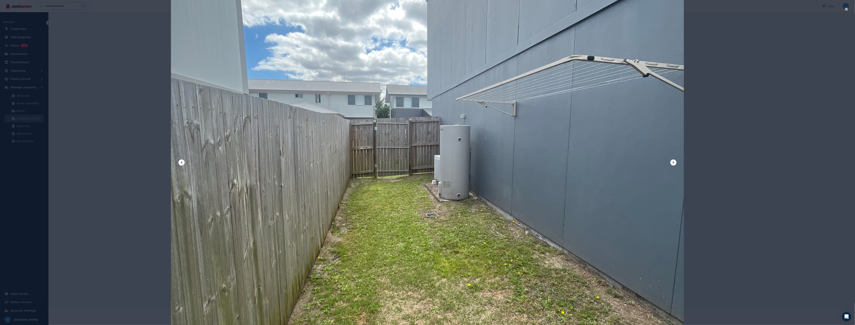
click at [644, 162] on icon at bounding box center [673, 162] width 5 height 5
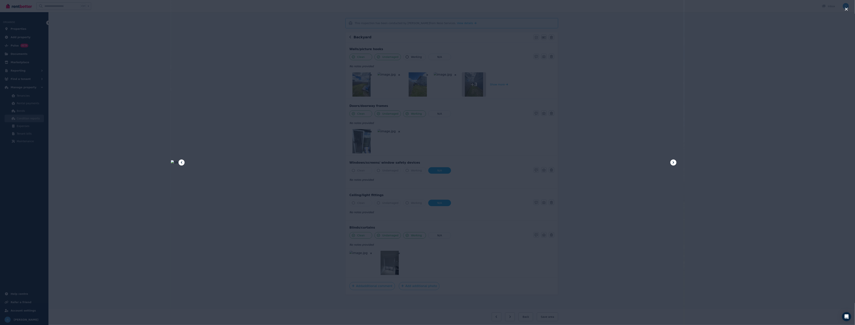
click at [644, 162] on icon at bounding box center [673, 162] width 5 height 5
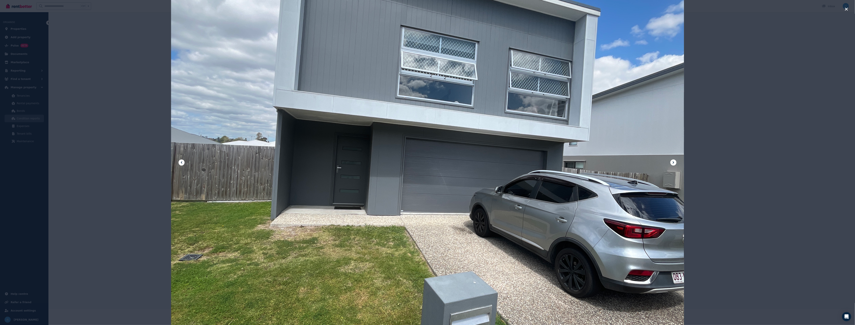
click at [644, 162] on icon at bounding box center [673, 162] width 5 height 5
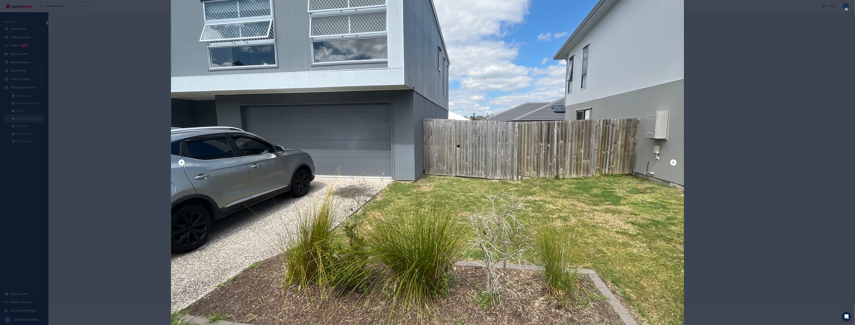
click at [644, 11] on div at bounding box center [427, 162] width 855 height 325
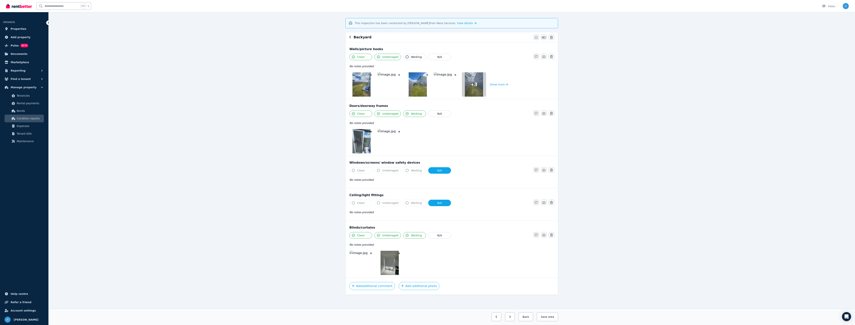
click at [361, 244] on img at bounding box center [361, 263] width 24 height 24
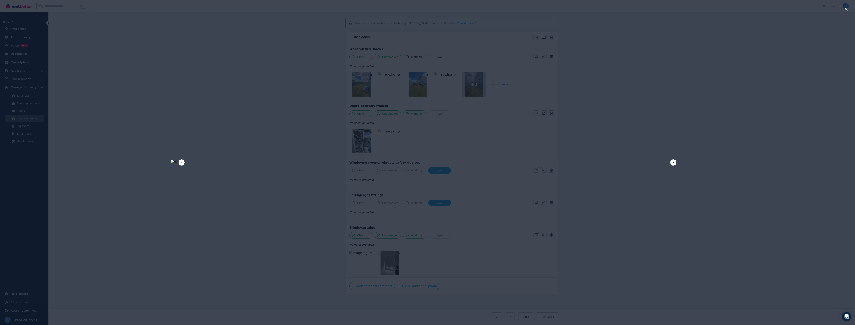
drag, startPoint x: 141, startPoint y: 186, endPoint x: 148, endPoint y: 188, distance: 7.4
click at [142, 185] on div at bounding box center [427, 162] width 855 height 325
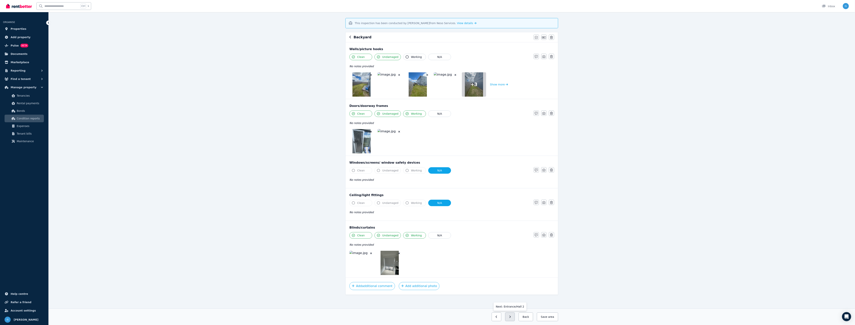
click at [512, 244] on button "button" at bounding box center [510, 317] width 10 height 9
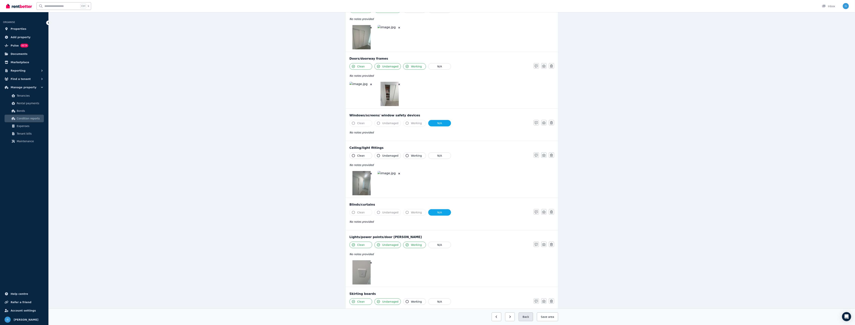
scroll to position [132, 0]
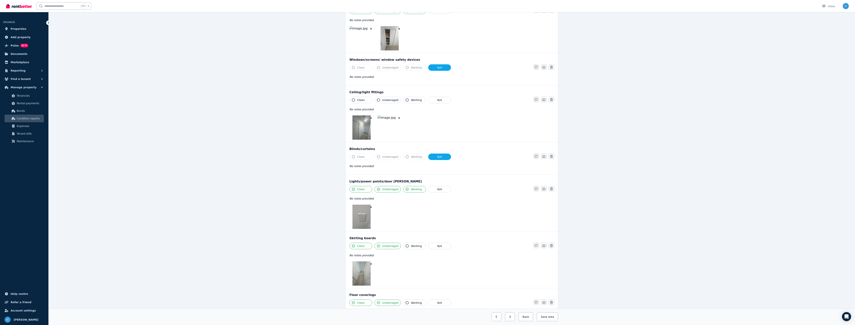
click at [452, 244] on div at bounding box center [439, 273] width 180 height 24
click at [515, 244] on button "button" at bounding box center [510, 317] width 10 height 9
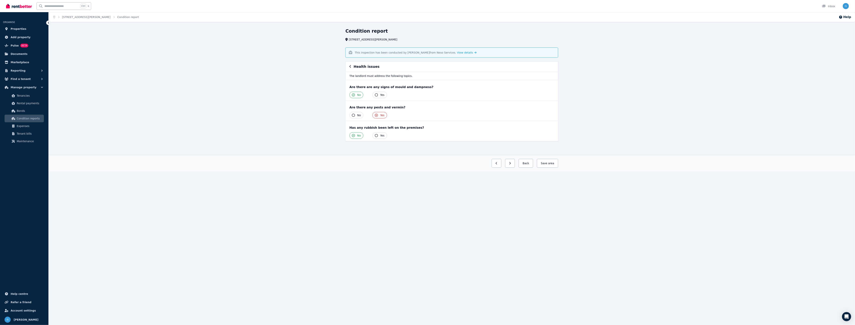
scroll to position [0, 0]
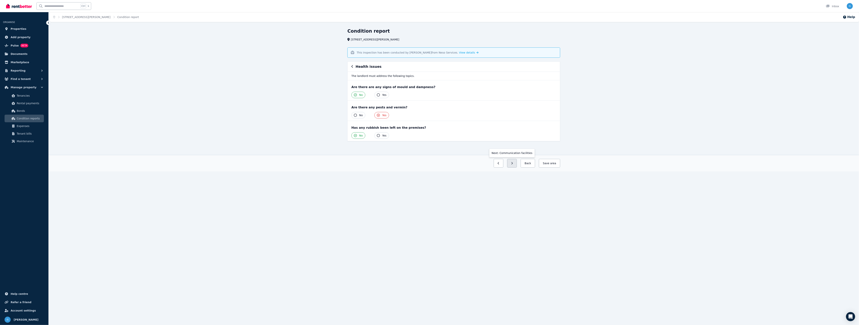
click at [514, 166] on button "button" at bounding box center [512, 163] width 10 height 9
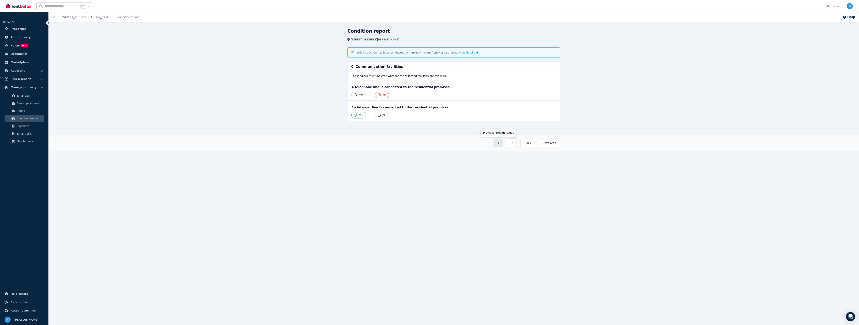
click at [499, 140] on button "button" at bounding box center [498, 143] width 10 height 9
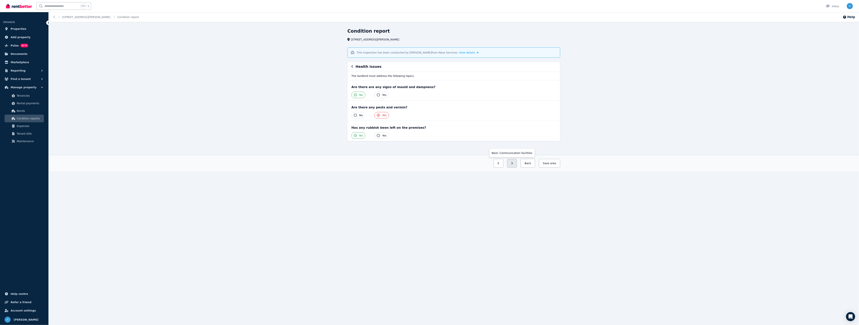
click at [513, 164] on icon "button" at bounding box center [512, 163] width 2 height 3
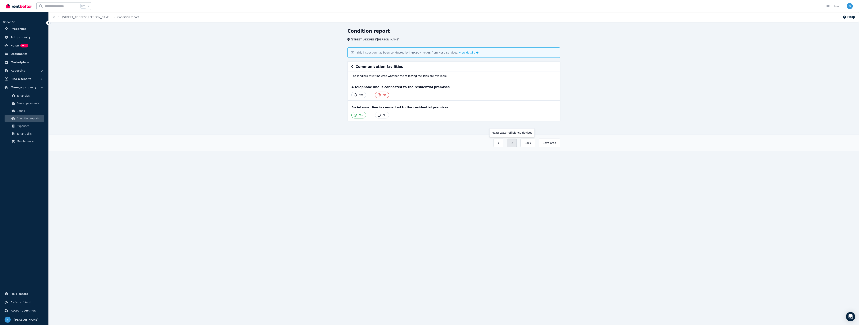
click at [513, 144] on icon "button" at bounding box center [512, 143] width 2 height 3
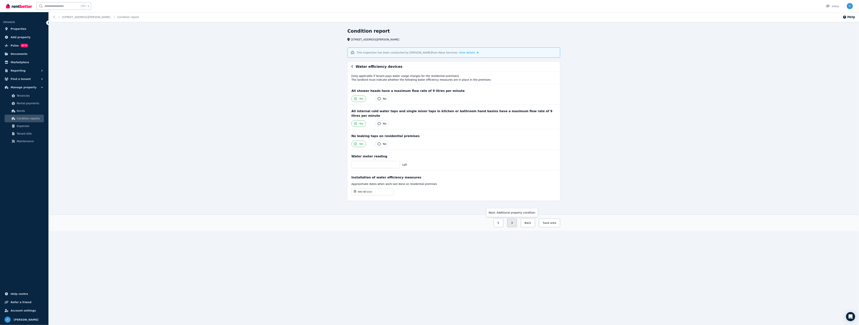
click at [514, 219] on button "button" at bounding box center [512, 223] width 10 height 9
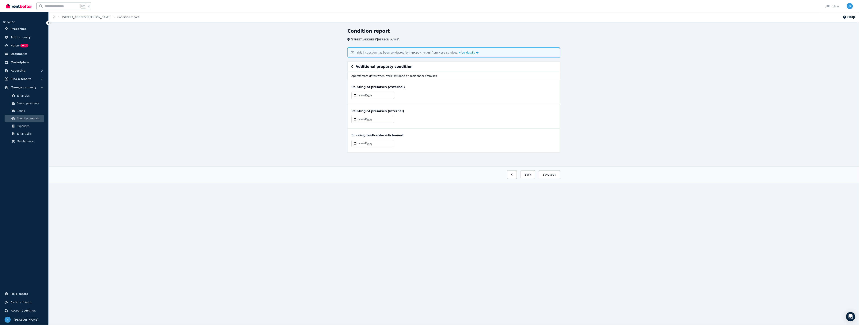
click at [513, 240] on div "**********" at bounding box center [429, 162] width 859 height 325
click at [12, 45] on span "Pulse" at bounding box center [15, 45] width 8 height 5
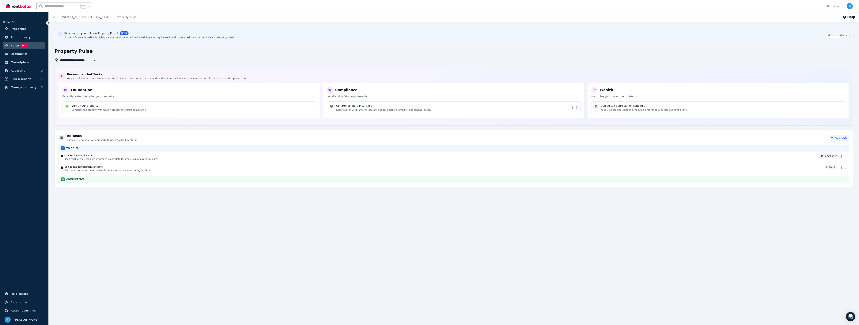
click at [444, 244] on div "**********" at bounding box center [429, 162] width 859 height 325
click at [21, 55] on span "Documents" at bounding box center [19, 54] width 17 height 5
